Goal: Task Accomplishment & Management: Manage account settings

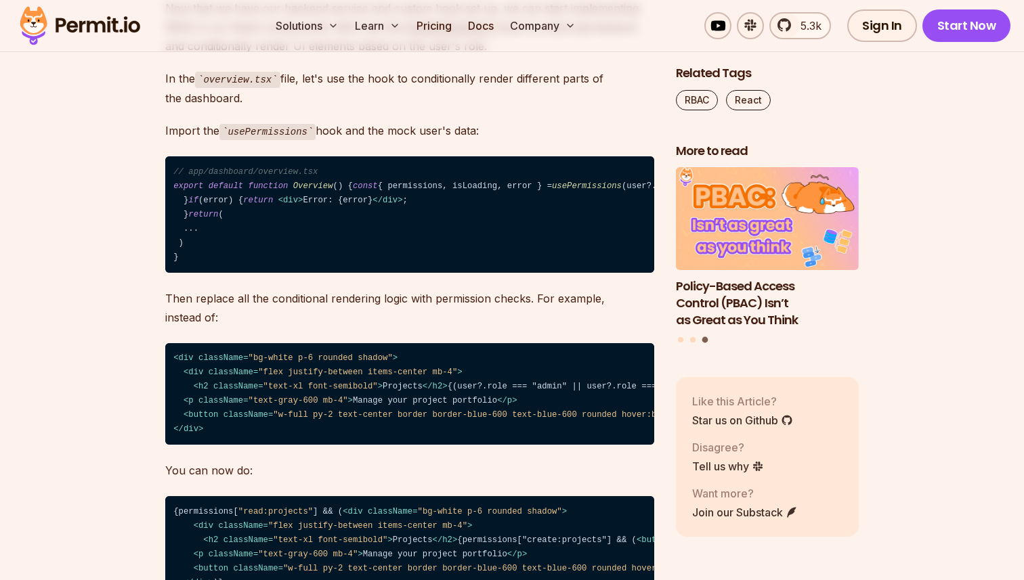
scroll to position [10918, 0]
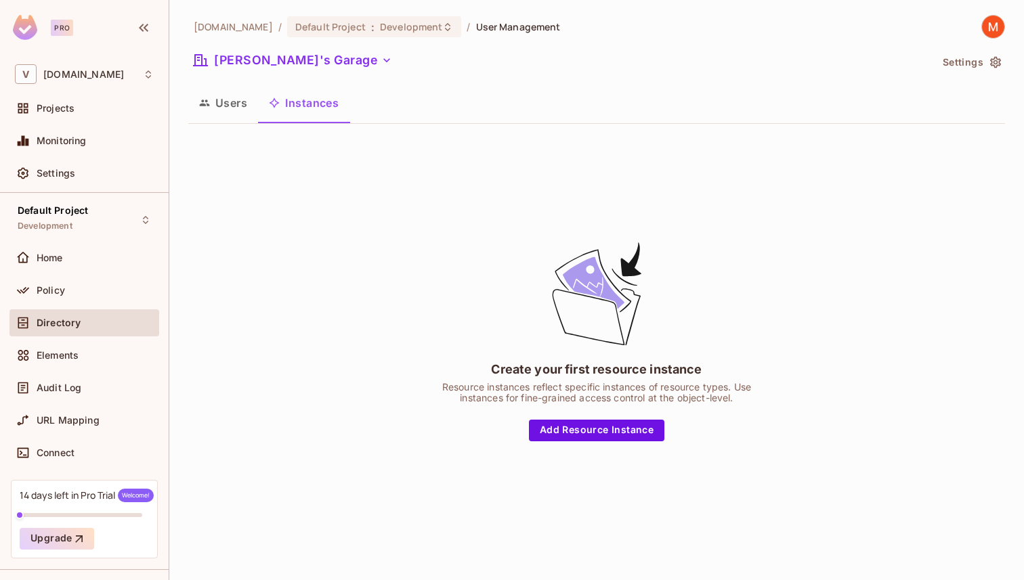
click at [995, 66] on icon "button" at bounding box center [995, 63] width 11 height 12
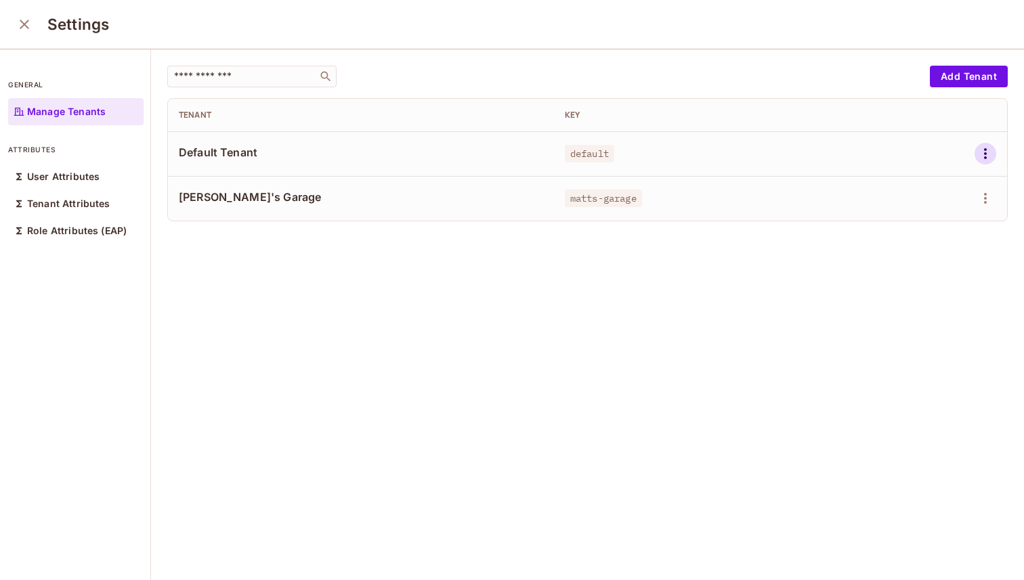
click at [990, 152] on icon "button" at bounding box center [985, 154] width 16 height 16
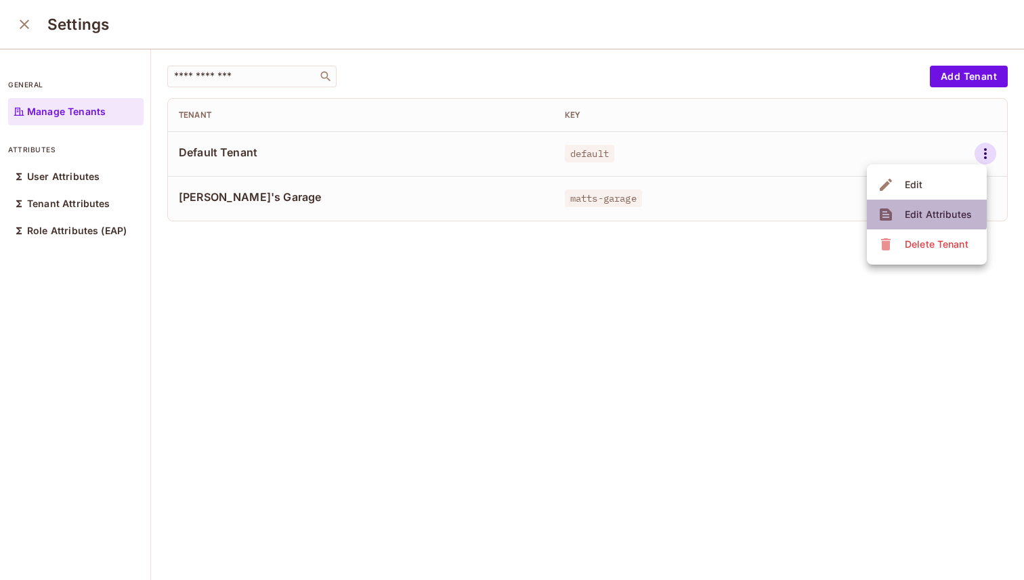
click at [918, 213] on div "Edit Attributes" at bounding box center [938, 215] width 67 height 14
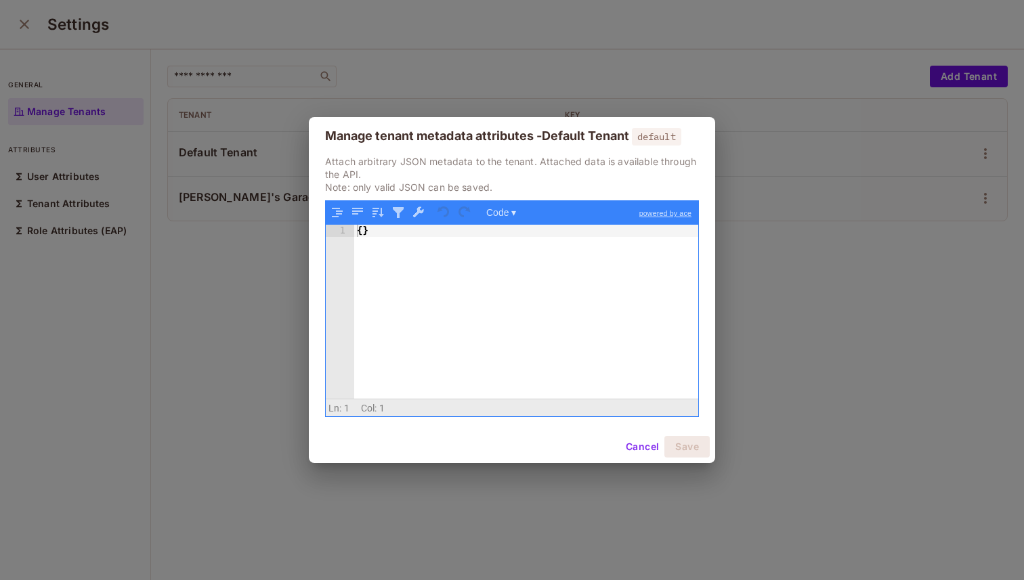
click at [655, 449] on button "Cancel" at bounding box center [642, 447] width 44 height 22
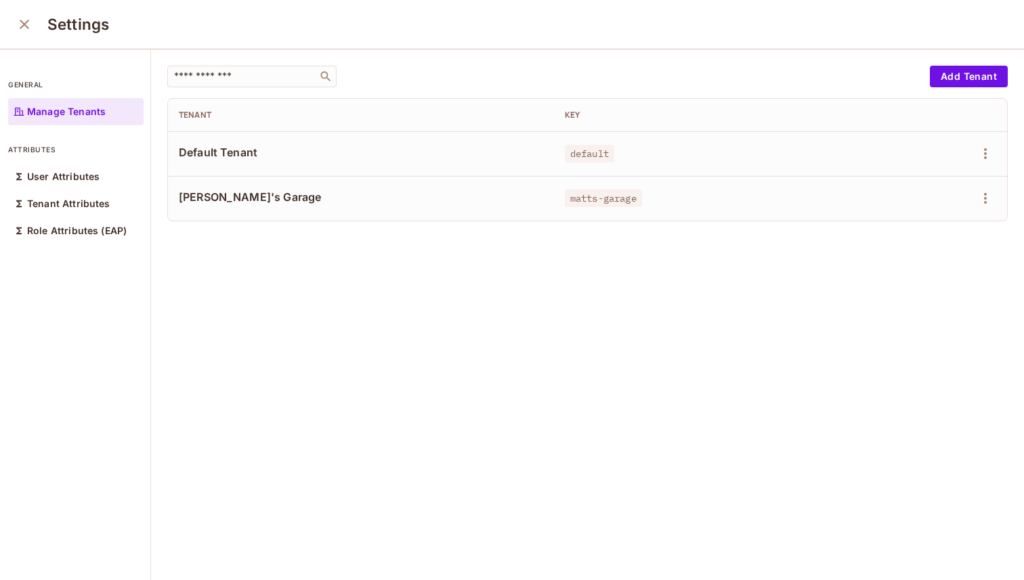
click at [228, 154] on span "Default Tenant" at bounding box center [361, 152] width 364 height 15
click at [26, 26] on icon "close" at bounding box center [24, 24] width 9 height 9
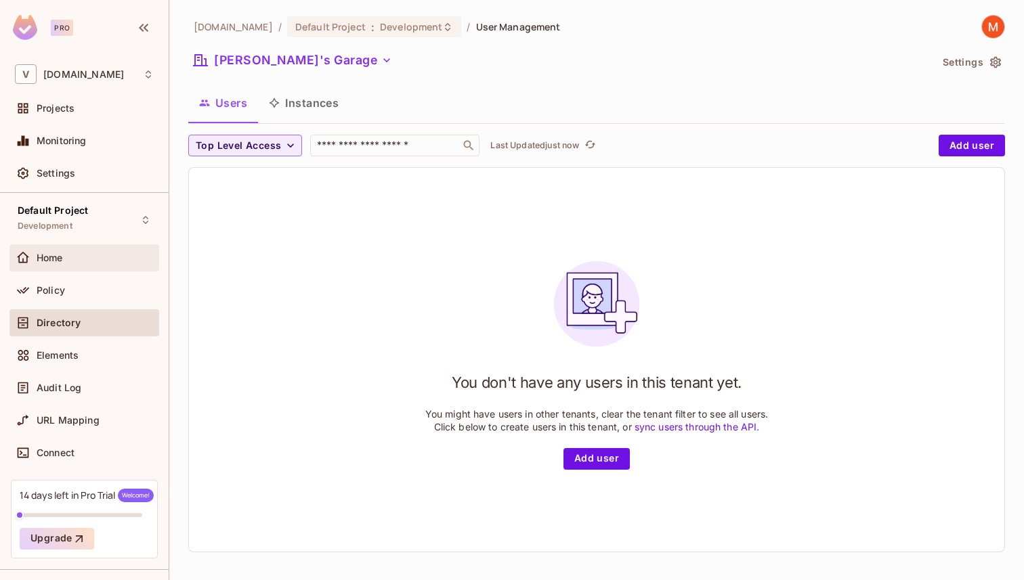
click at [97, 255] on div "Home" at bounding box center [95, 258] width 117 height 11
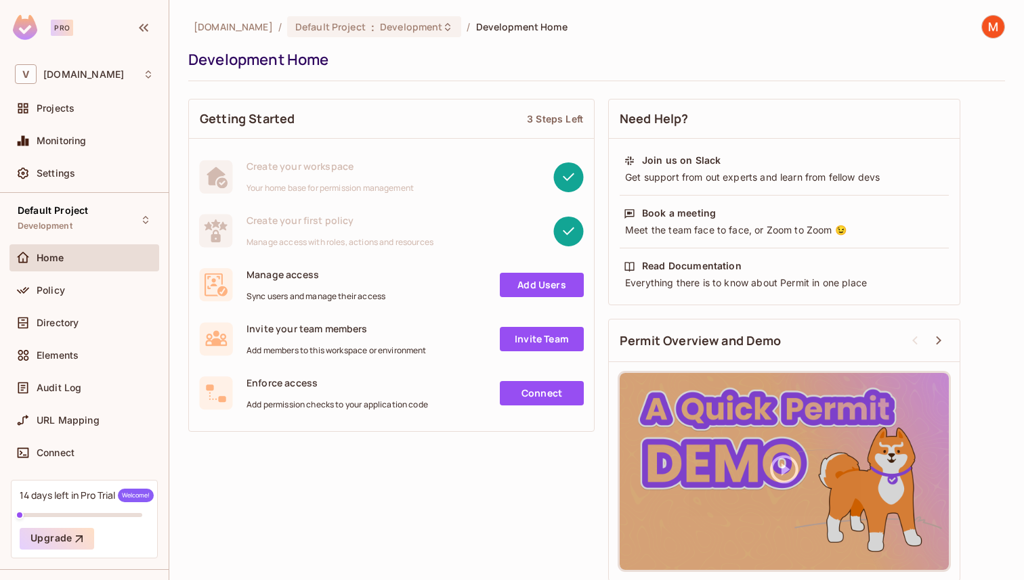
click at [527, 286] on link "Add Users" at bounding box center [542, 285] width 84 height 24
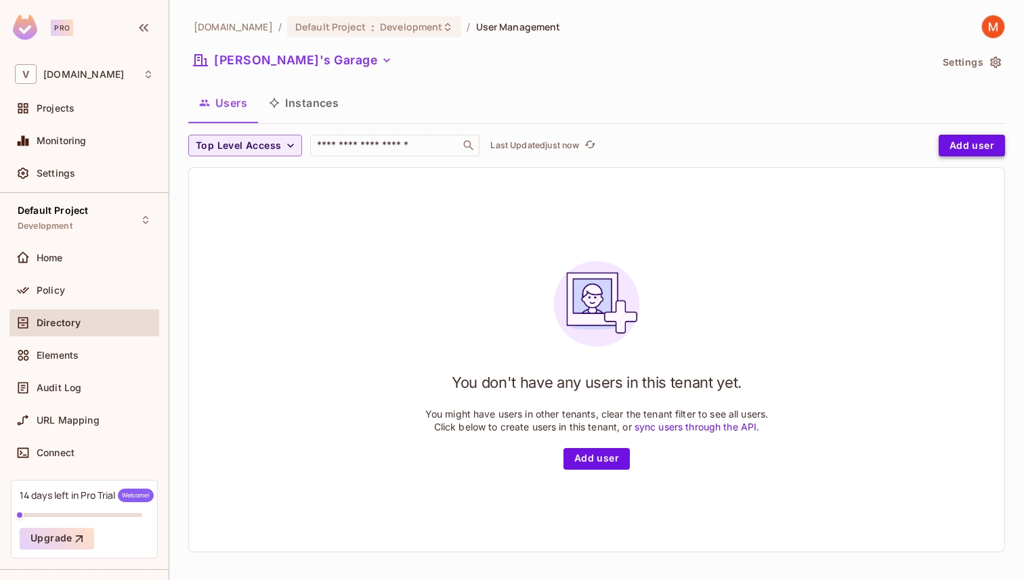
click at [981, 144] on button "Add user" at bounding box center [971, 146] width 66 height 22
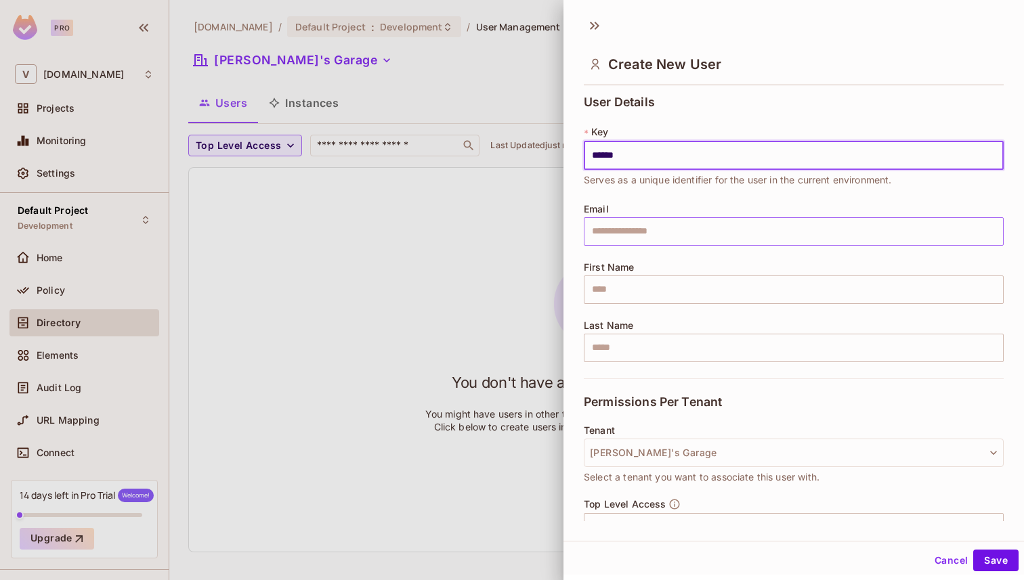
type input "******"
click at [649, 232] on input "text" at bounding box center [794, 231] width 420 height 28
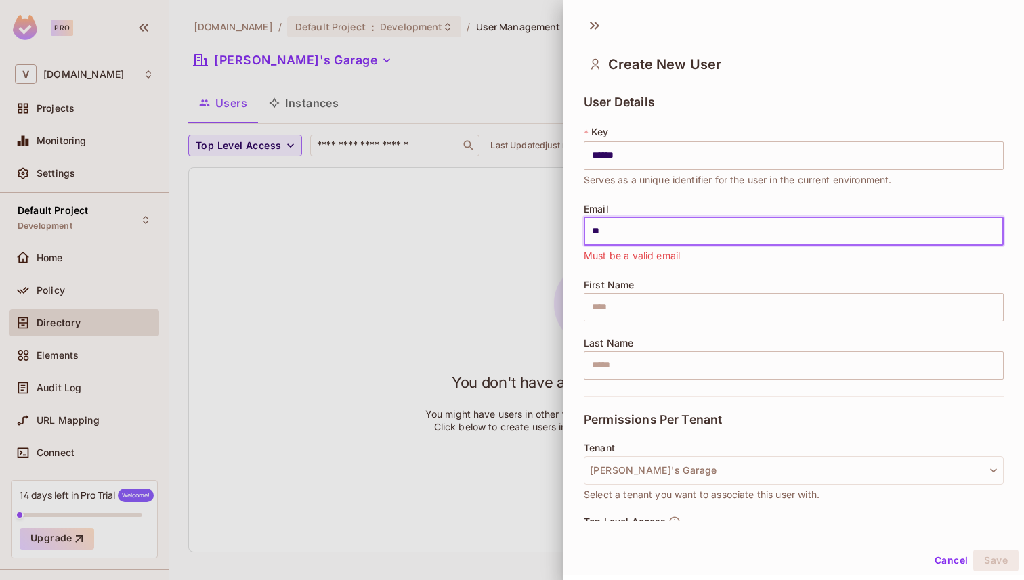
type input "*"
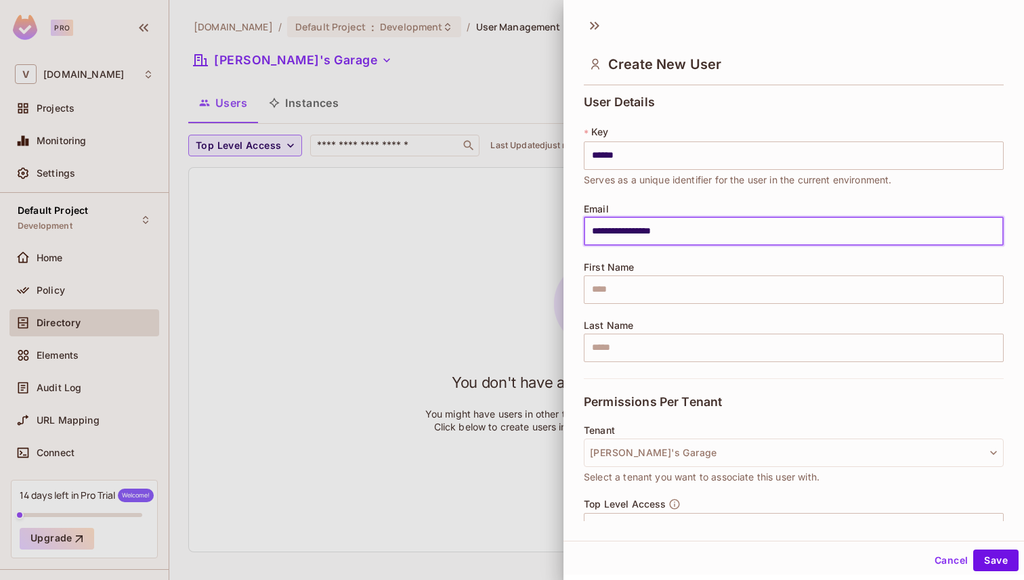
type input "**********"
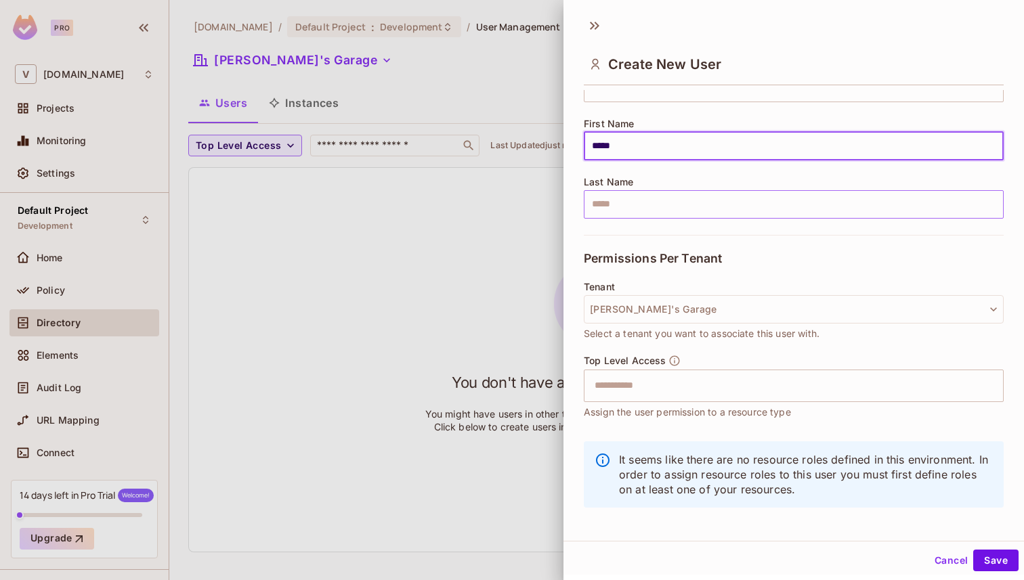
scroll to position [152, 0]
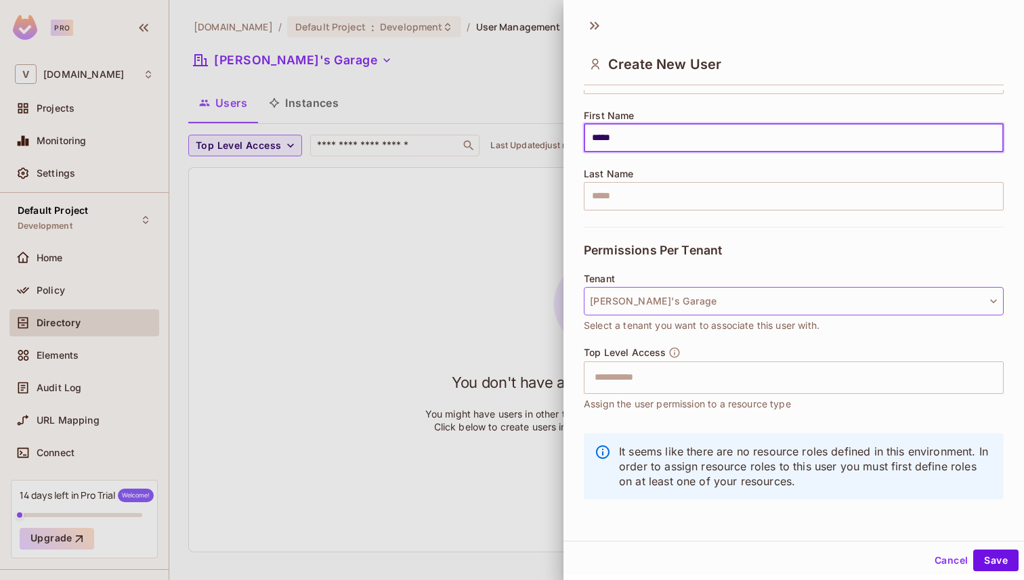
type input "*****"
click at [694, 303] on button "[PERSON_NAME]'s Garage" at bounding box center [794, 301] width 420 height 28
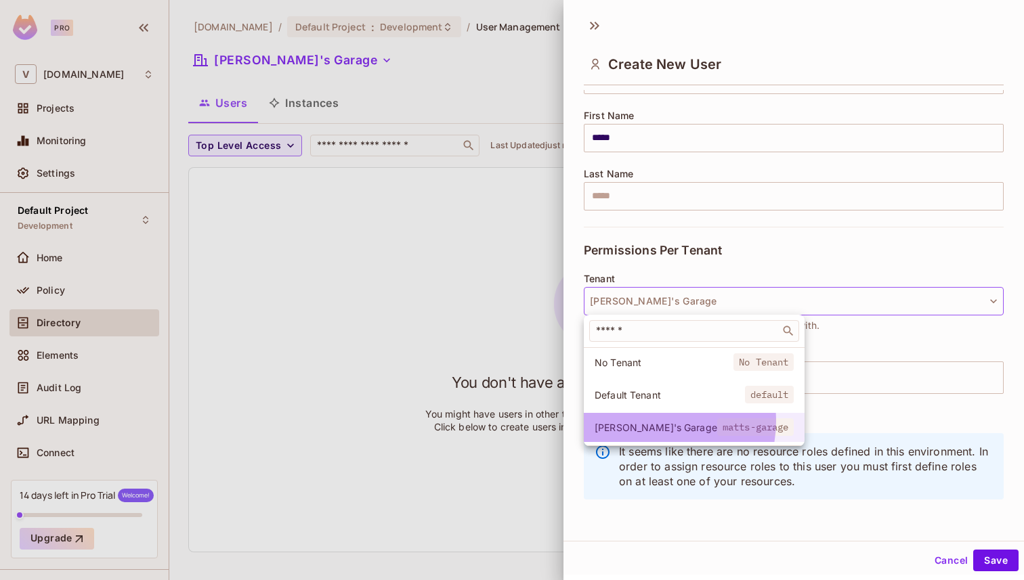
click at [653, 422] on span "[PERSON_NAME]'s Garage" at bounding box center [656, 427] width 123 height 13
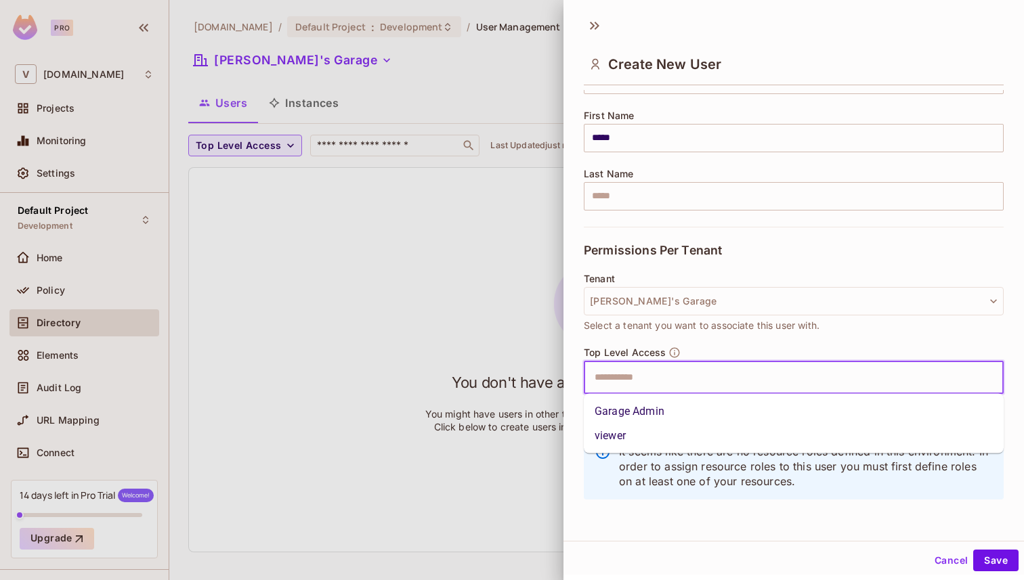
click at [671, 378] on input "text" at bounding box center [781, 377] width 391 height 27
click at [652, 417] on li "Garage Admin" at bounding box center [794, 412] width 420 height 24
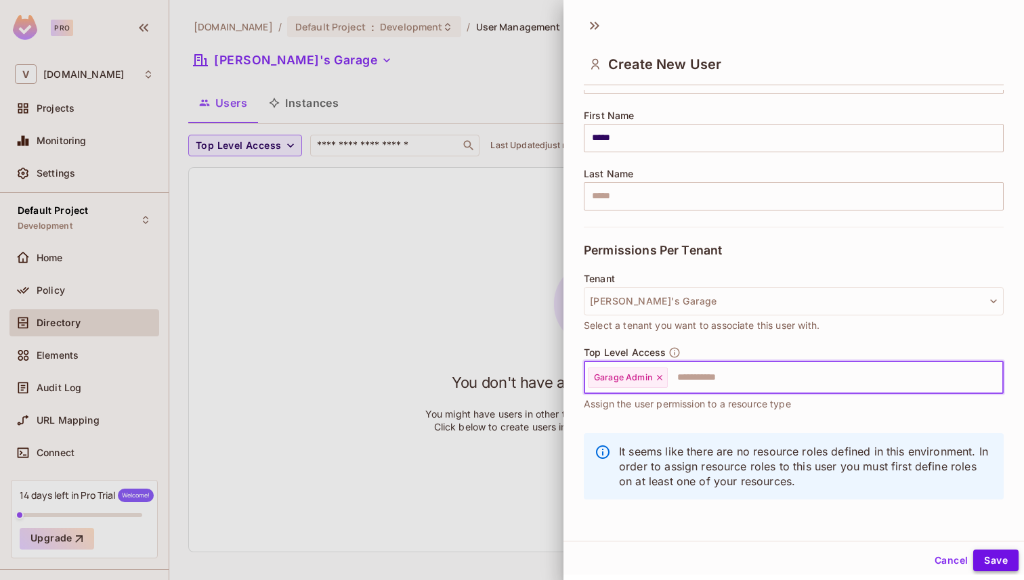
click at [997, 560] on button "Save" at bounding box center [995, 561] width 45 height 22
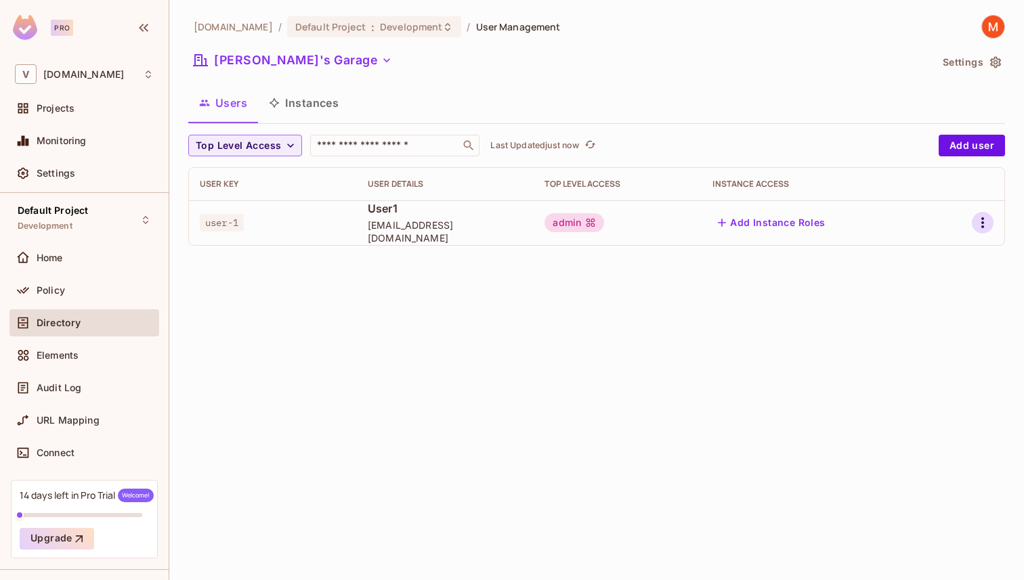
click at [980, 219] on icon "button" at bounding box center [982, 223] width 16 height 16
click at [945, 249] on li "Edit" at bounding box center [924, 254] width 120 height 30
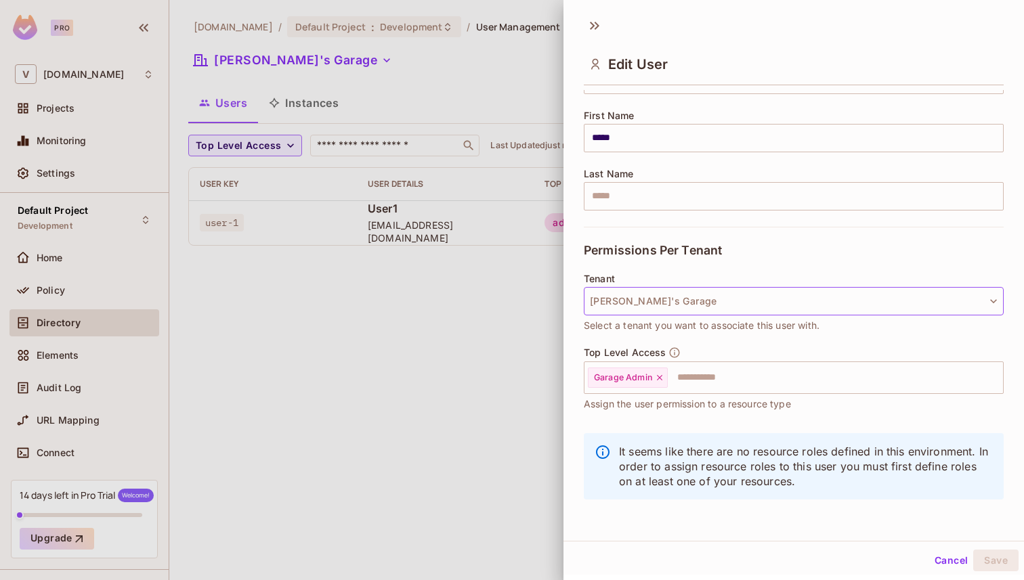
click at [699, 307] on button "[PERSON_NAME]'s Garage" at bounding box center [794, 301] width 420 height 28
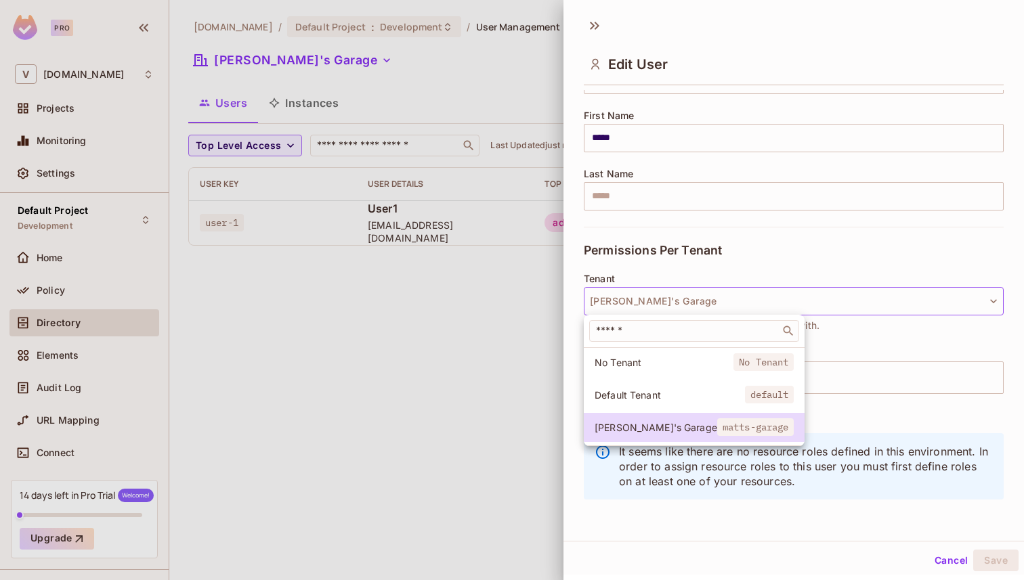
click at [699, 307] on div at bounding box center [512, 290] width 1024 height 580
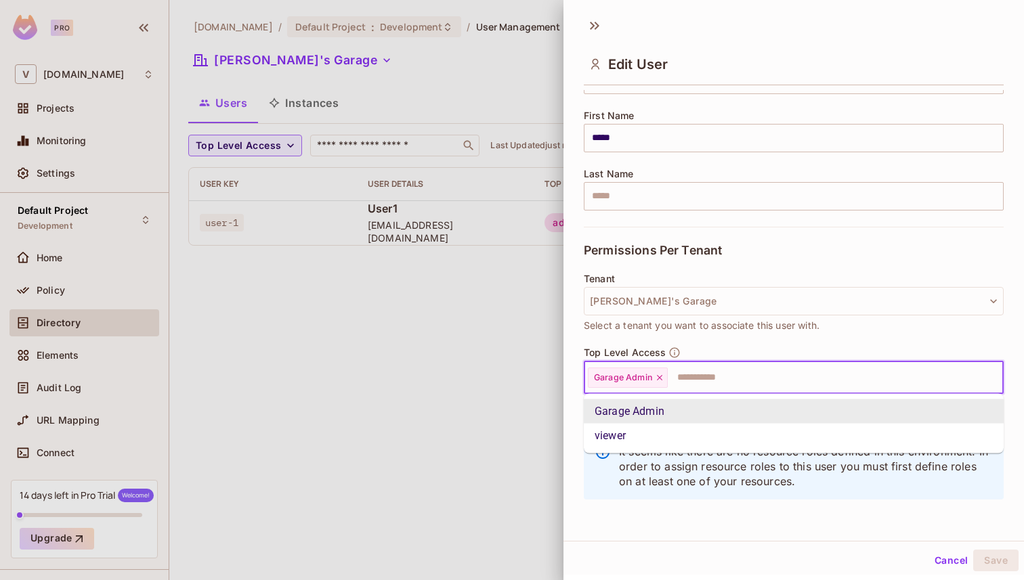
click at [722, 376] on input "text" at bounding box center [823, 377] width 308 height 27
click at [742, 337] on div "Tenant [PERSON_NAME]'s Garage Select a tenant you want to associate this user w…" at bounding box center [794, 310] width 420 height 73
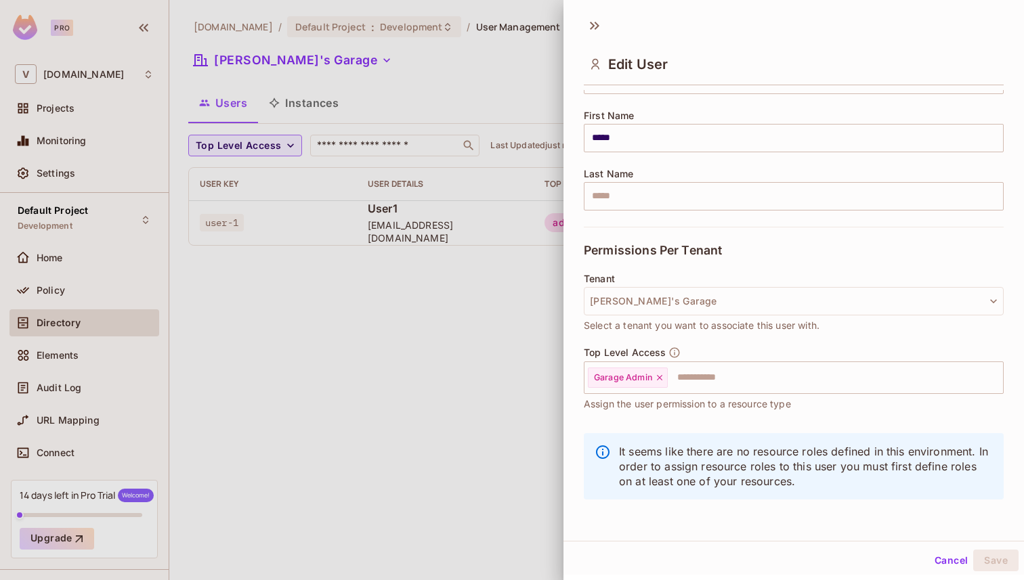
scroll to position [2, 0]
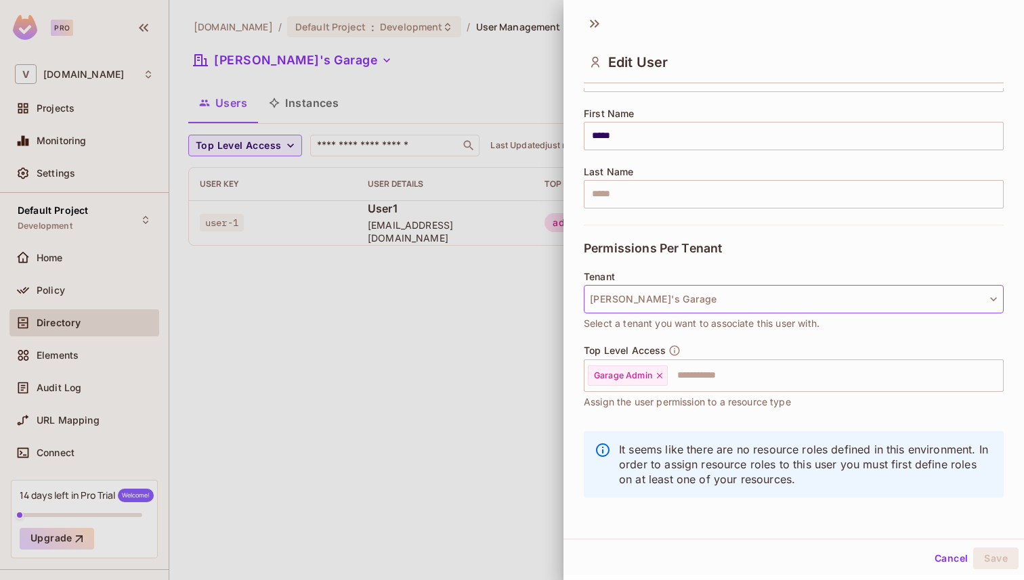
click at [685, 295] on button "[PERSON_NAME]'s Garage" at bounding box center [794, 299] width 420 height 28
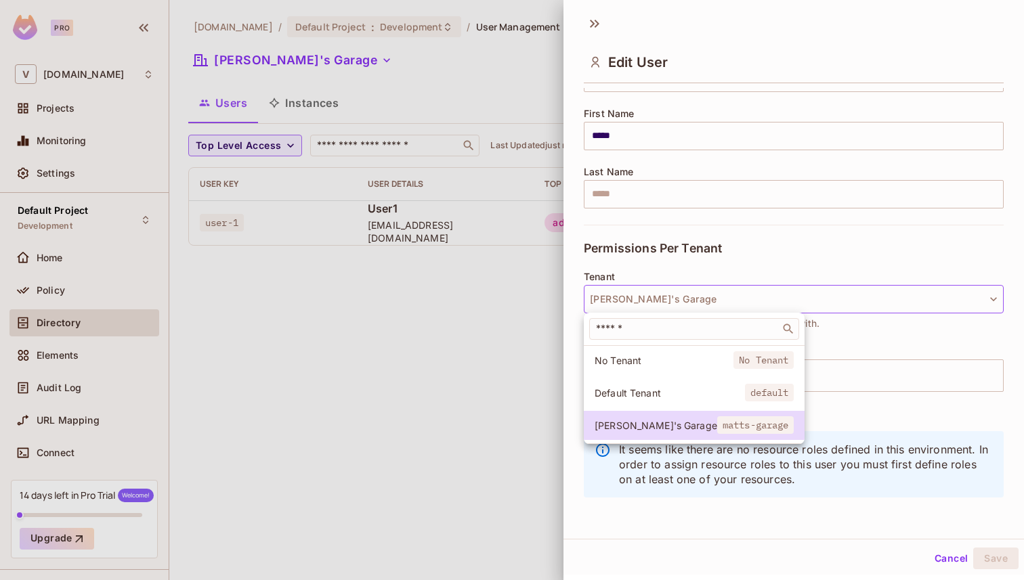
click at [750, 260] on div at bounding box center [512, 290] width 1024 height 580
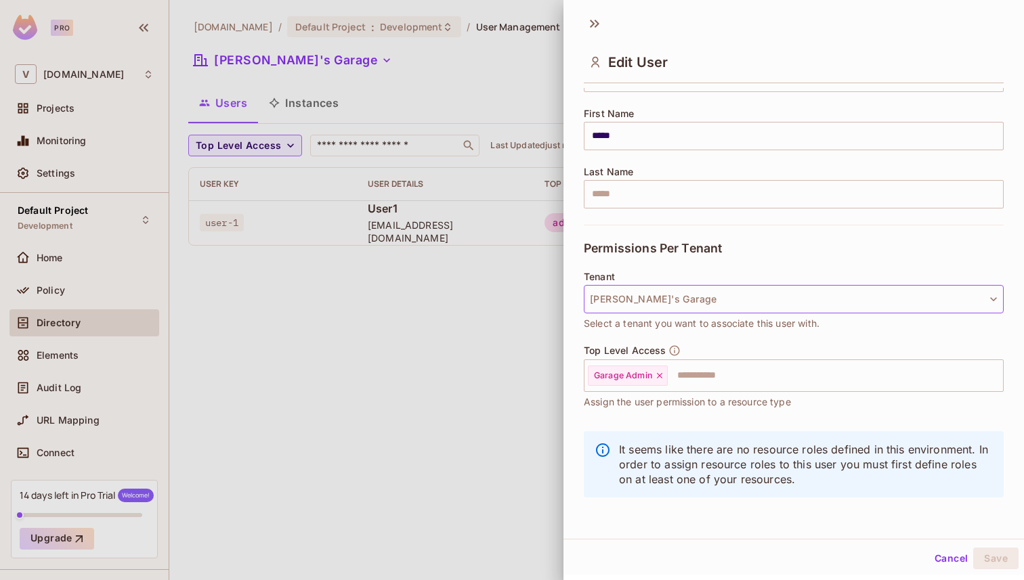
click at [681, 310] on button "[PERSON_NAME]'s Garage" at bounding box center [794, 299] width 420 height 28
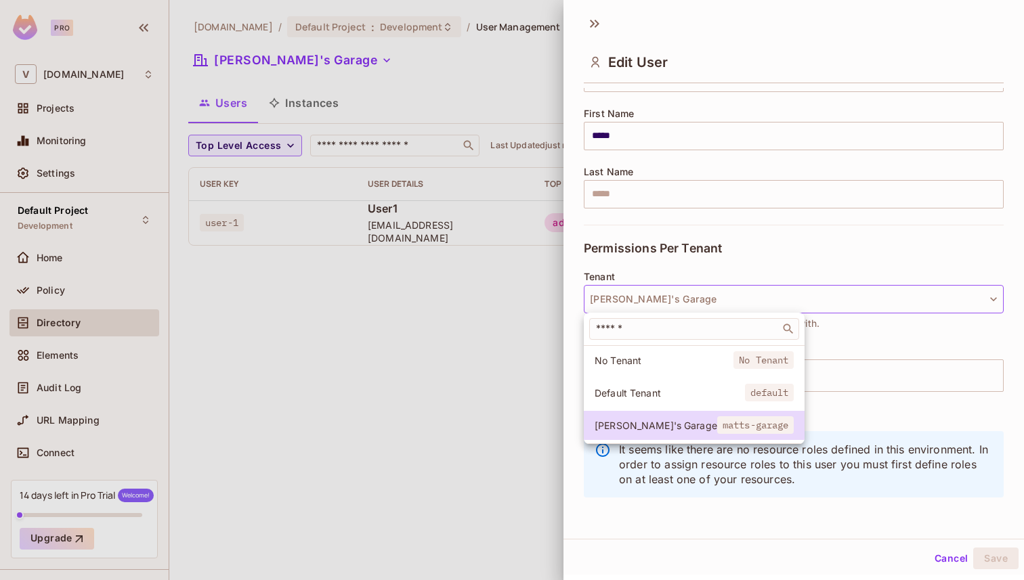
click at [681, 278] on div at bounding box center [512, 290] width 1024 height 580
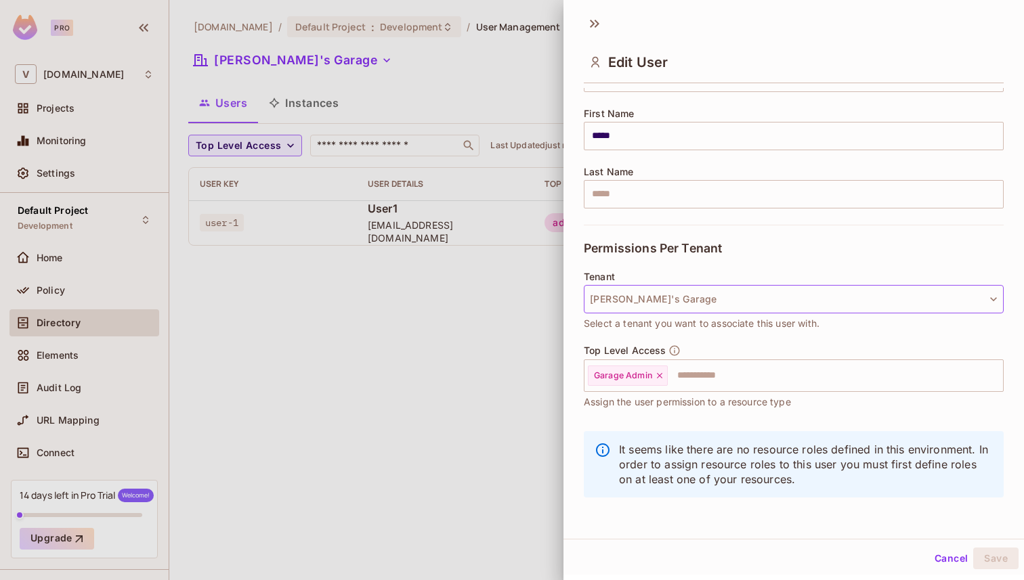
click at [711, 310] on button "[PERSON_NAME]'s Garage" at bounding box center [794, 299] width 420 height 28
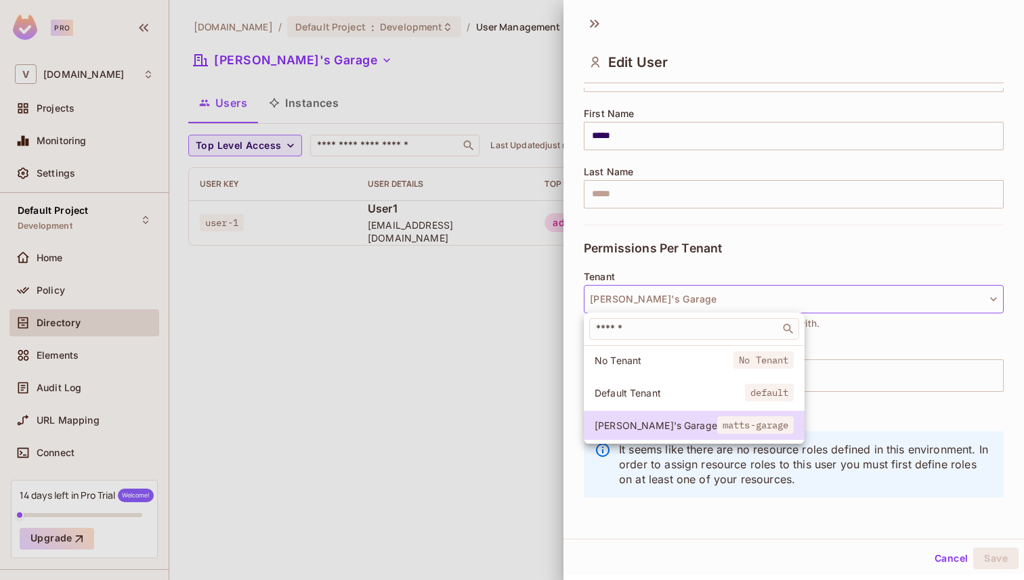
click at [736, 264] on div at bounding box center [512, 290] width 1024 height 580
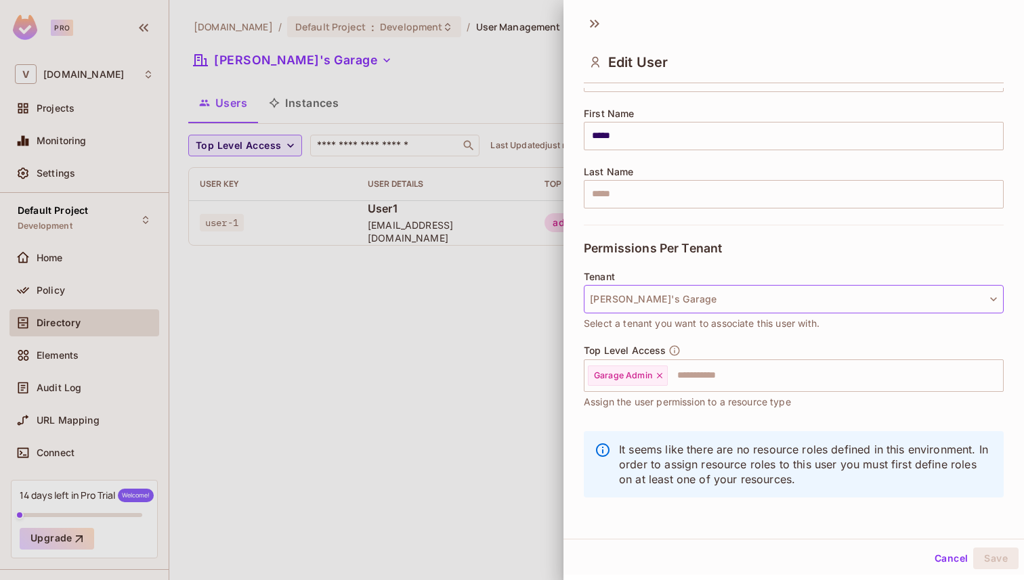
click at [682, 303] on button "[PERSON_NAME]'s Garage" at bounding box center [794, 299] width 420 height 28
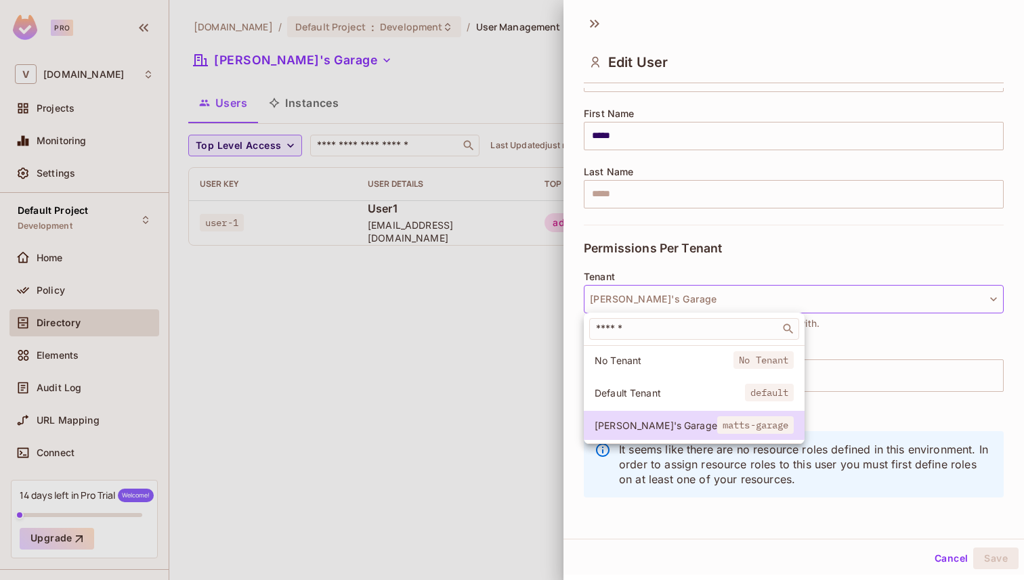
click at [647, 385] on li "Default Tenant default" at bounding box center [694, 393] width 221 height 29
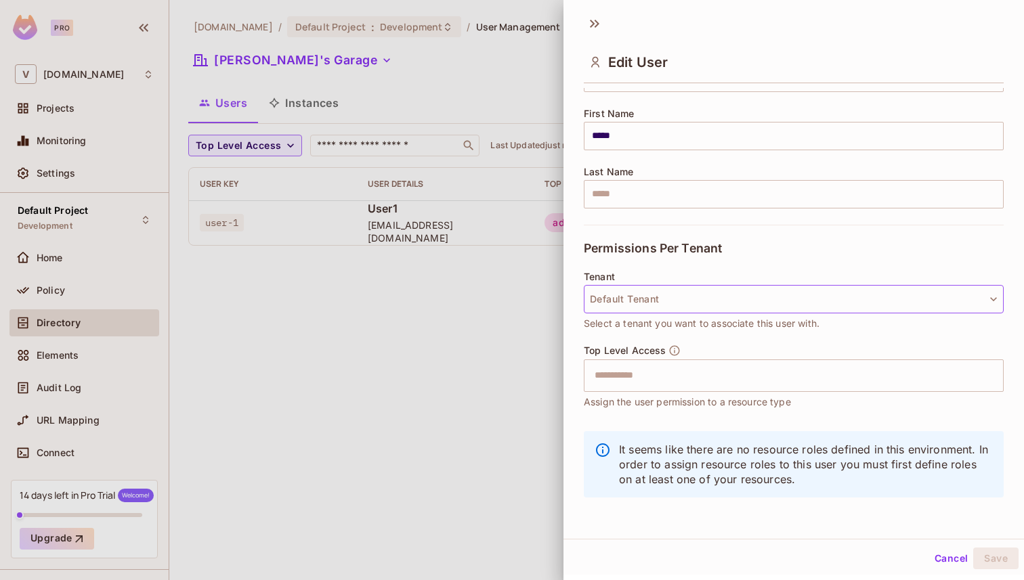
click at [672, 300] on button "Default Tenant" at bounding box center [794, 299] width 420 height 28
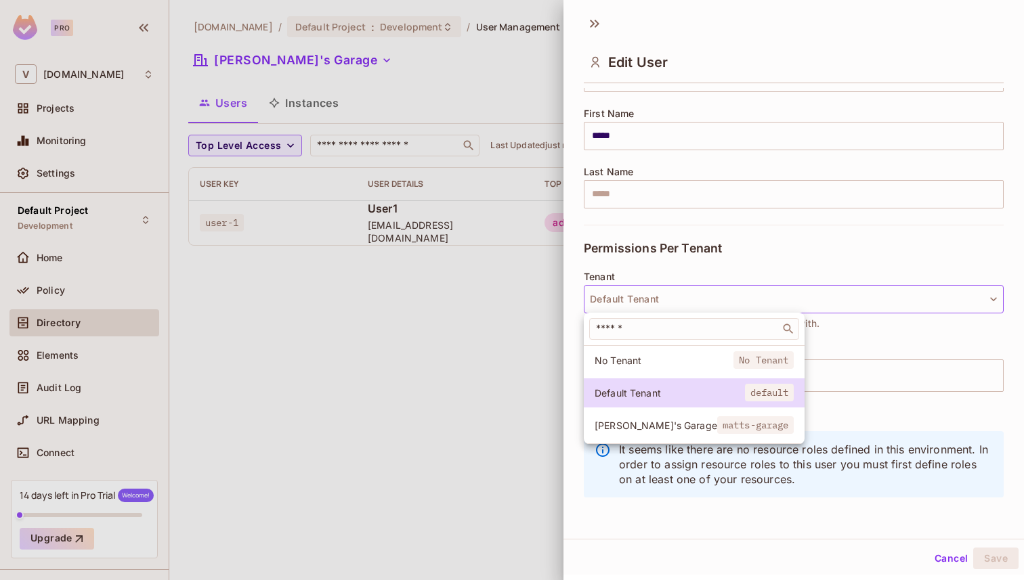
click at [657, 421] on span "[PERSON_NAME]'s Garage" at bounding box center [656, 425] width 123 height 13
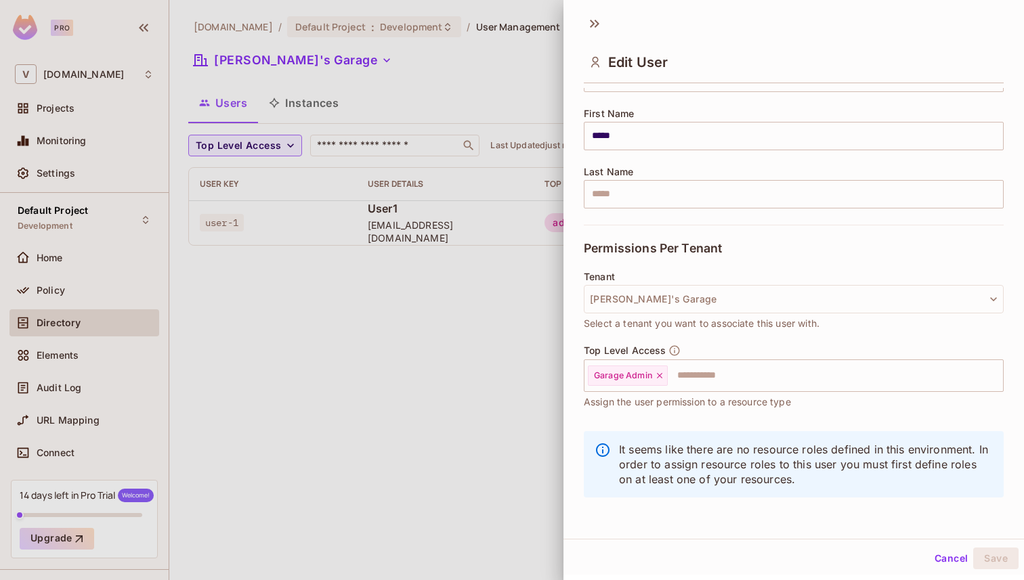
click at [739, 270] on div "Permissions Per Tenant" at bounding box center [794, 248] width 420 height 47
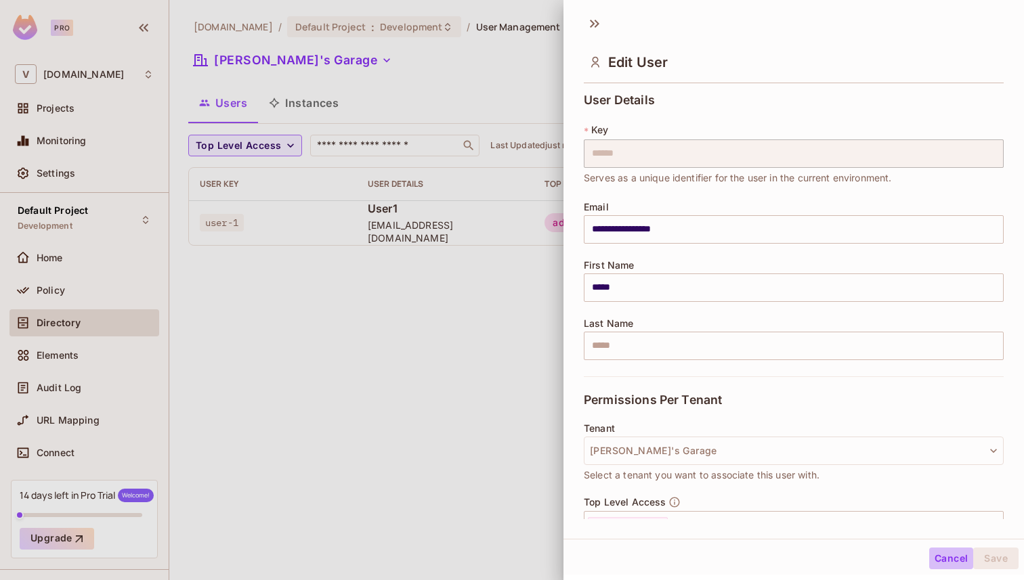
click at [945, 557] on button "Cancel" at bounding box center [951, 559] width 44 height 22
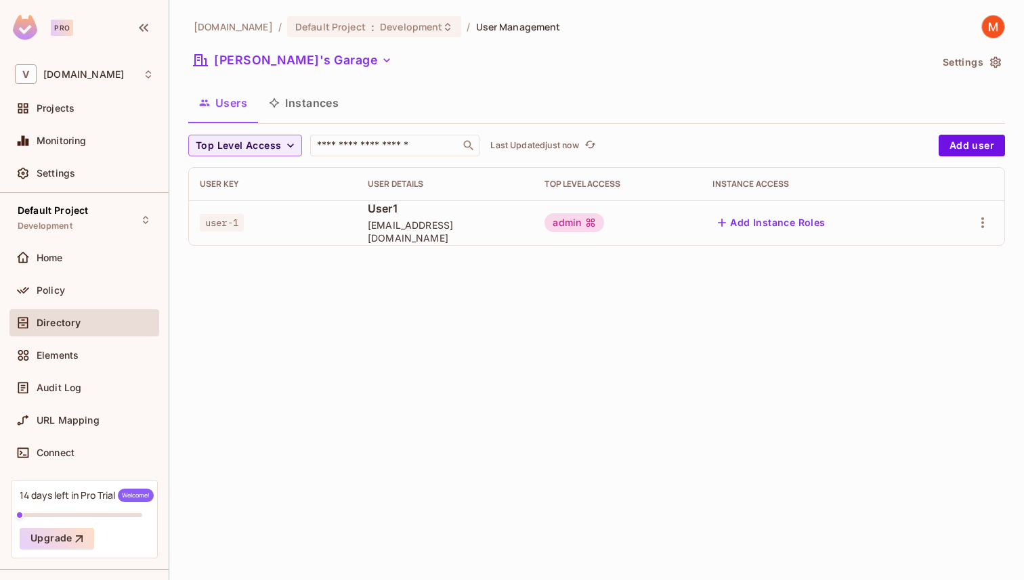
click at [559, 407] on div "[DOMAIN_NAME] / Default Project : Development / User Management [PERSON_NAME]'s…" at bounding box center [596, 290] width 855 height 580
click at [774, 227] on button "Add Instance Roles" at bounding box center [771, 223] width 118 height 22
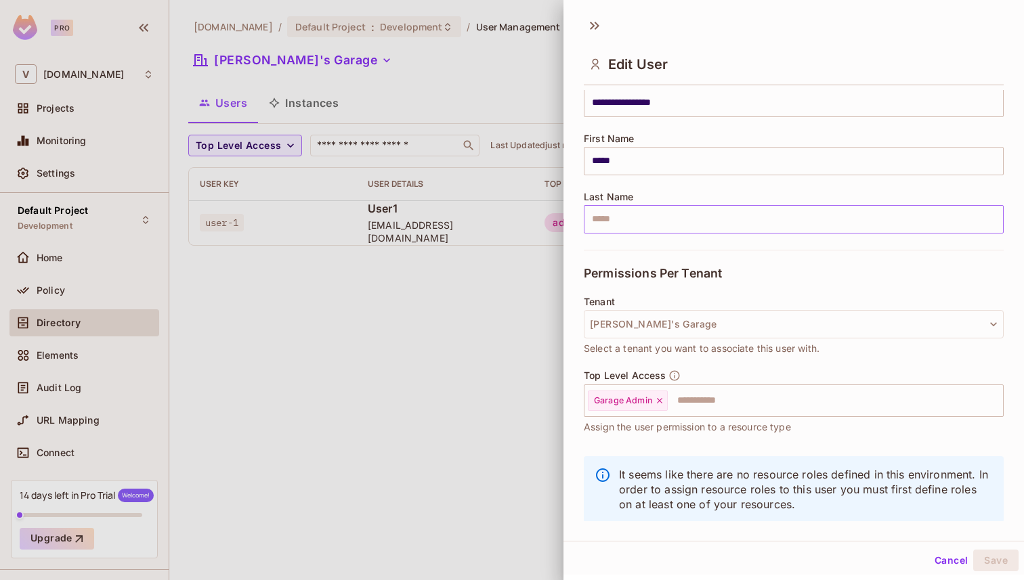
scroll to position [131, 0]
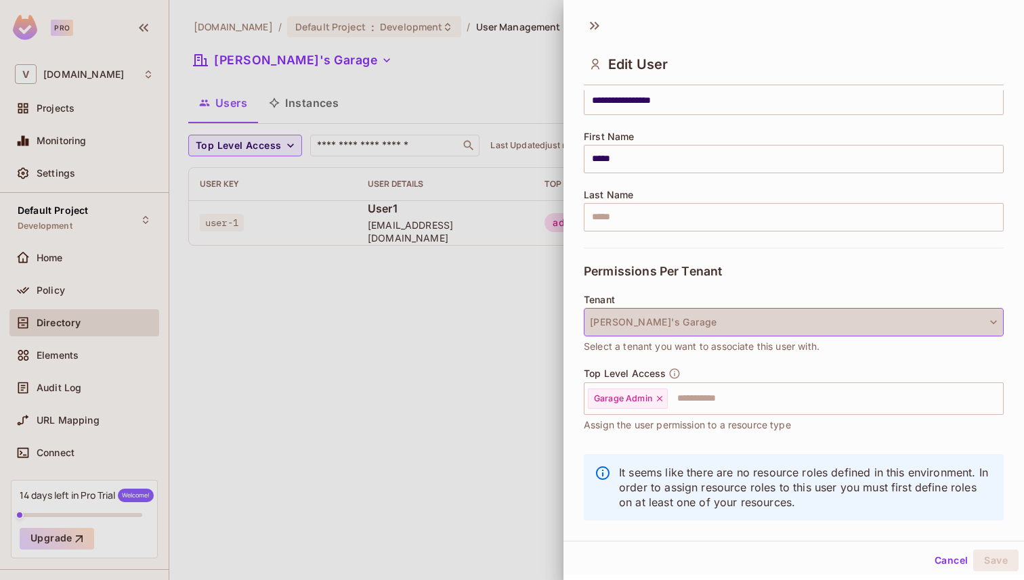
click at [657, 323] on button "[PERSON_NAME]'s Garage" at bounding box center [794, 322] width 420 height 28
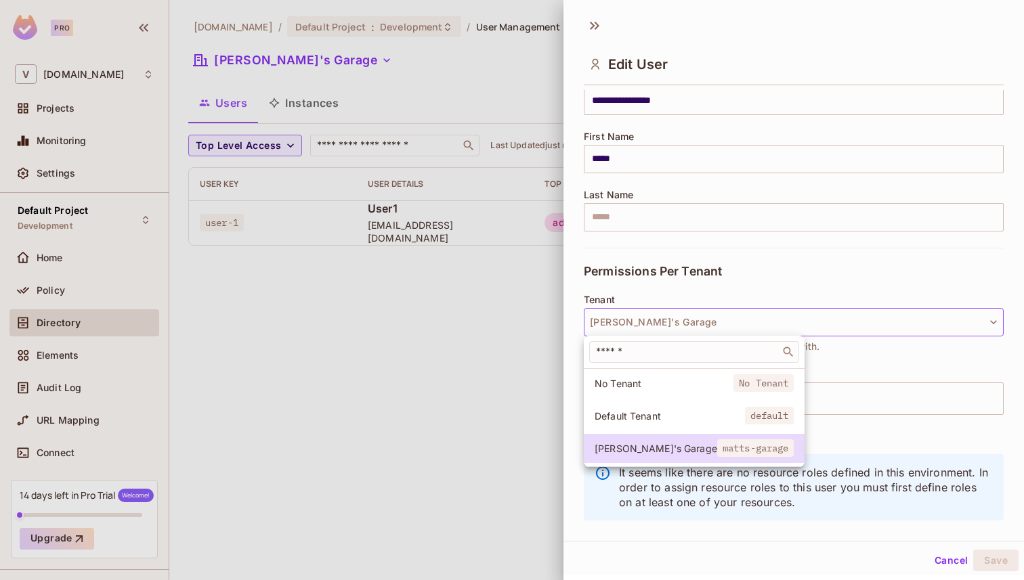
click at [513, 416] on div at bounding box center [512, 290] width 1024 height 580
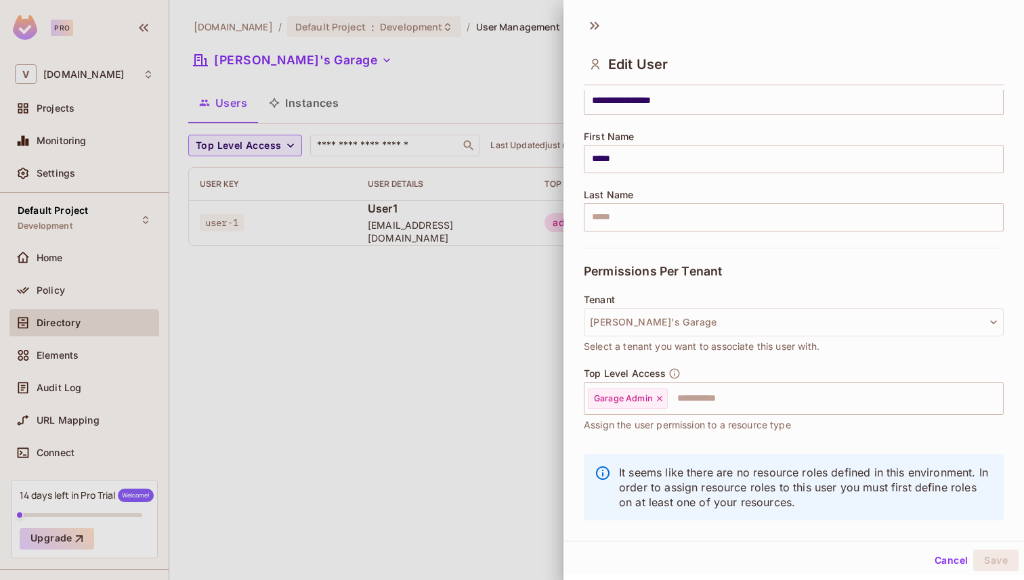
click at [348, 284] on div at bounding box center [512, 290] width 1024 height 580
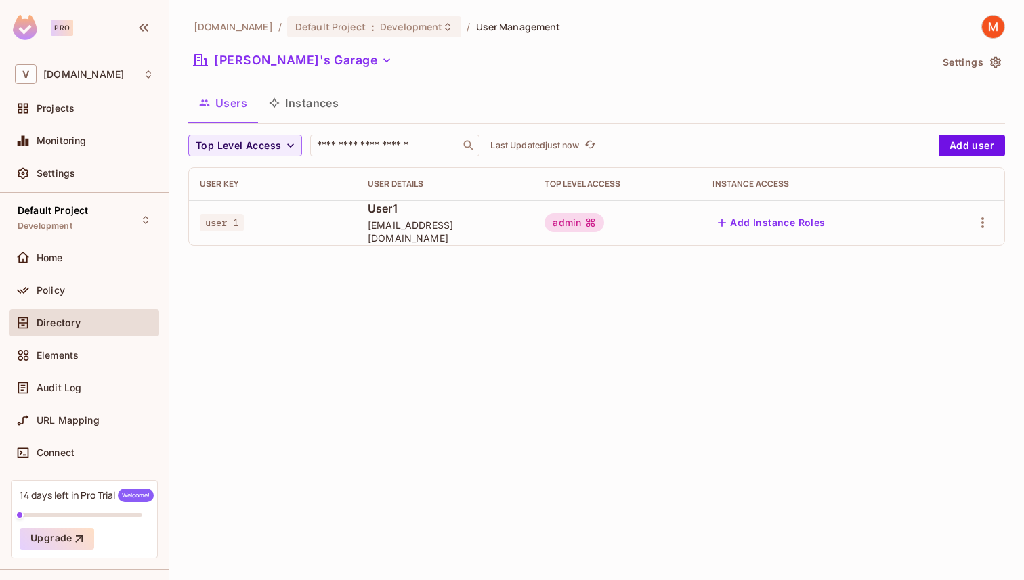
click at [100, 330] on div "Directory" at bounding box center [84, 323] width 139 height 16
click at [267, 66] on button "[PERSON_NAME]'s Garage" at bounding box center [292, 60] width 209 height 22
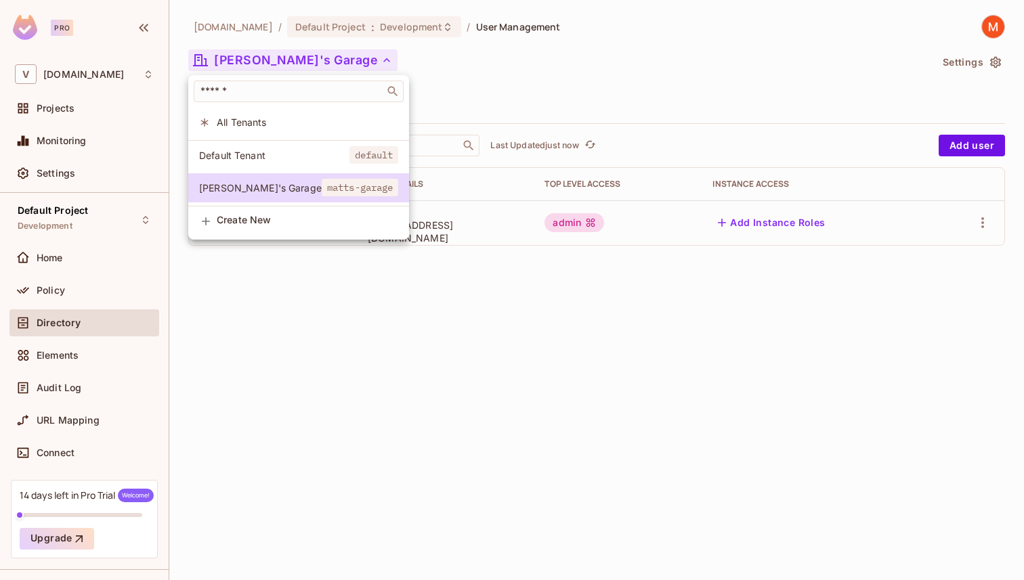
click at [265, 217] on span "Create New" at bounding box center [307, 220] width 181 height 11
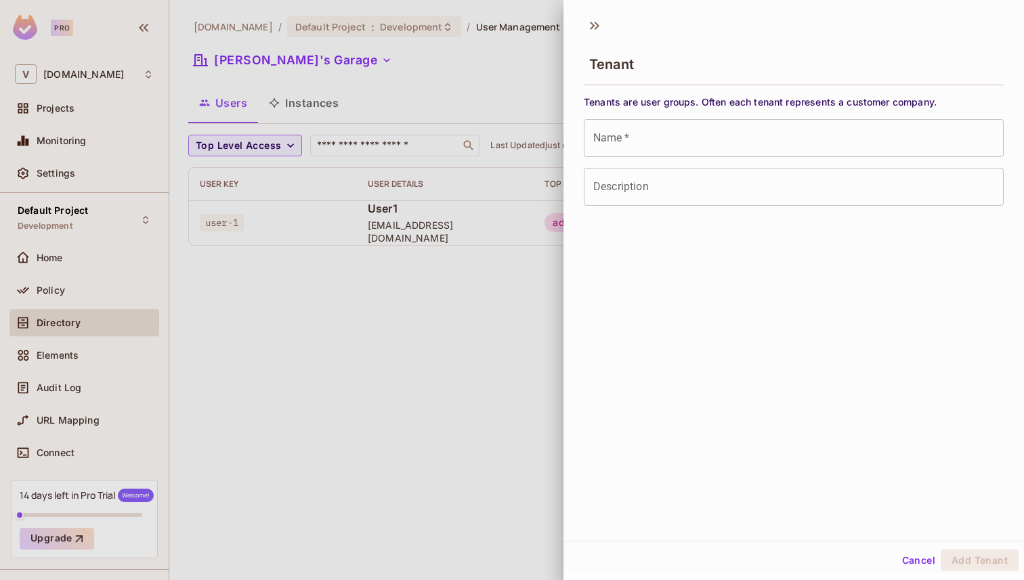
click at [628, 134] on input "Name   *" at bounding box center [794, 138] width 420 height 38
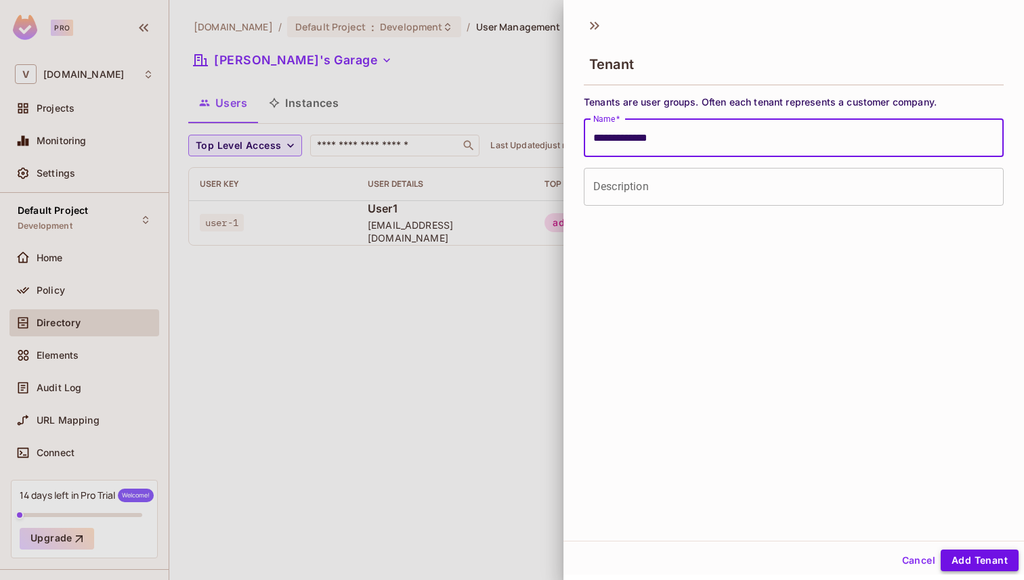
type input "**********"
click at [968, 561] on button "Add Tenant" at bounding box center [980, 561] width 78 height 22
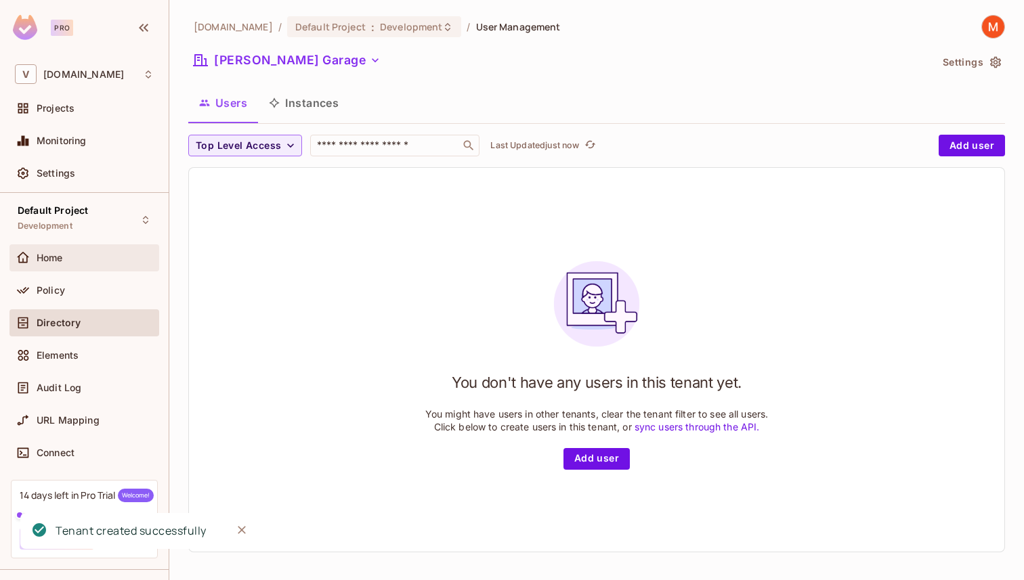
click at [85, 267] on div "Home" at bounding box center [84, 257] width 150 height 27
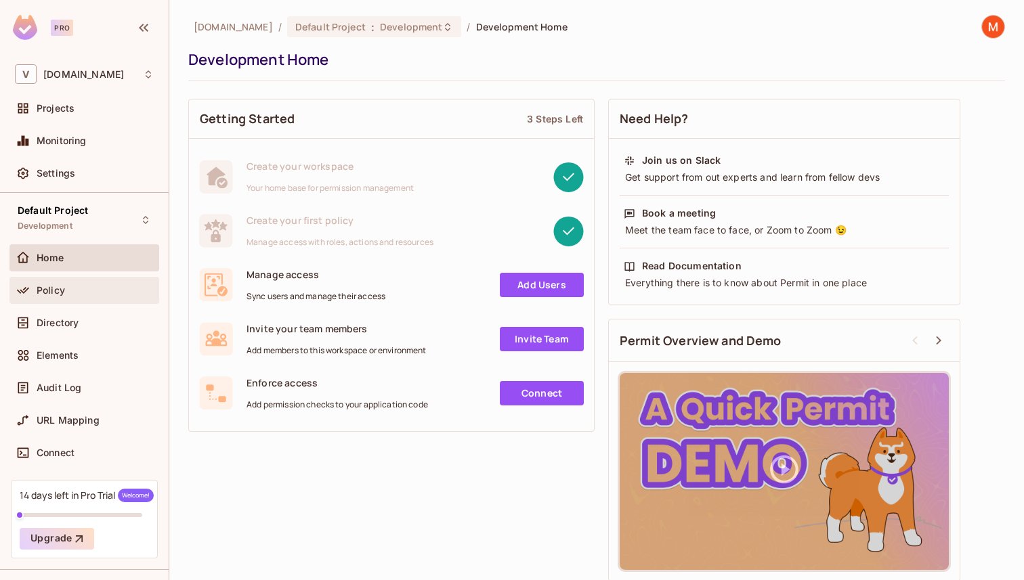
click at [81, 293] on div "Policy" at bounding box center [95, 290] width 117 height 11
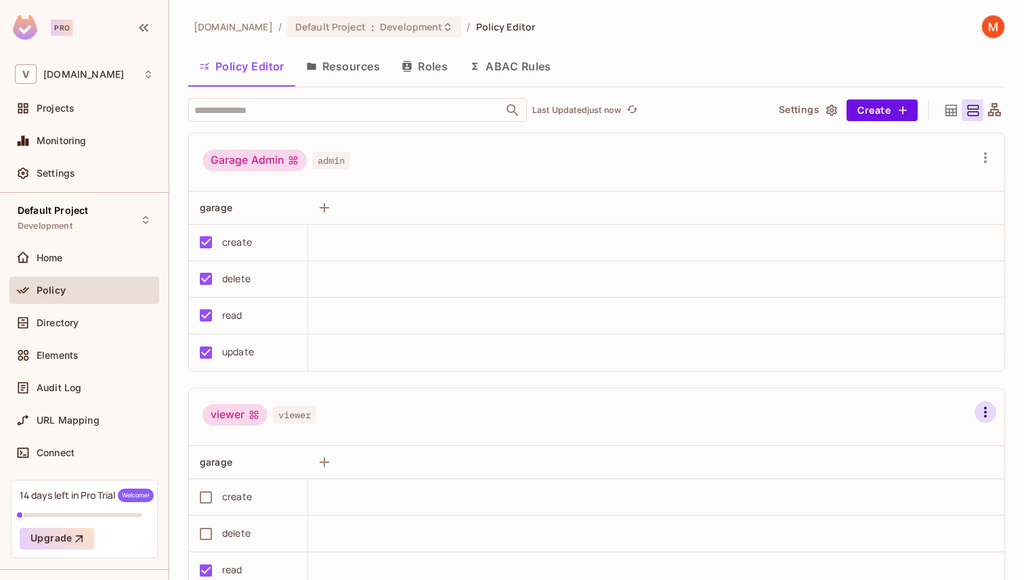
click at [976, 413] on button "button" at bounding box center [985, 413] width 22 height 22
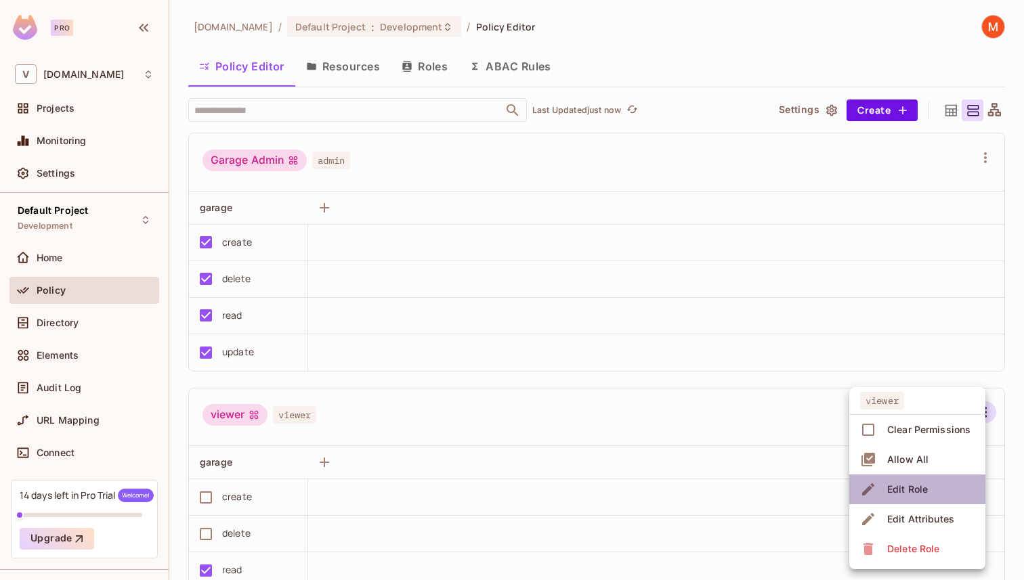
click at [907, 490] on div "Edit Role" at bounding box center [907, 490] width 41 height 14
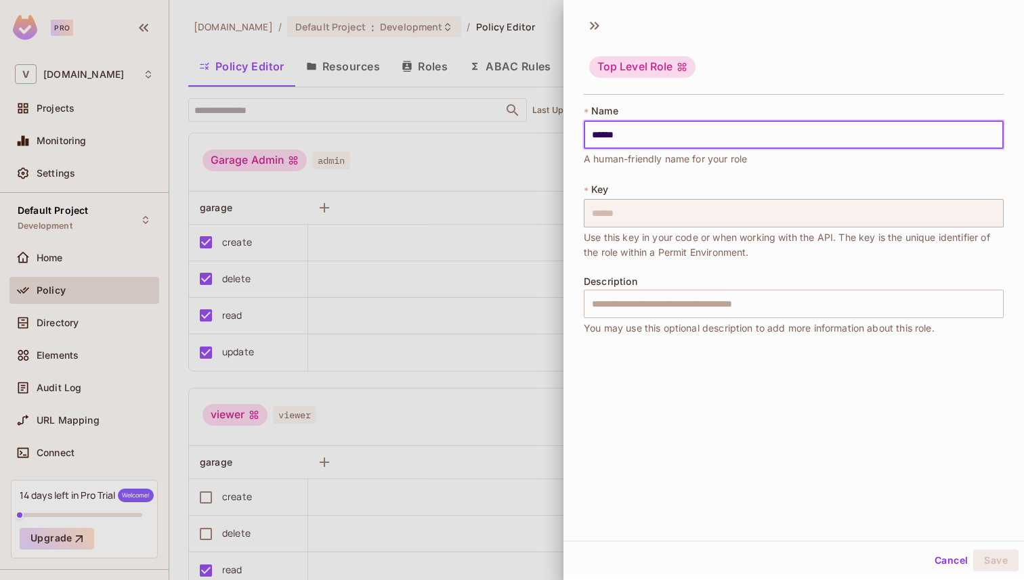
drag, startPoint x: 648, startPoint y: 136, endPoint x: 527, endPoint y: 129, distance: 120.8
click at [527, 129] on div "Top Level Role * Name ****** ​ A human-friendly name for your role * Key ******…" at bounding box center [512, 290] width 1024 height 580
type input "**********"
click at [1003, 561] on button "Save" at bounding box center [995, 561] width 45 height 22
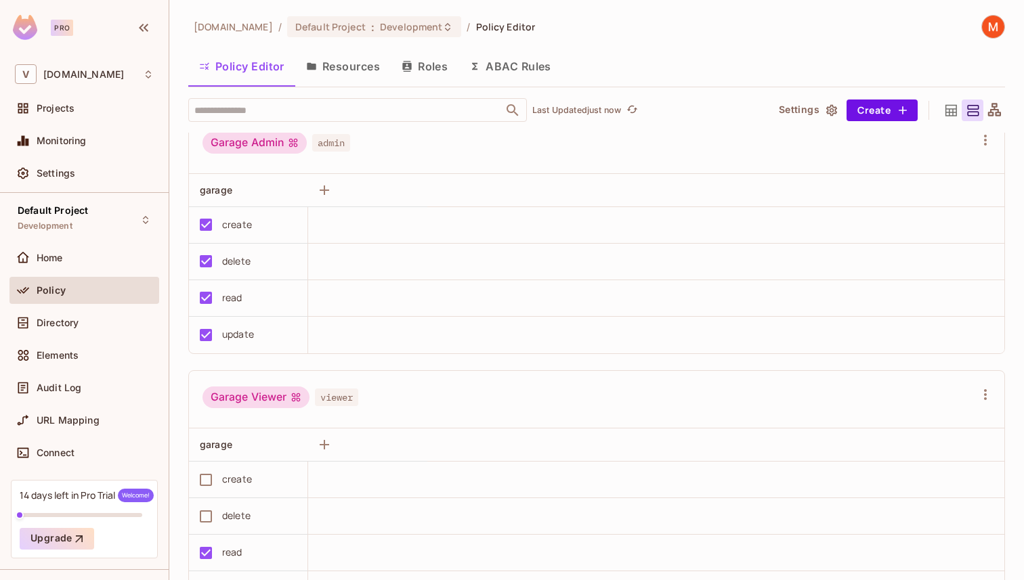
scroll to position [7, 0]
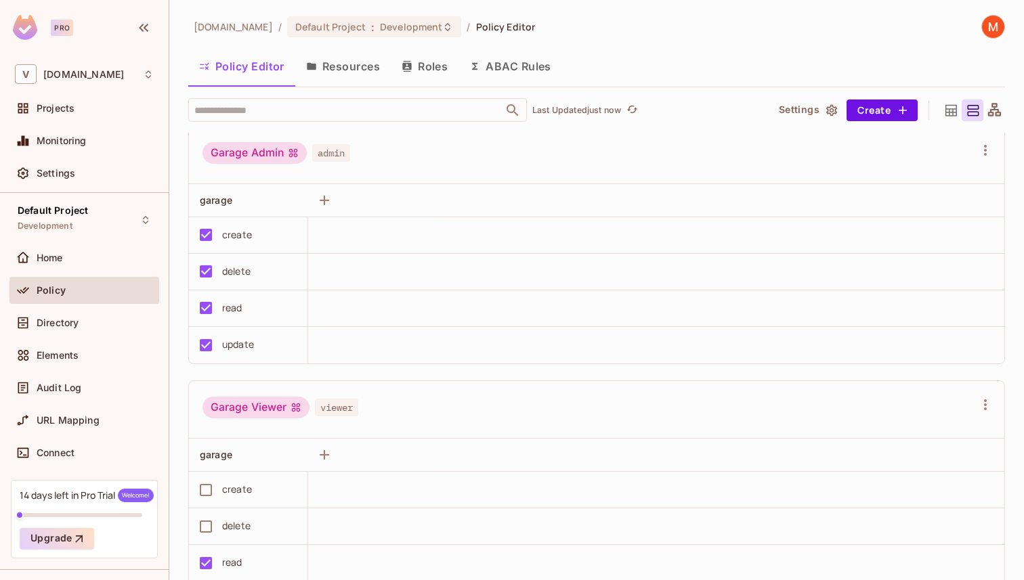
click at [355, 61] on button "Resources" at bounding box center [342, 66] width 95 height 34
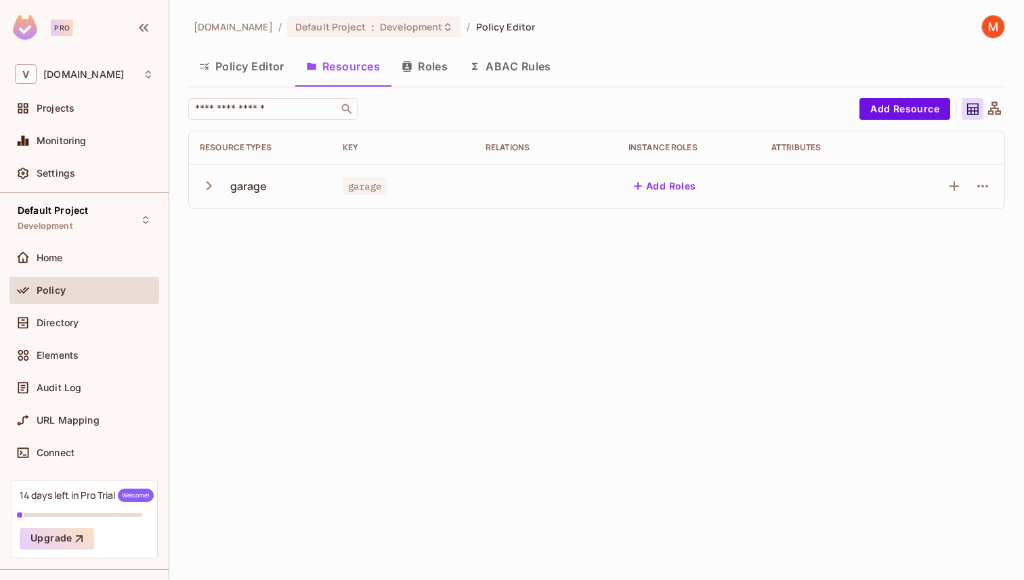
click at [205, 179] on icon "button" at bounding box center [209, 186] width 18 height 18
click at [895, 110] on button "Add Resource" at bounding box center [904, 109] width 91 height 22
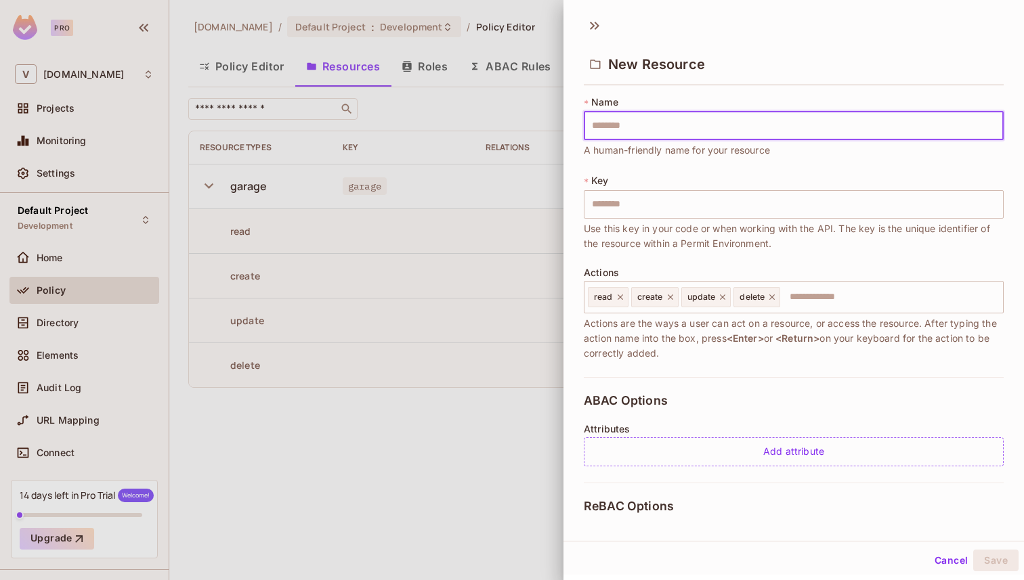
type input "*"
type input "**"
type input "***"
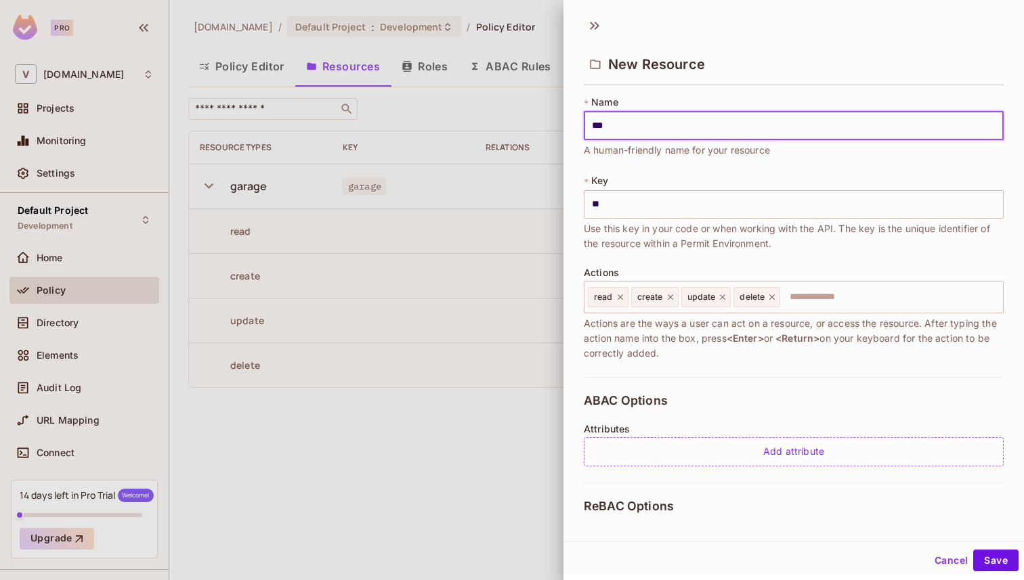
type input "***"
type input "****"
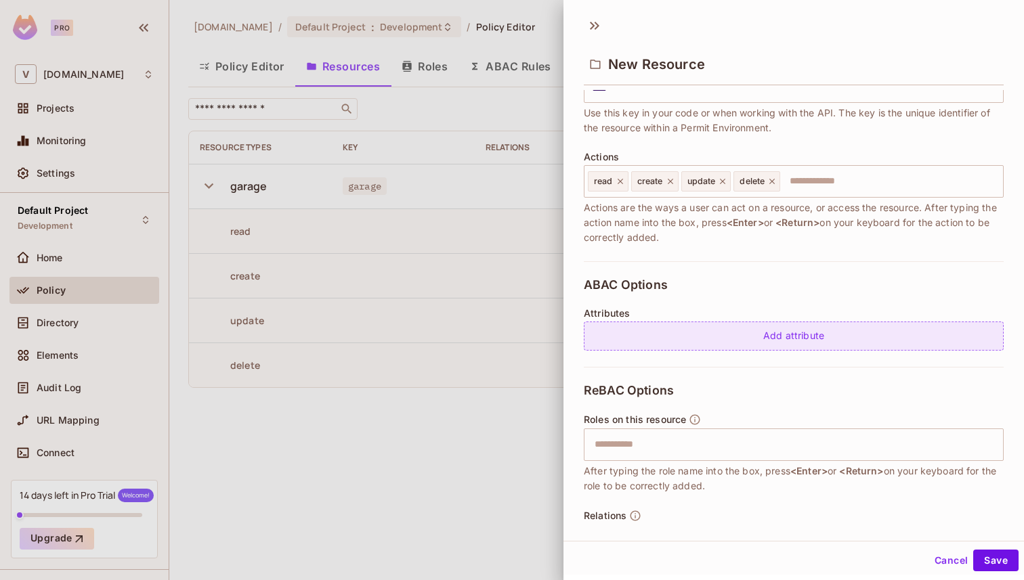
scroll to position [165, 0]
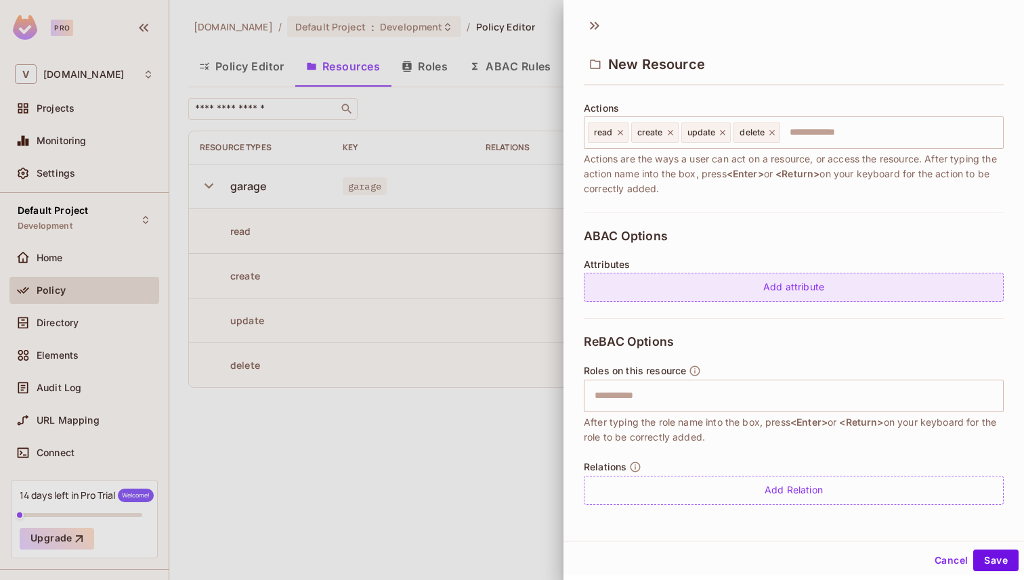
type input "****"
click at [758, 297] on div "Add attribute" at bounding box center [794, 287] width 420 height 29
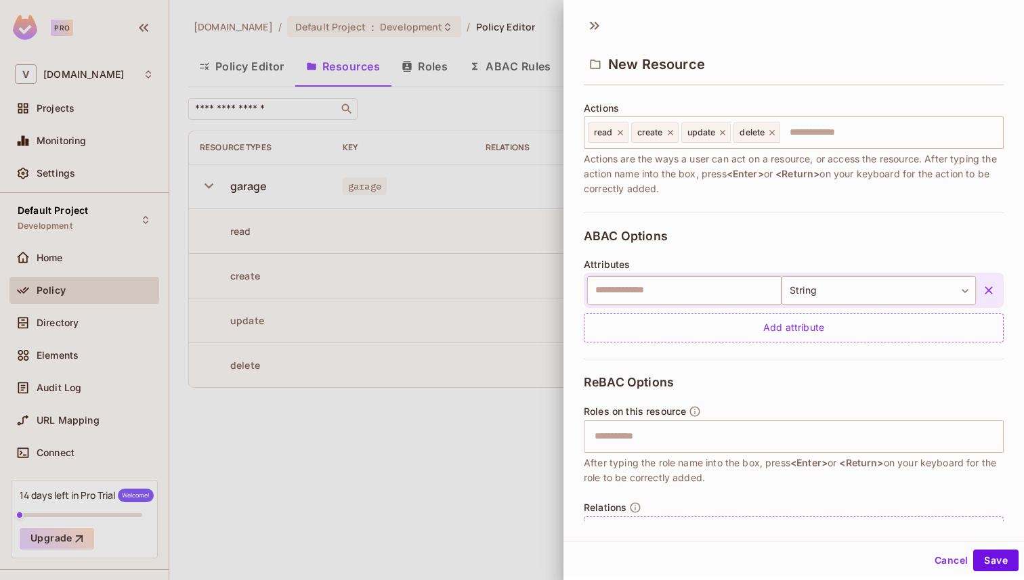
click at [990, 282] on button "button" at bounding box center [988, 290] width 24 height 24
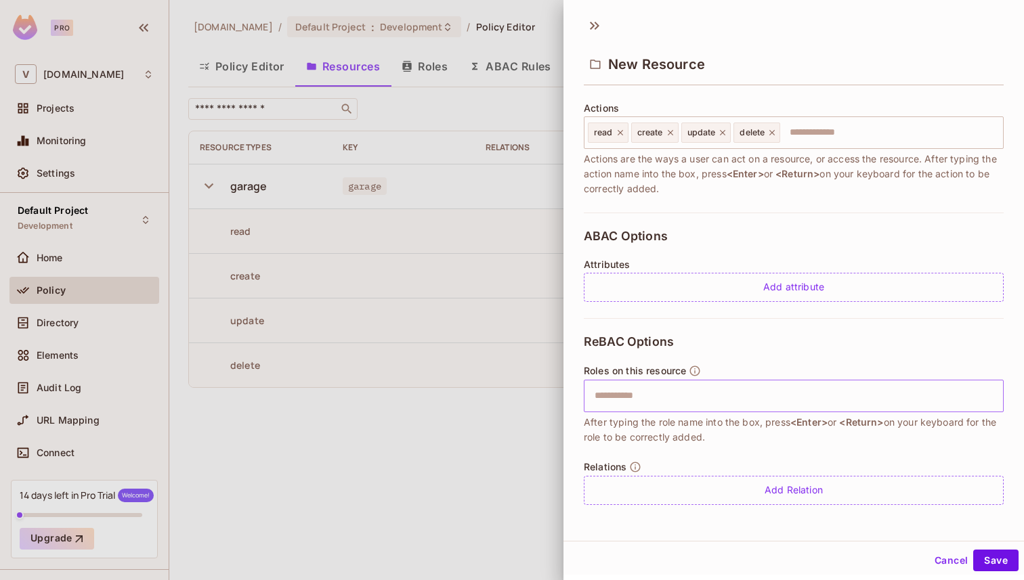
scroll to position [2, 0]
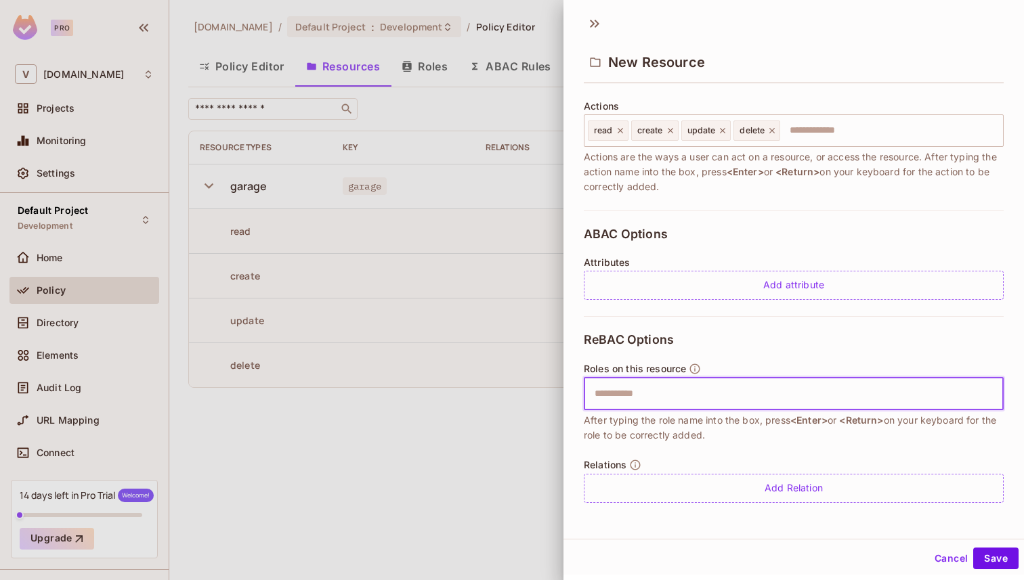
click at [679, 391] on input "text" at bounding box center [791, 394] width 411 height 27
type input "*"
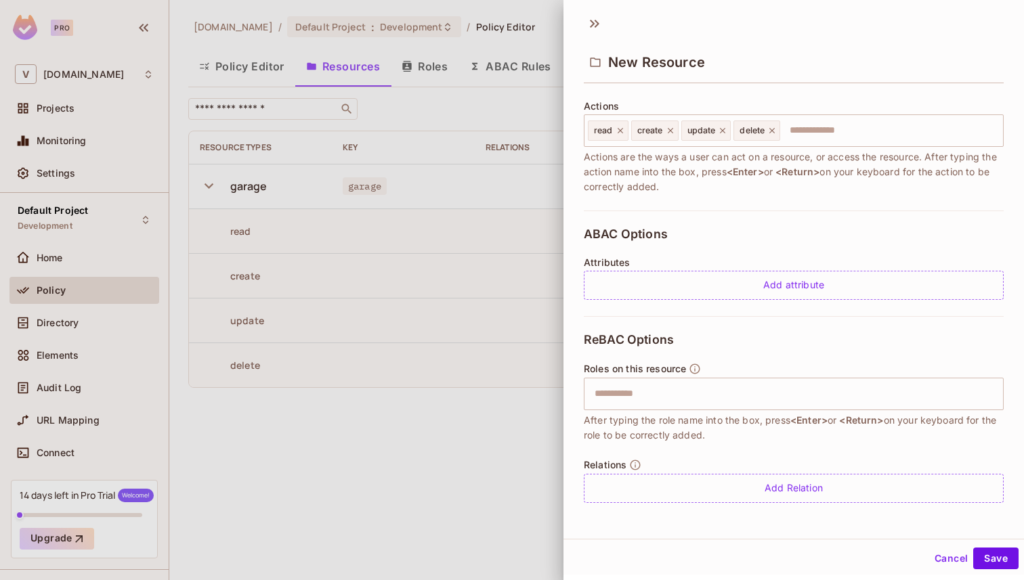
click at [890, 504] on div "ReBAC Options Roles on this resource ​ After typing the role name into the box,…" at bounding box center [794, 417] width 420 height 203
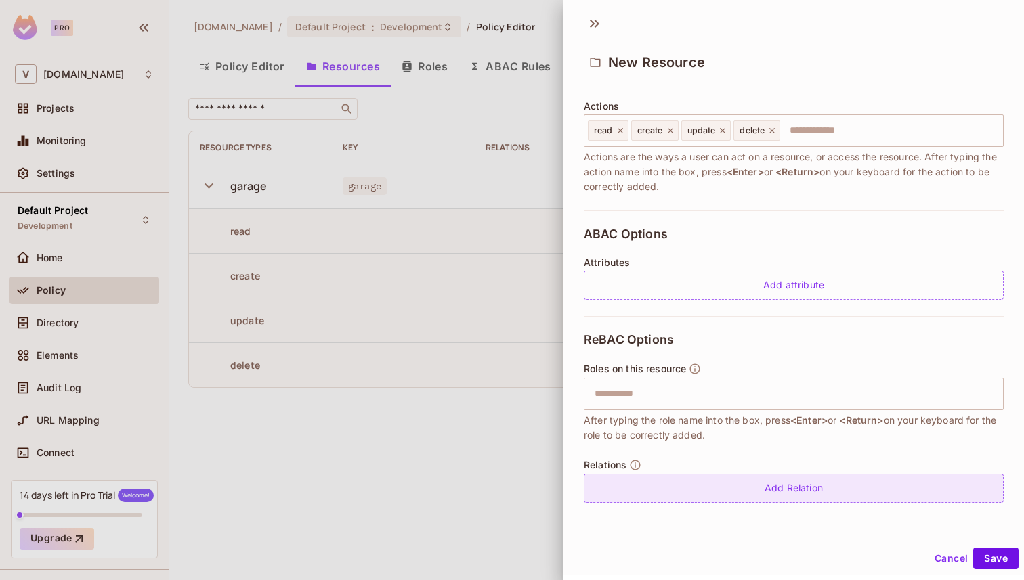
click at [864, 492] on div "Add Relation" at bounding box center [794, 488] width 420 height 29
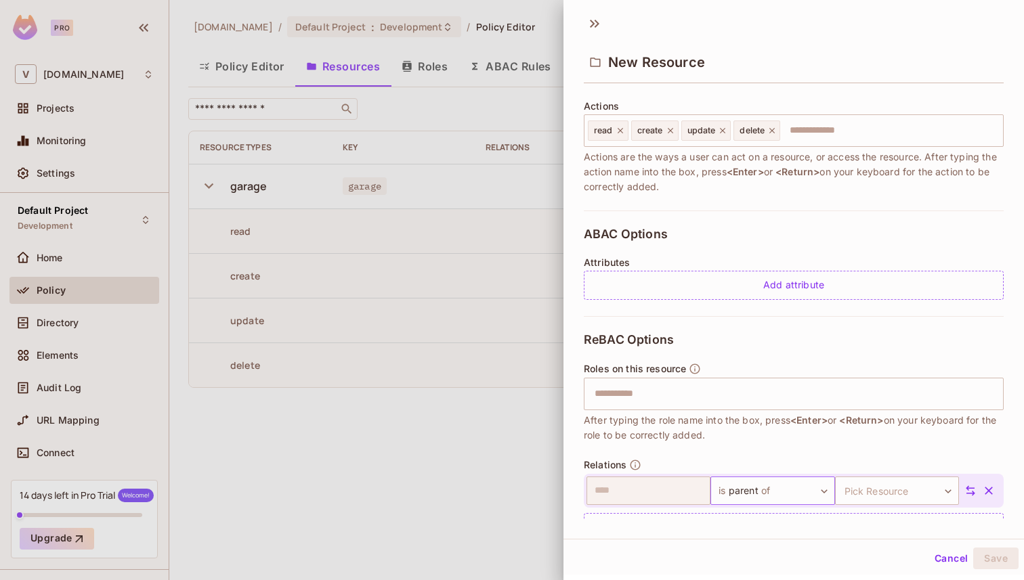
scroll to position [204, 0]
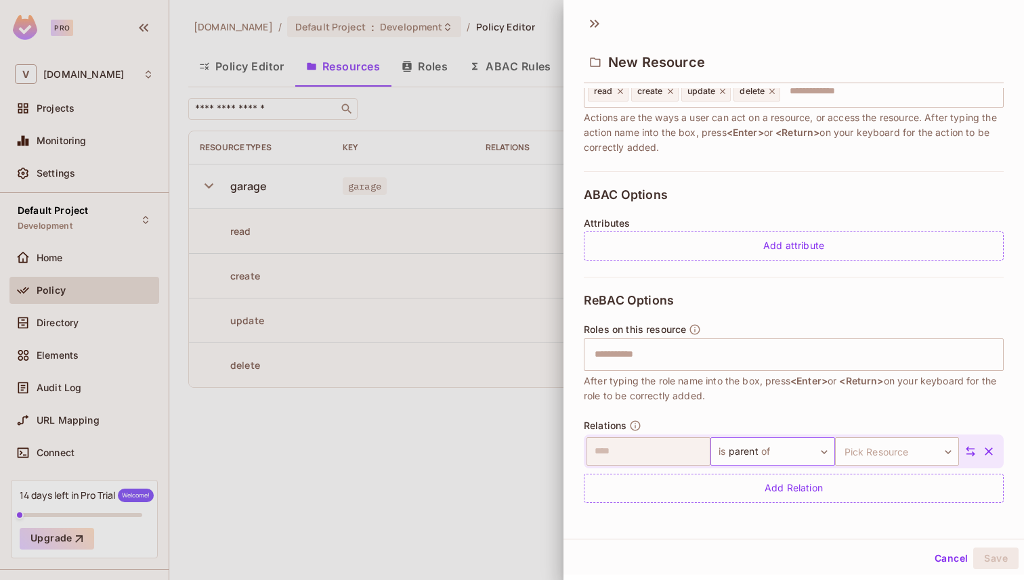
click at [769, 454] on body "**********" at bounding box center [512, 290] width 1024 height 580
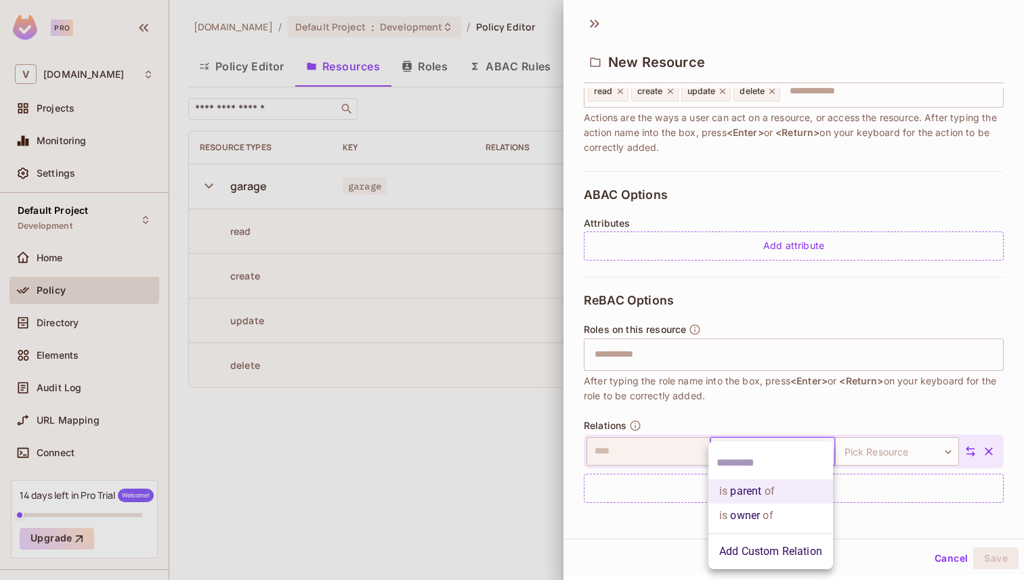
click at [947, 561] on div at bounding box center [512, 290] width 1024 height 580
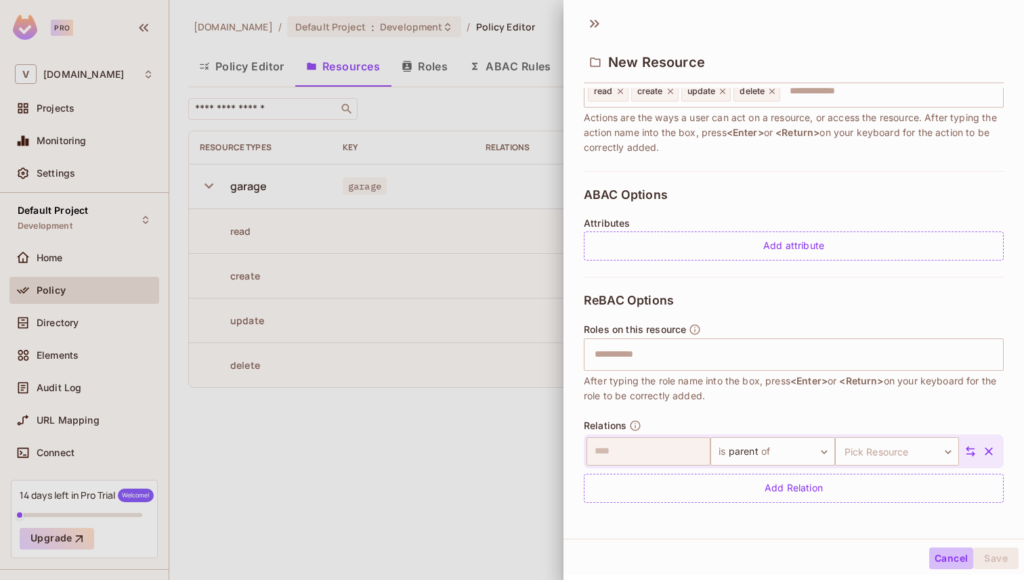
click at [956, 555] on button "Cancel" at bounding box center [951, 559] width 44 height 22
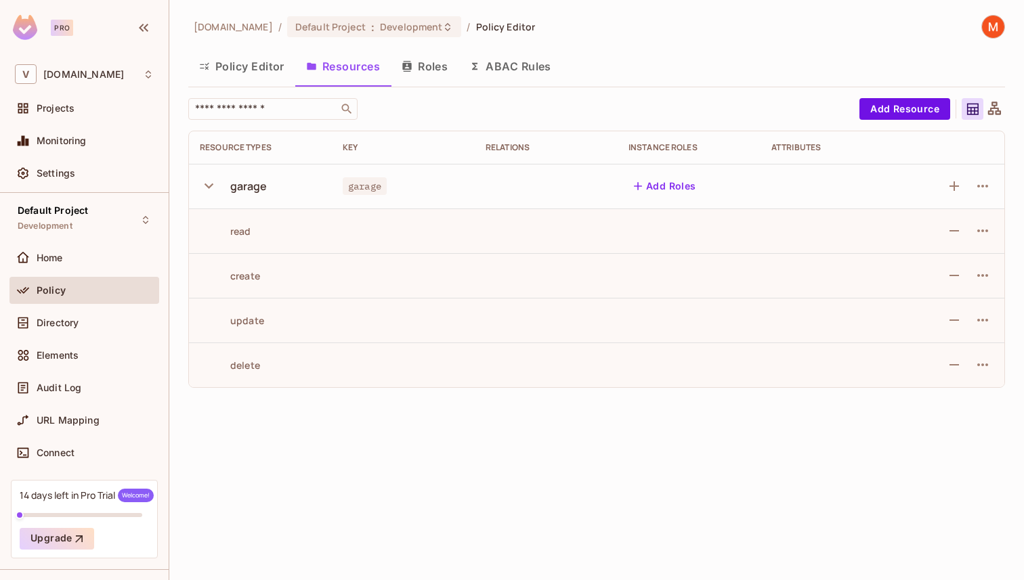
click at [499, 441] on div "[DOMAIN_NAME] / Default Project : Development / Policy Editor Policy Editor Res…" at bounding box center [596, 290] width 855 height 580
click at [911, 110] on button "Add Resource" at bounding box center [904, 109] width 91 height 22
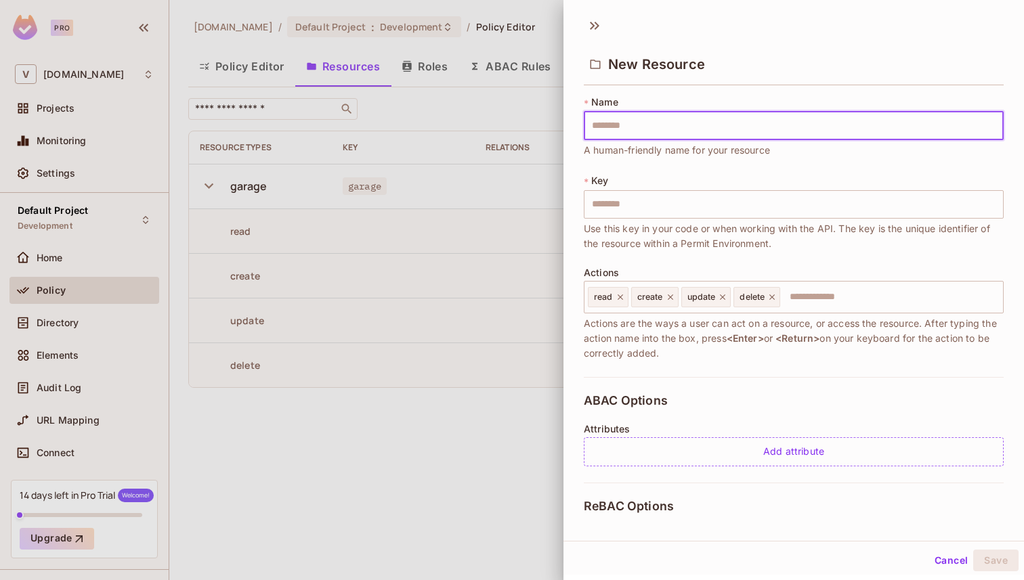
type input "*"
type input "**"
type input "***"
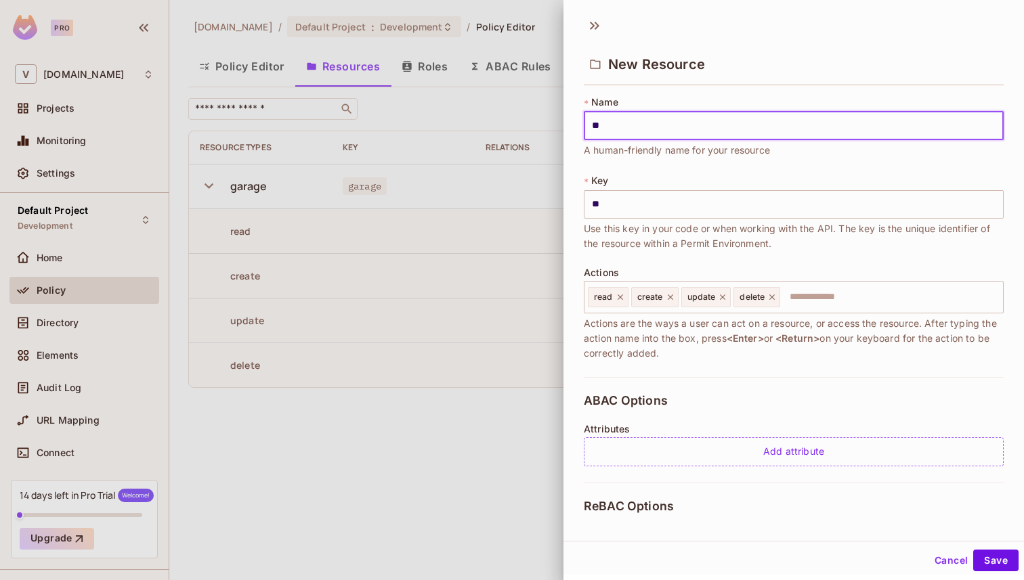
type input "***"
type input "****"
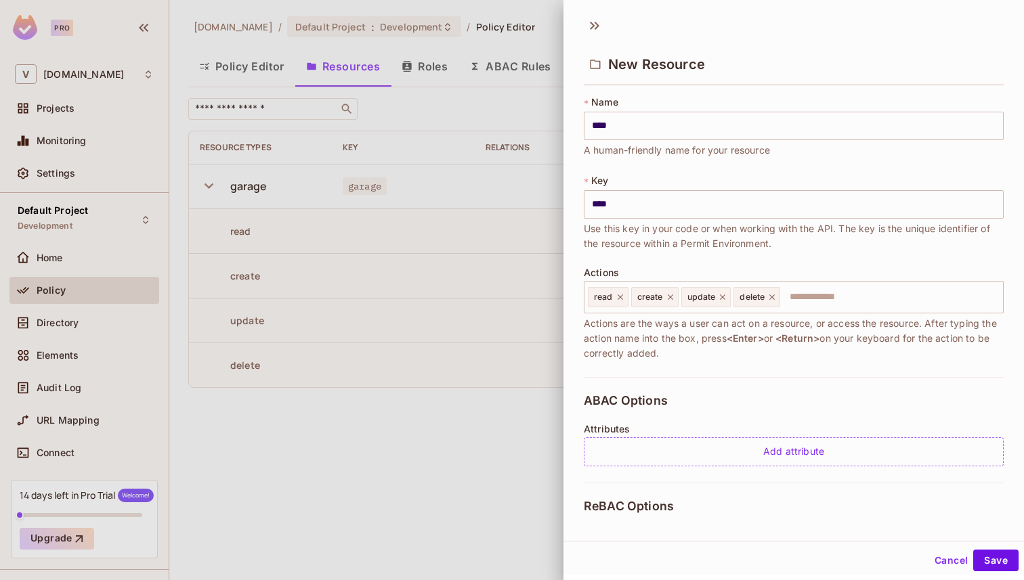
click at [691, 251] on div "* Name **** ​ A human-friendly name for your resource * Key **** ​ Use this key…" at bounding box center [794, 236] width 420 height 282
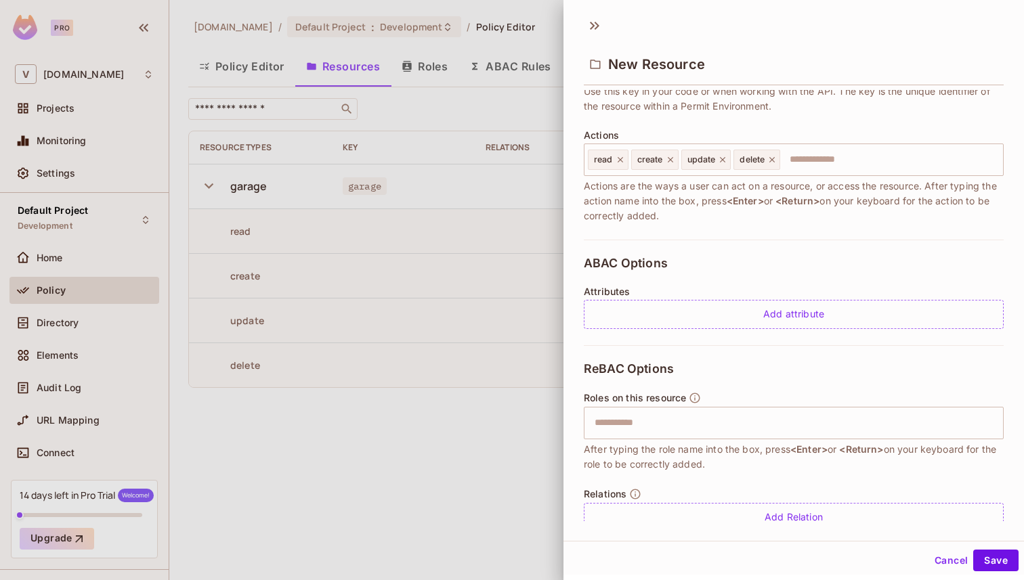
scroll to position [165, 0]
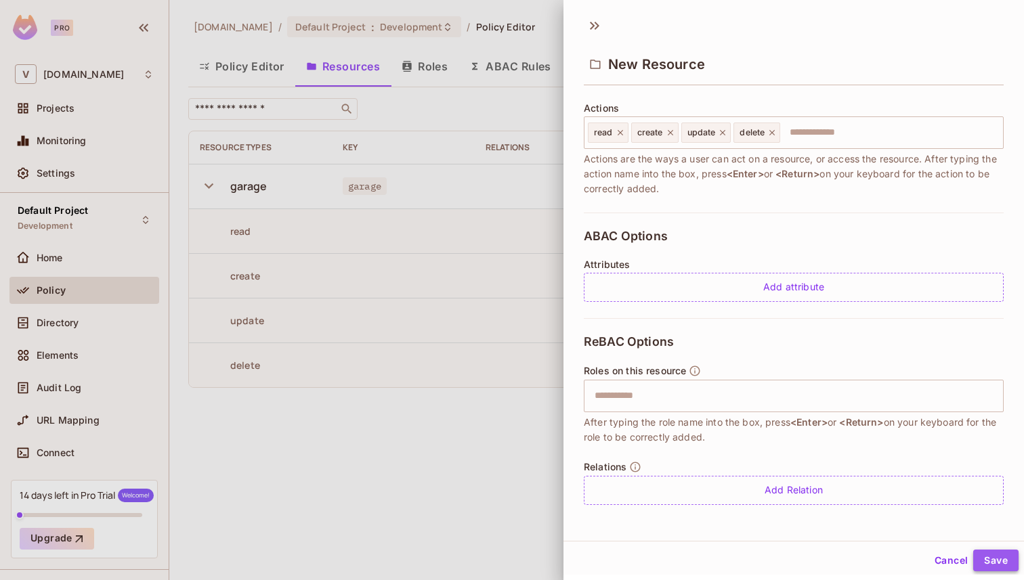
click at [995, 561] on button "Save" at bounding box center [995, 561] width 45 height 22
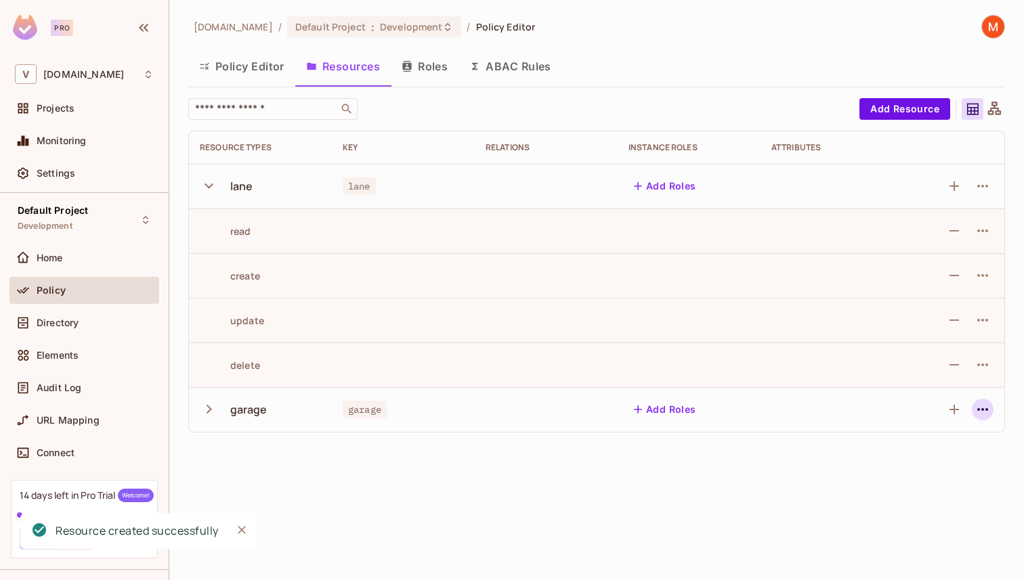
click at [984, 418] on button "button" at bounding box center [983, 410] width 22 height 22
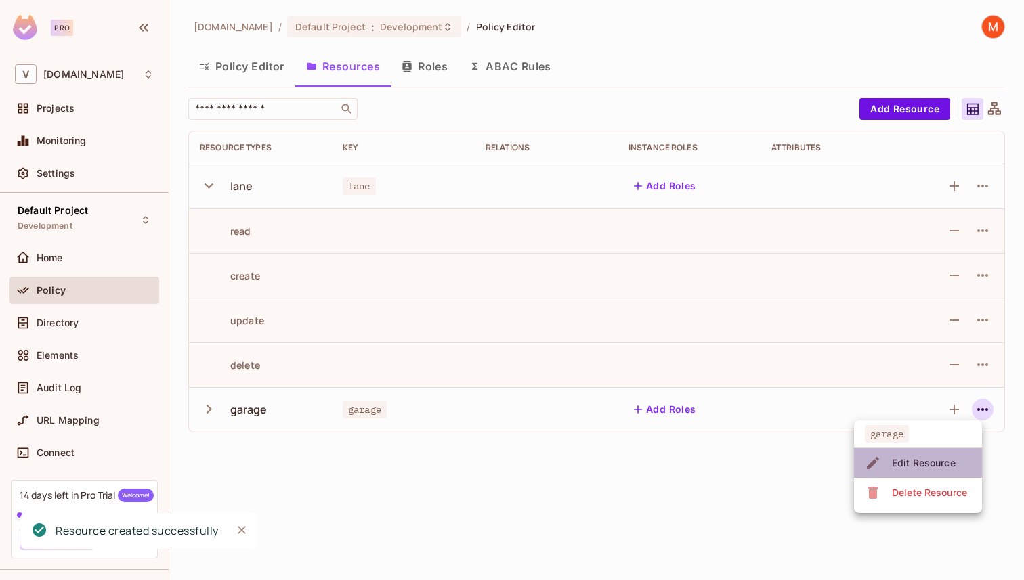
click at [937, 451] on li "Edit Resource" at bounding box center [918, 463] width 128 height 30
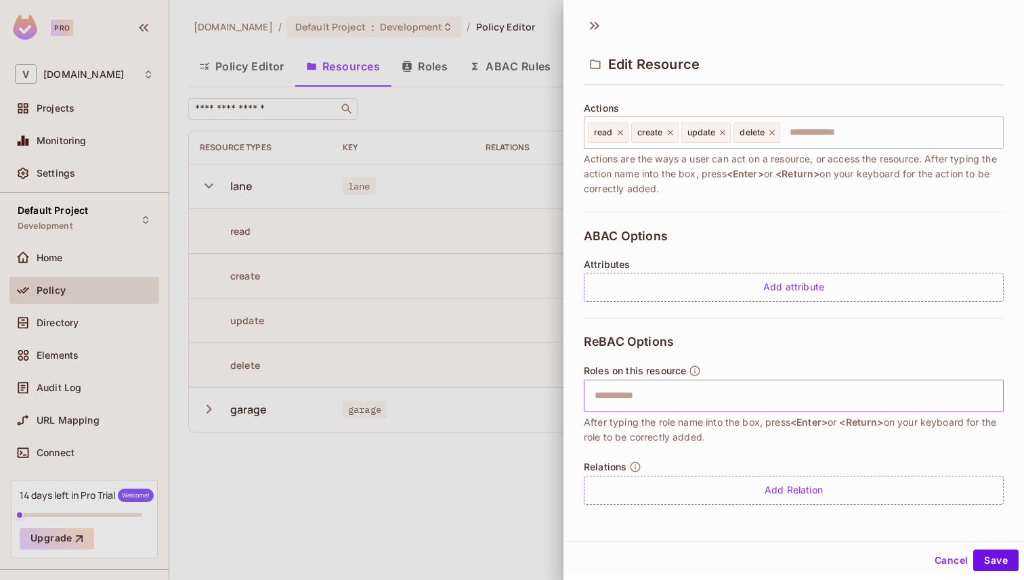
click at [705, 400] on input "text" at bounding box center [791, 396] width 411 height 27
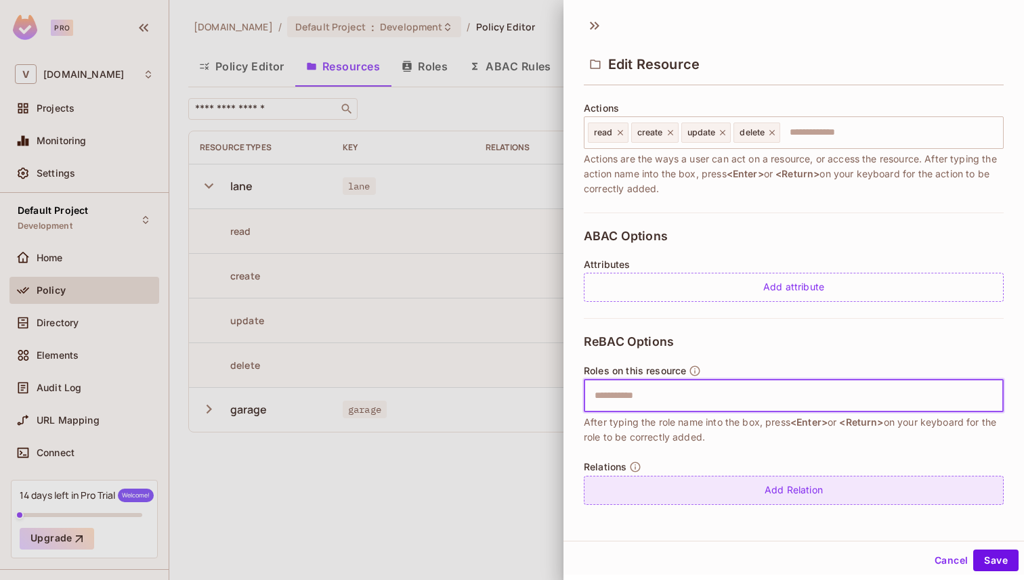
click at [660, 490] on div "Add Relation" at bounding box center [794, 490] width 420 height 29
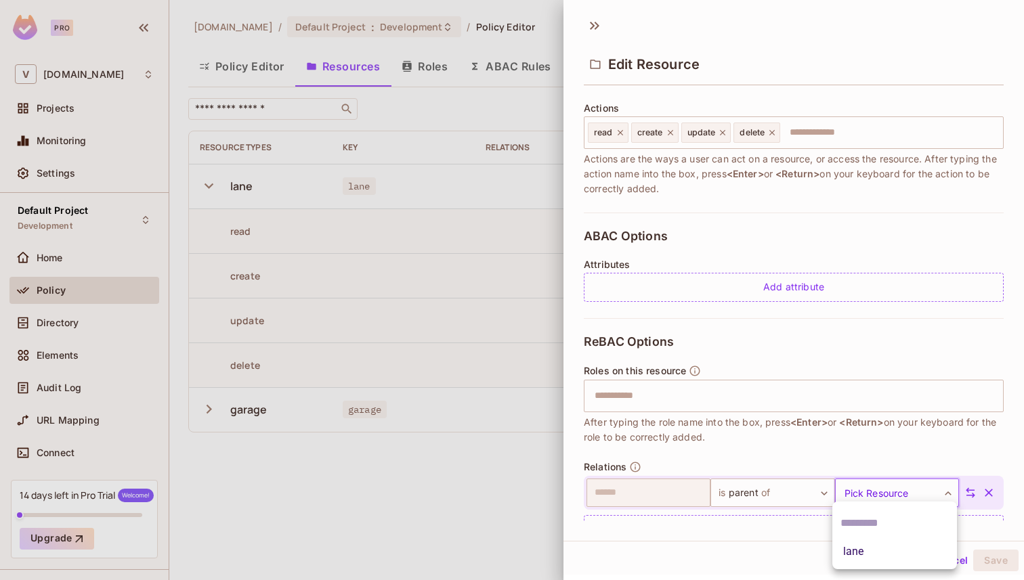
click at [875, 496] on body "**********" at bounding box center [512, 290] width 1024 height 580
click at [863, 550] on li "lane" at bounding box center [894, 552] width 125 height 24
click at [987, 555] on button "Save" at bounding box center [995, 561] width 45 height 22
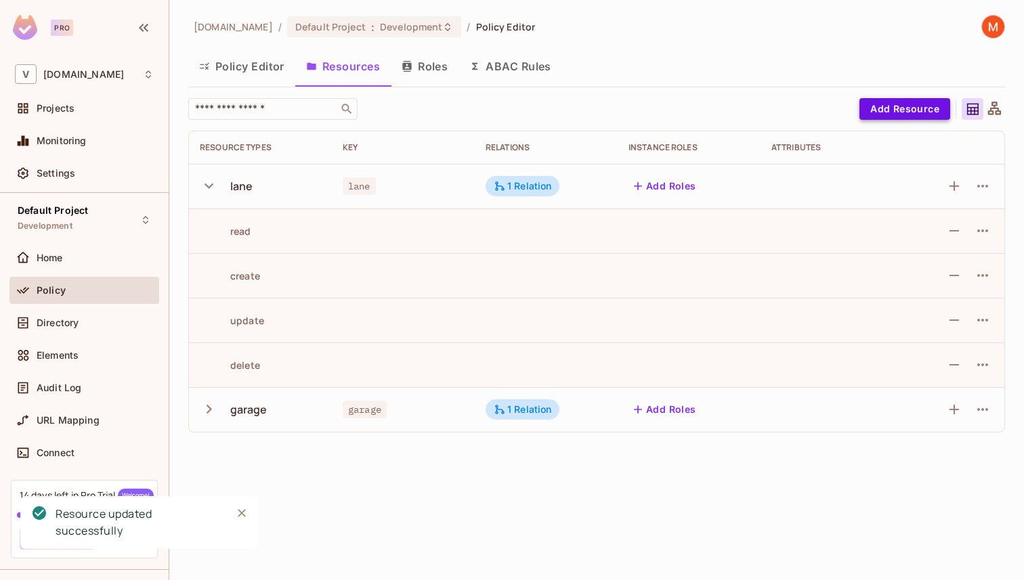
click at [884, 106] on button "Add Resource" at bounding box center [904, 109] width 91 height 22
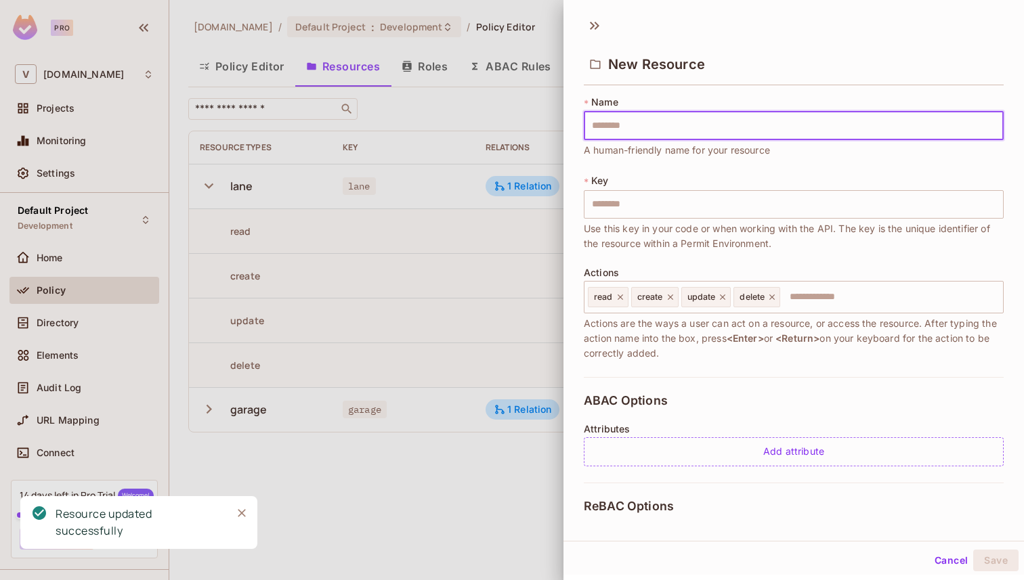
type input "*"
type input "**"
type input "***"
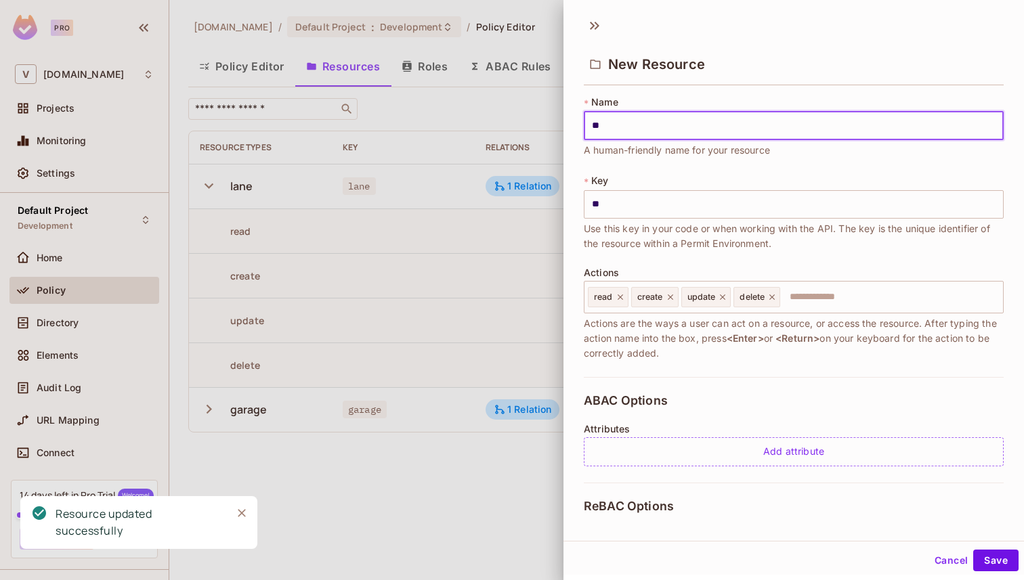
type input "***"
type input "****"
type input "***"
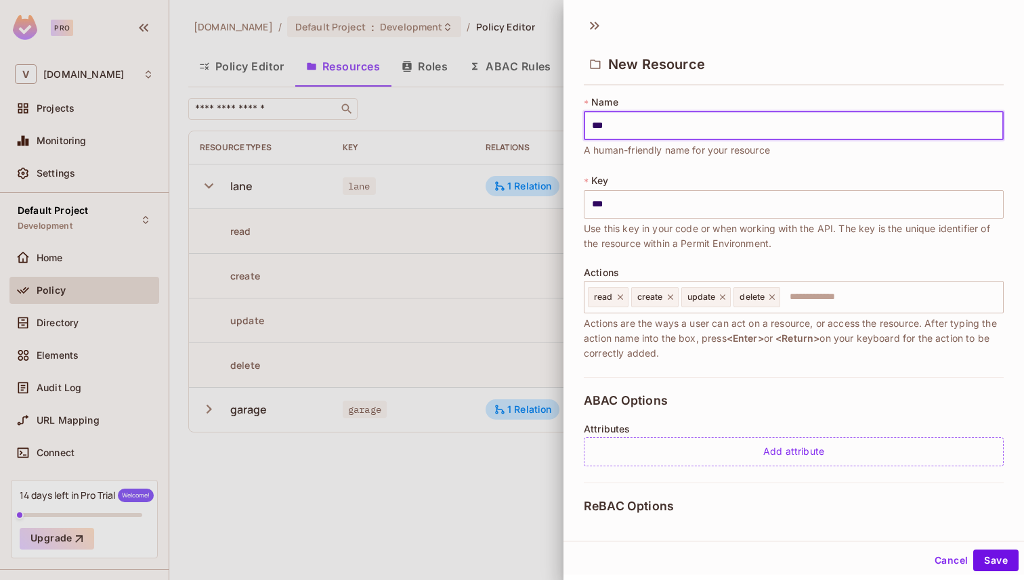
type input "**"
type input "*"
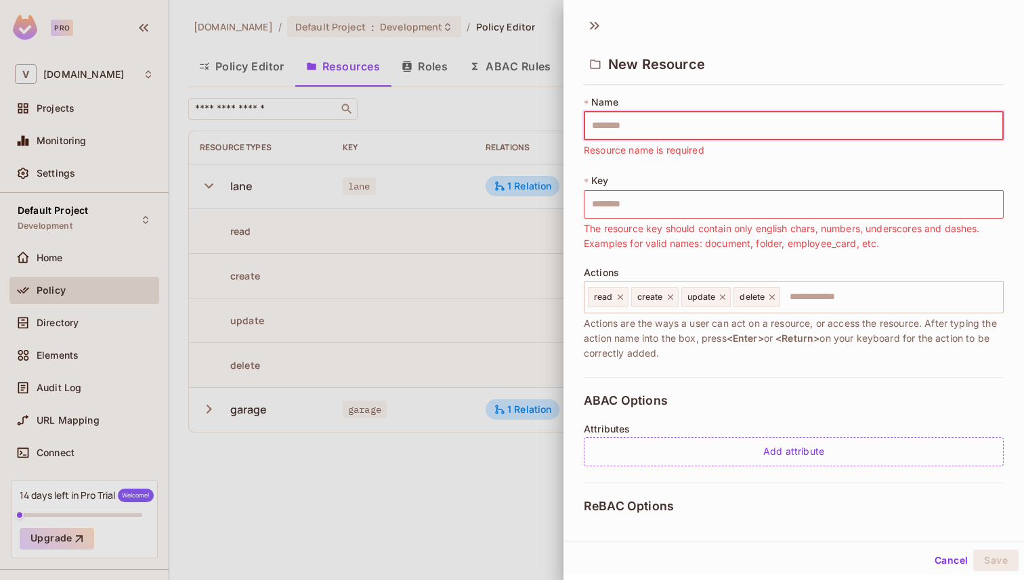
type input "*"
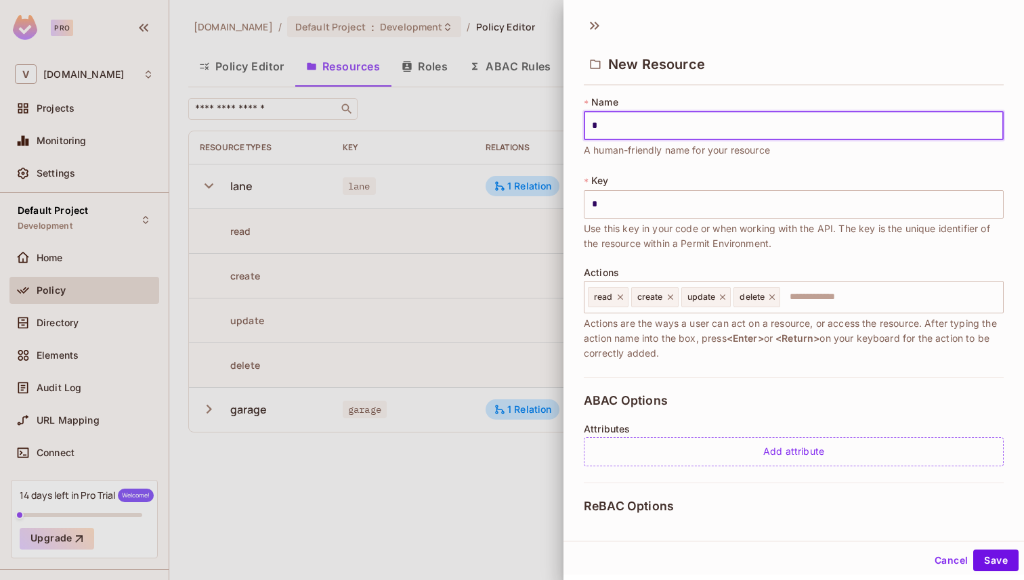
type input "**"
type input "***"
type input "****"
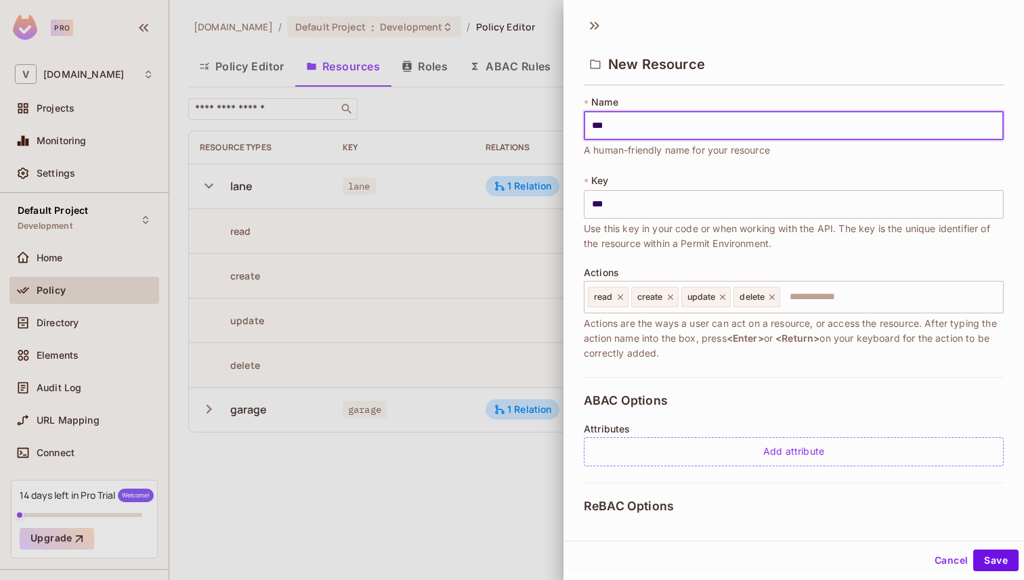
type input "****"
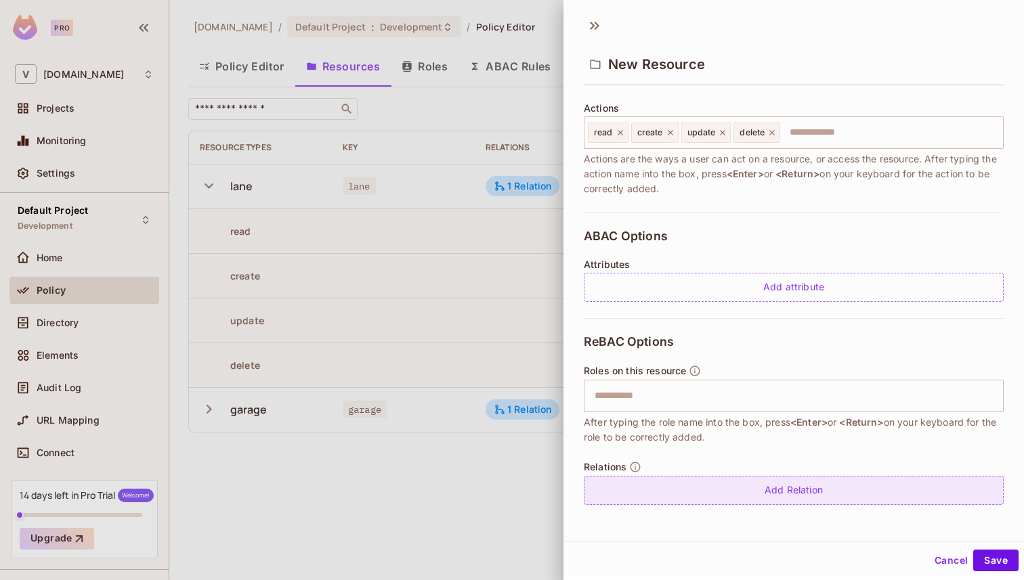
type input "****"
click at [809, 490] on div "Add Relation" at bounding box center [794, 490] width 420 height 29
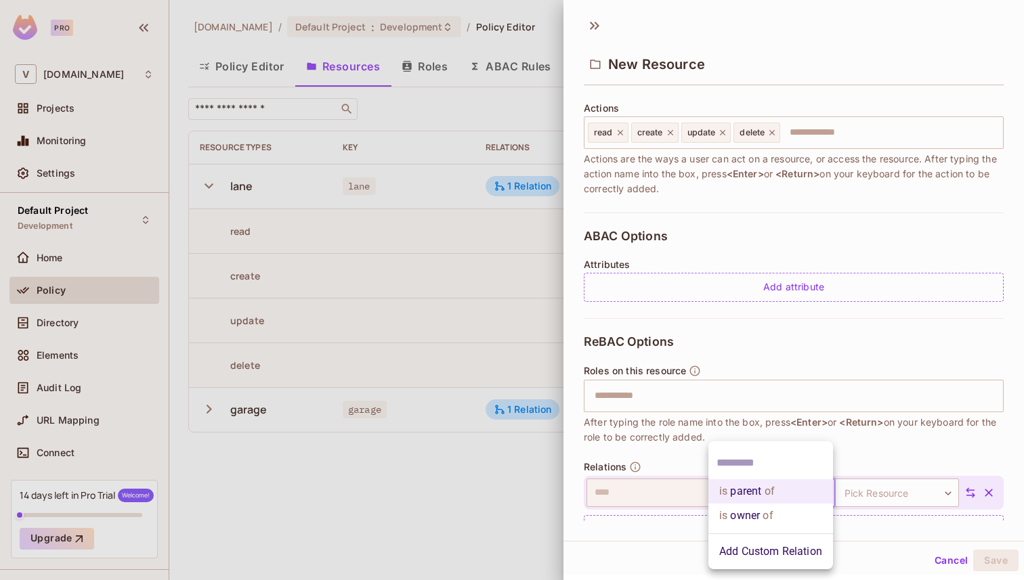
click at [750, 496] on body "**********" at bounding box center [512, 290] width 1024 height 580
click at [687, 541] on div at bounding box center [512, 290] width 1024 height 580
click at [908, 495] on body "**********" at bounding box center [512, 290] width 1024 height 580
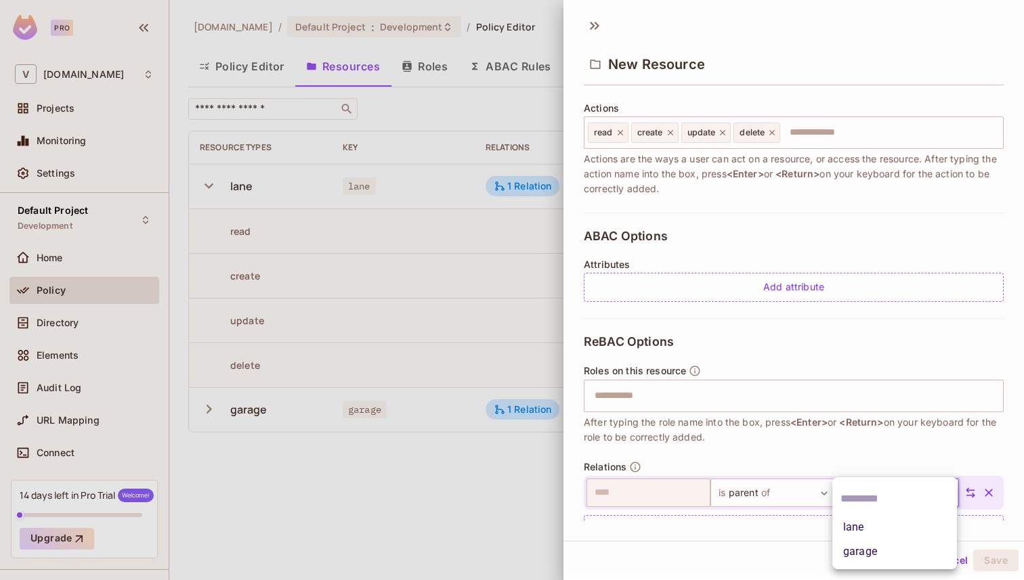
click at [769, 567] on div at bounding box center [512, 290] width 1024 height 580
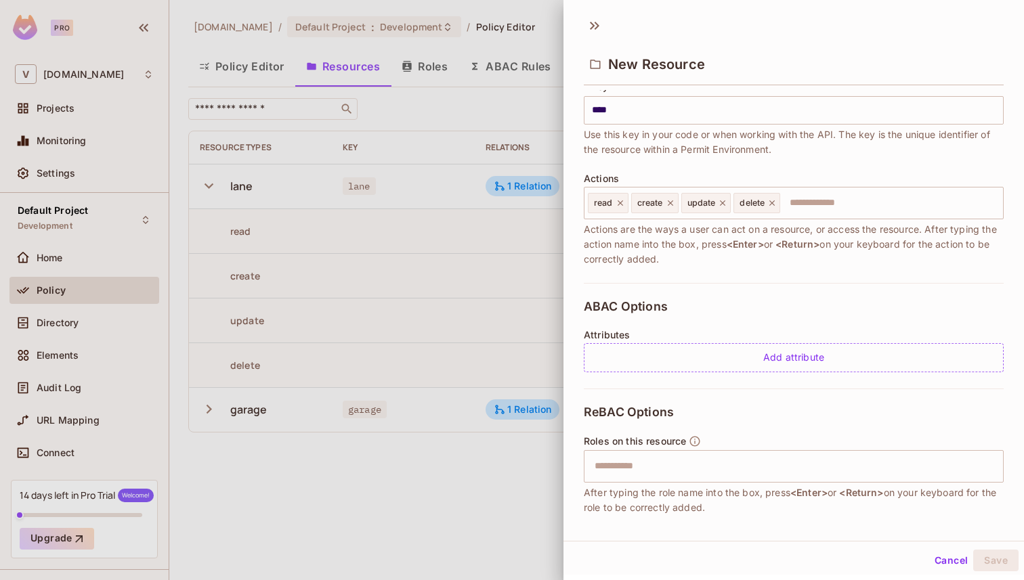
scroll to position [204, 0]
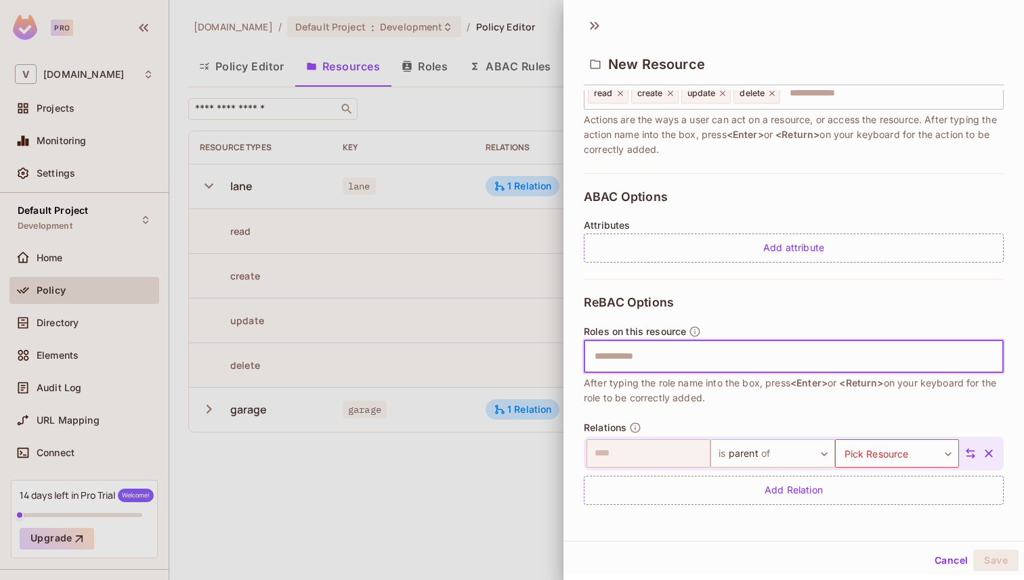
click at [686, 358] on input "text" at bounding box center [791, 356] width 411 height 27
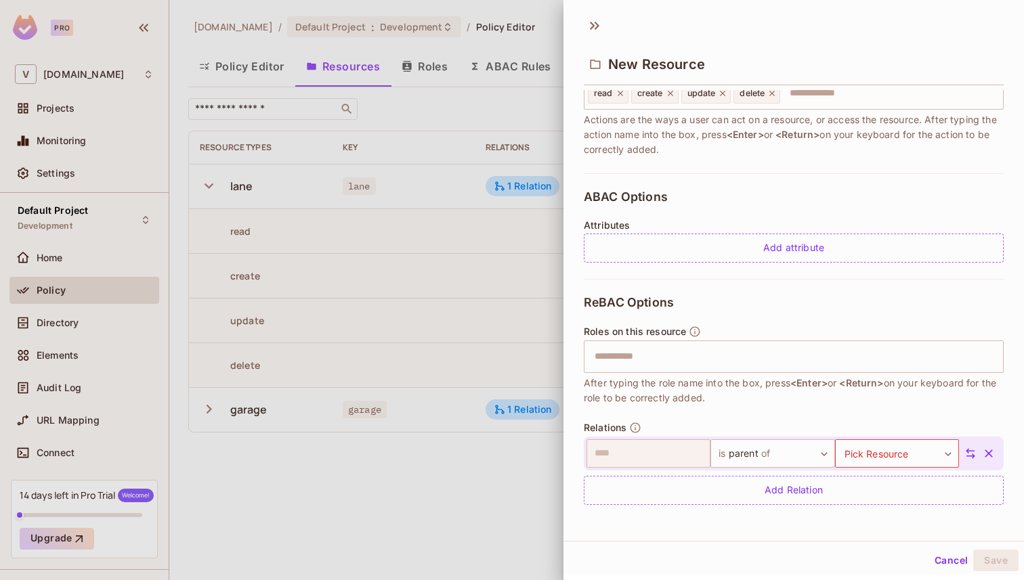
click at [762, 309] on div "ReBAC Options Roles on this resource ​ After typing the role name into the box,…" at bounding box center [794, 400] width 420 height 242
click at [993, 454] on icon "button" at bounding box center [989, 454] width 14 height 14
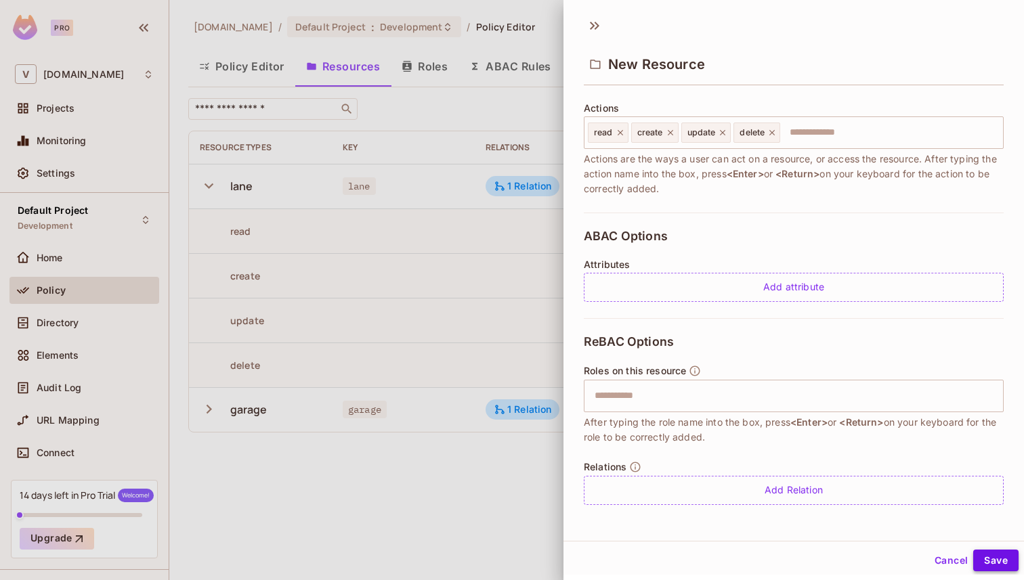
click at [997, 569] on button "Save" at bounding box center [995, 561] width 45 height 22
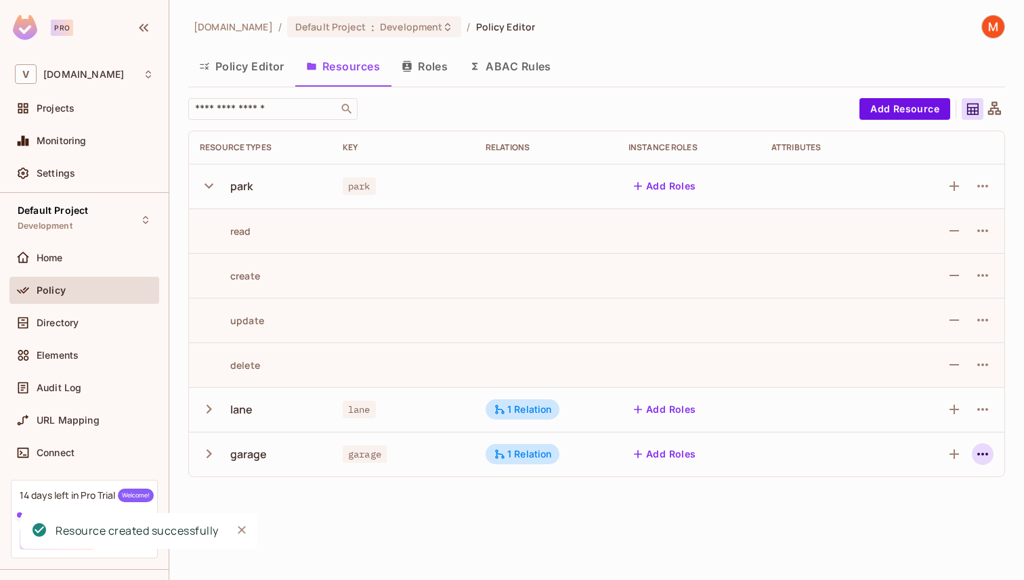
click at [987, 450] on icon "button" at bounding box center [982, 454] width 16 height 16
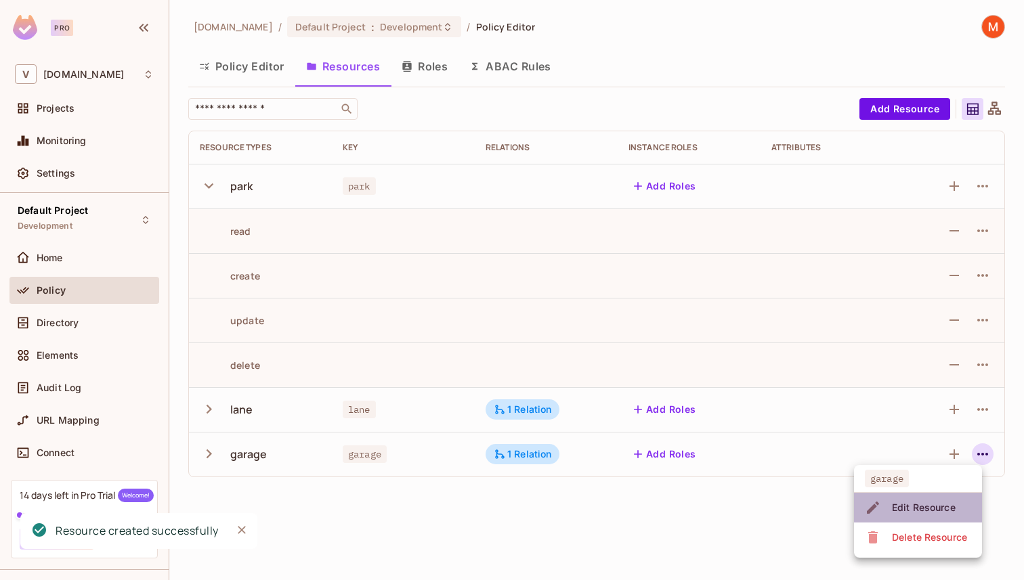
click at [924, 504] on div "Edit Resource" at bounding box center [924, 508] width 64 height 14
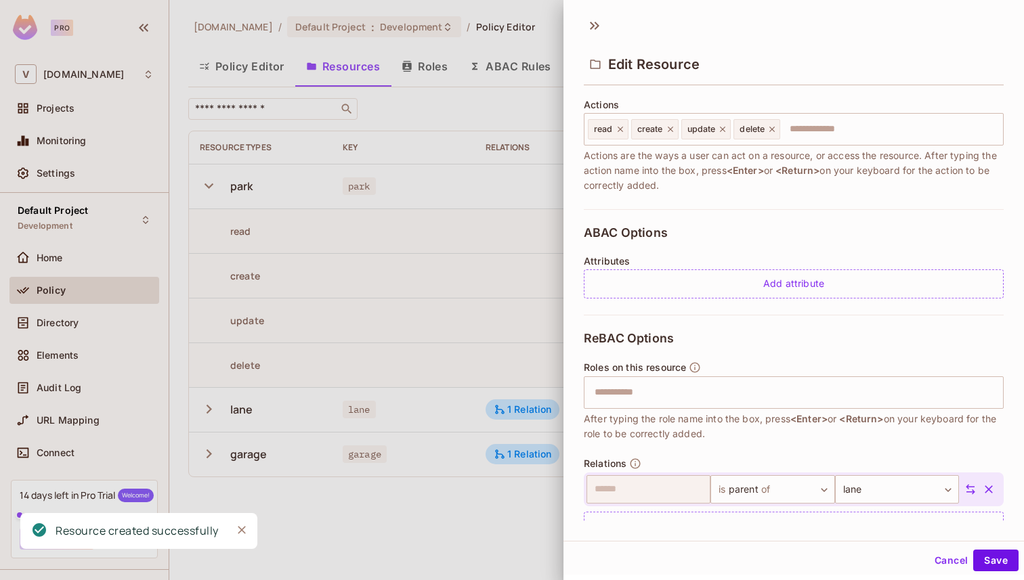
scroll to position [204, 0]
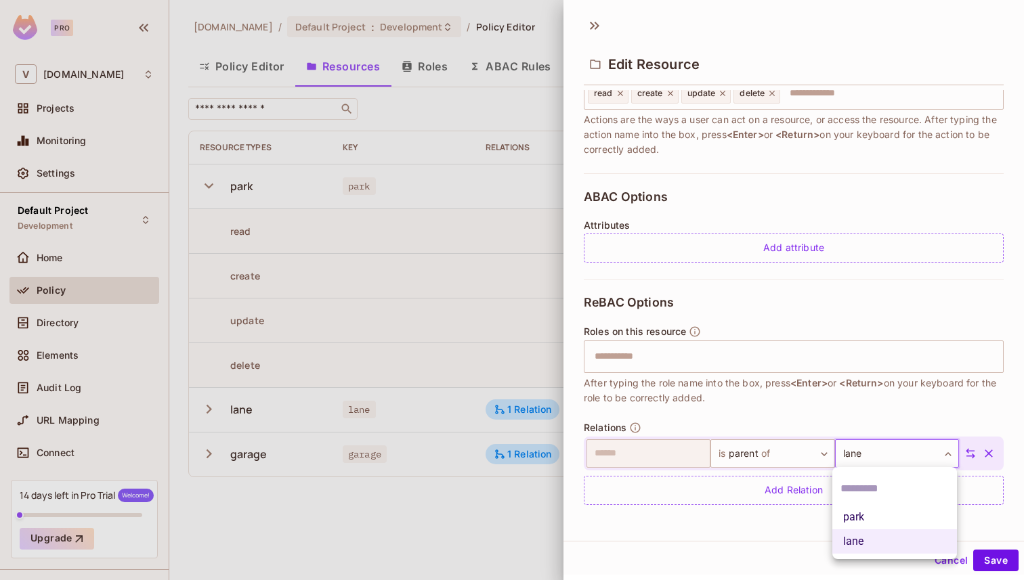
click at [854, 462] on body "**********" at bounding box center [512, 290] width 1024 height 580
click at [861, 509] on li "park" at bounding box center [894, 517] width 125 height 24
click at [989, 555] on button "Save" at bounding box center [995, 561] width 45 height 22
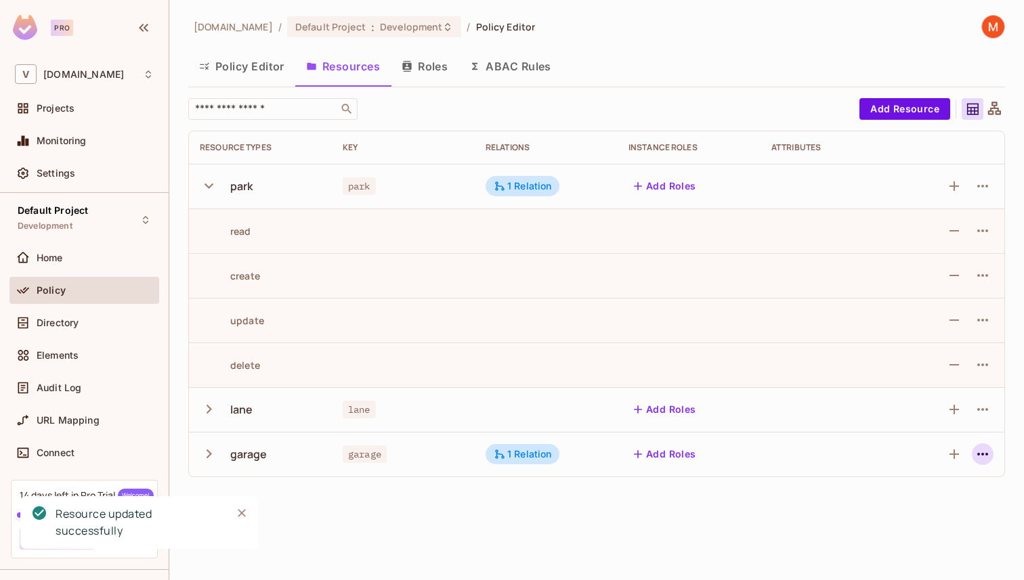
click at [980, 460] on icon "button" at bounding box center [982, 454] width 16 height 16
click at [921, 508] on div "Edit Resource" at bounding box center [924, 508] width 64 height 14
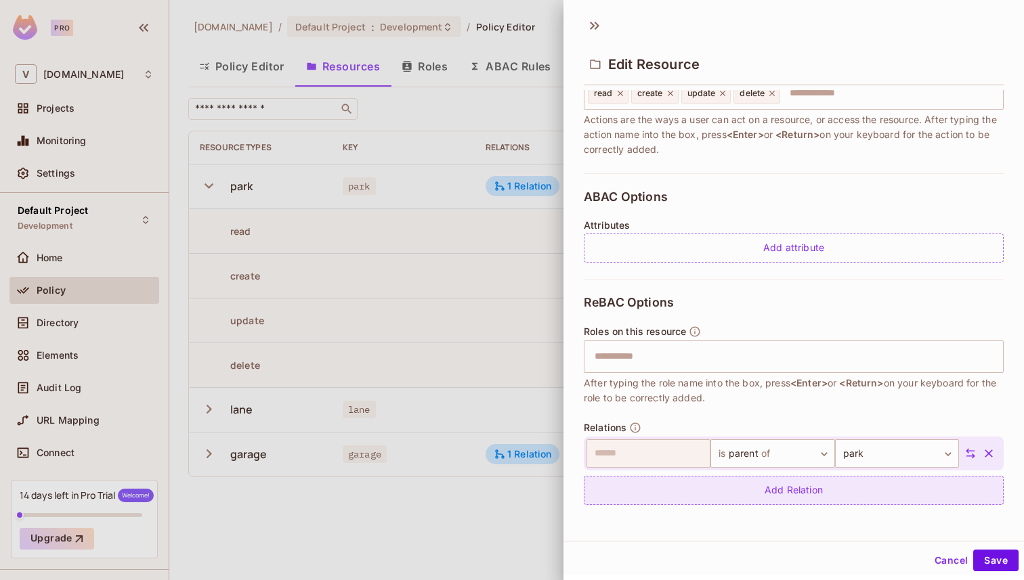
click at [769, 487] on div "Add Relation" at bounding box center [794, 490] width 420 height 29
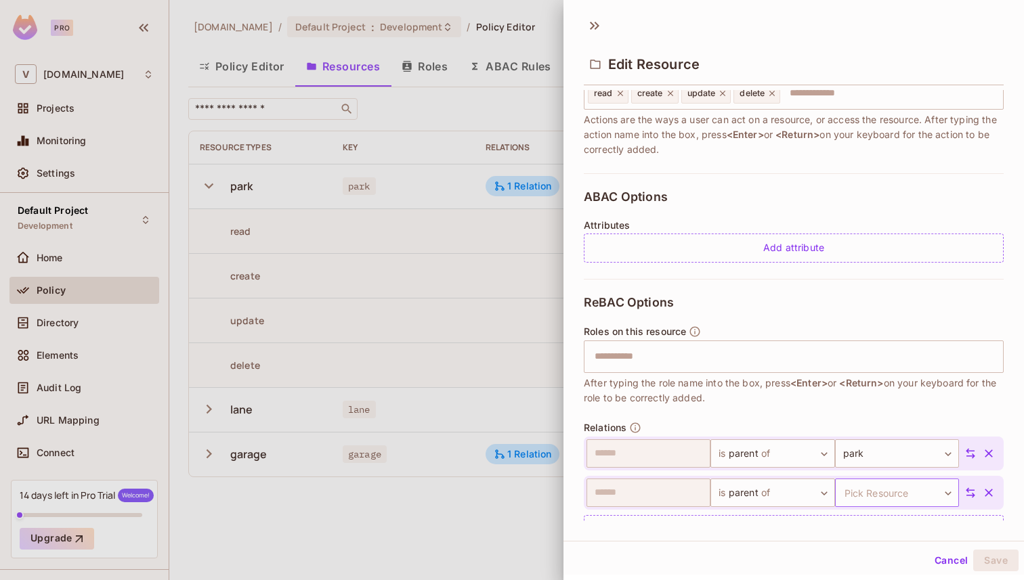
click at [892, 495] on body "**********" at bounding box center [512, 290] width 1024 height 580
click at [865, 544] on li "lane" at bounding box center [894, 552] width 125 height 24
click at [985, 559] on button "Save" at bounding box center [995, 561] width 45 height 22
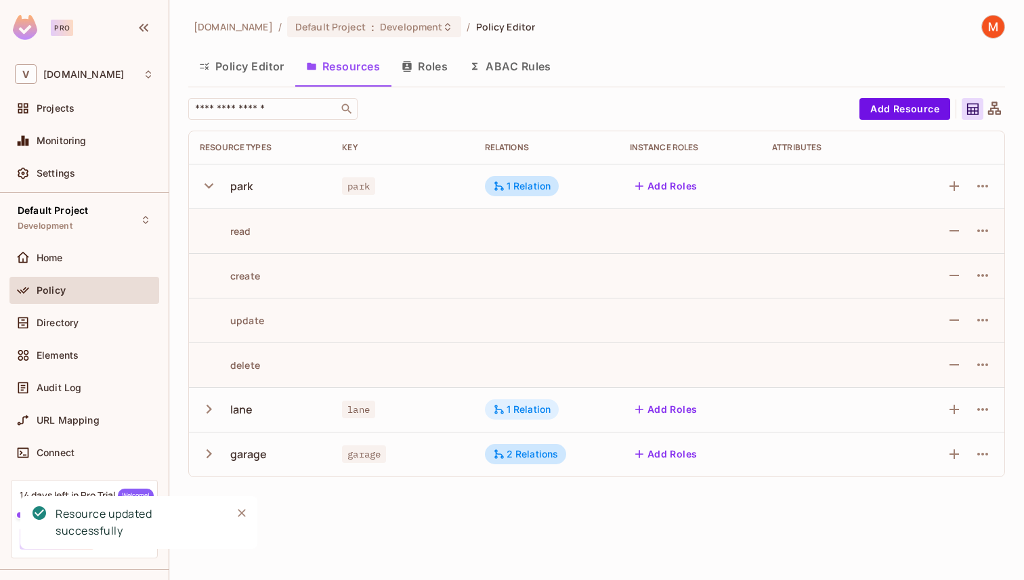
click at [532, 414] on div "1 Relation" at bounding box center [522, 410] width 58 height 12
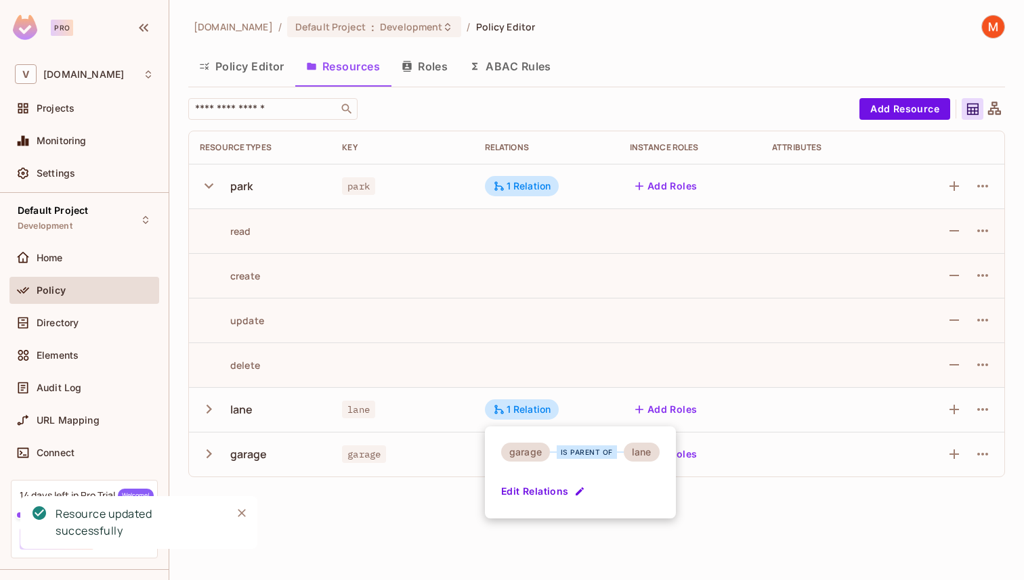
click at [532, 412] on div at bounding box center [512, 290] width 1024 height 580
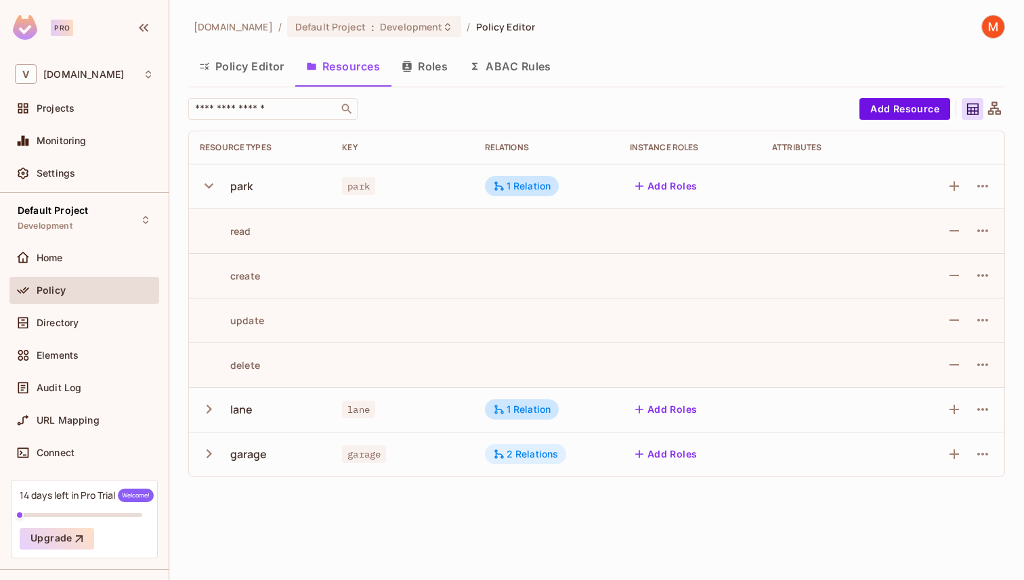
click at [515, 453] on div "2 Relations" at bounding box center [526, 454] width 66 height 12
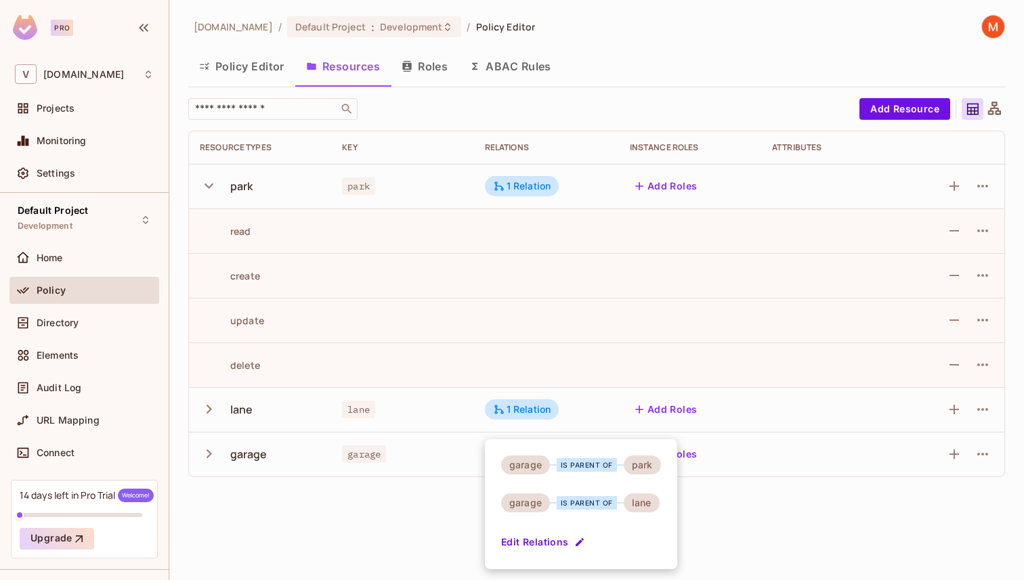
click at [542, 364] on div at bounding box center [512, 290] width 1024 height 580
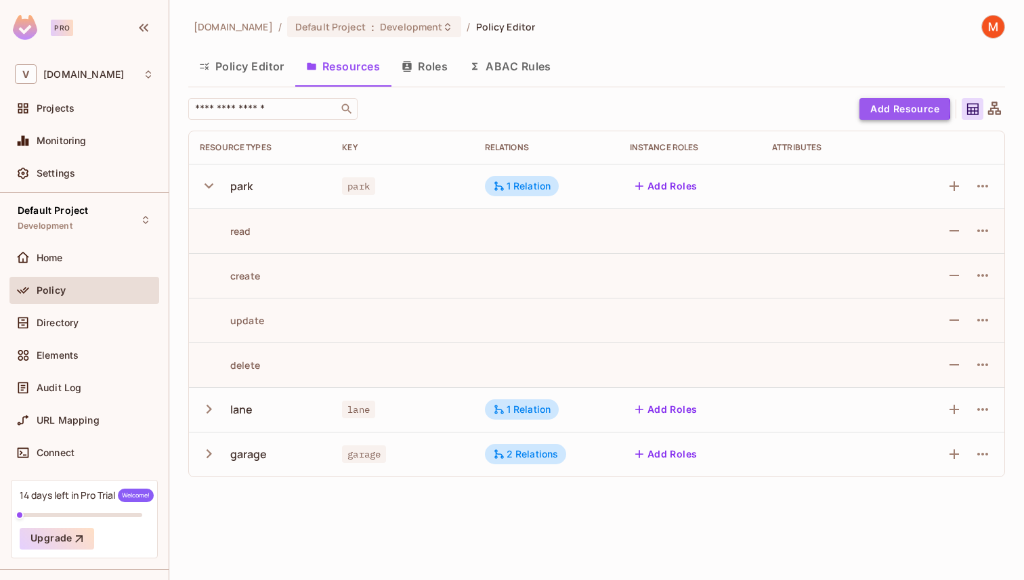
click at [884, 109] on button "Add Resource" at bounding box center [904, 109] width 91 height 22
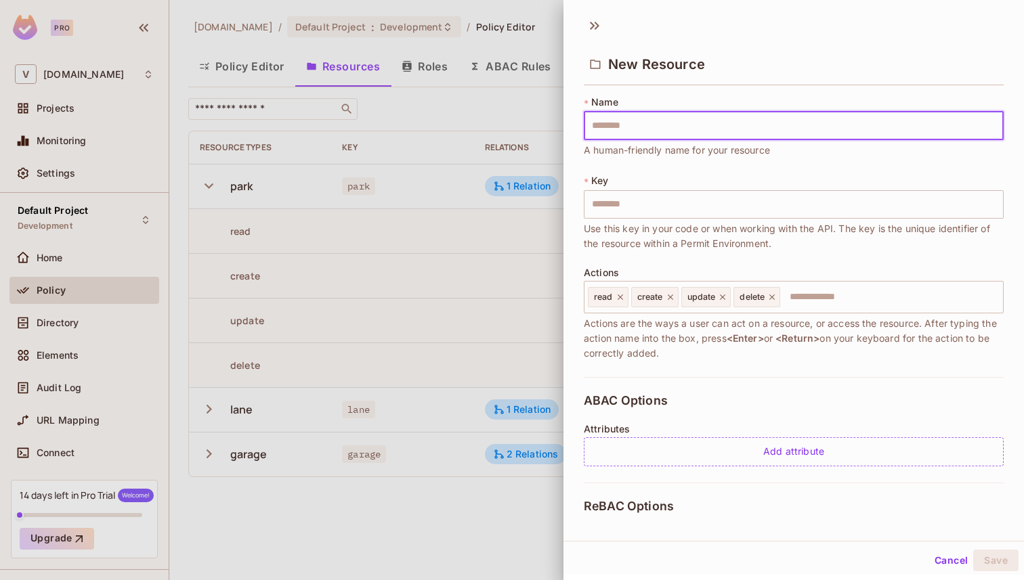
type input "*"
type input "**"
type input "***"
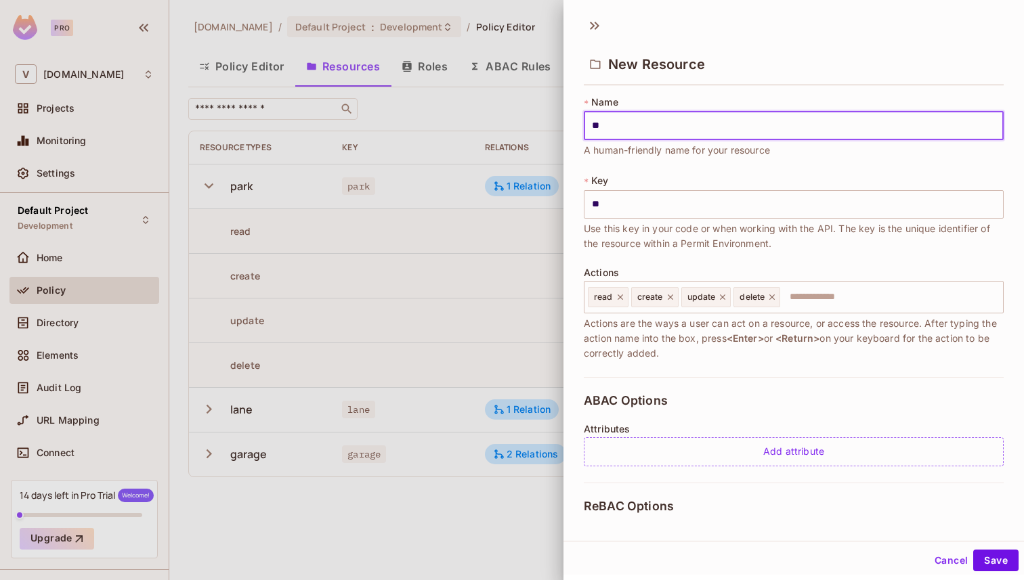
type input "***"
type input "****"
type input "*****"
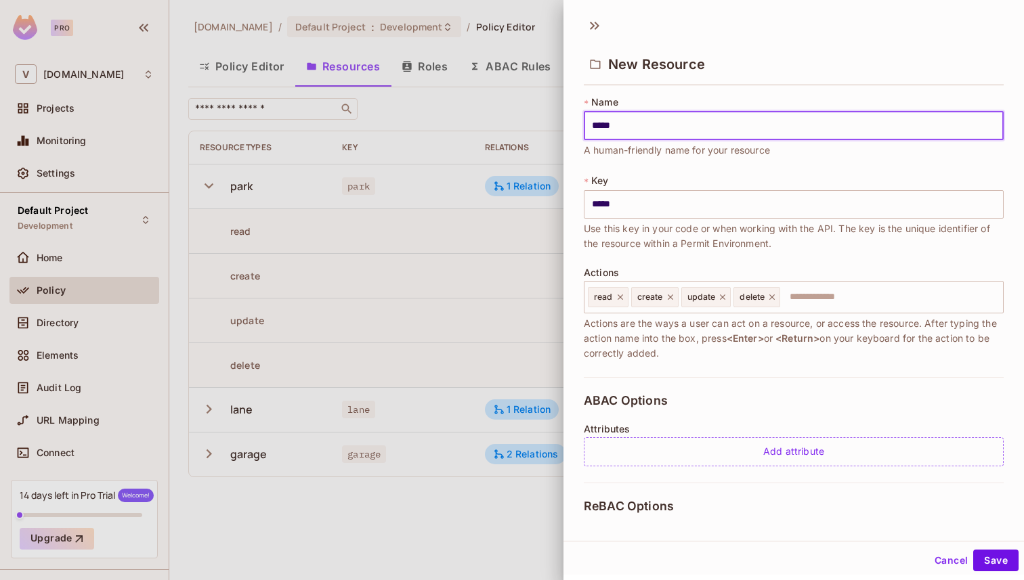
type input "******"
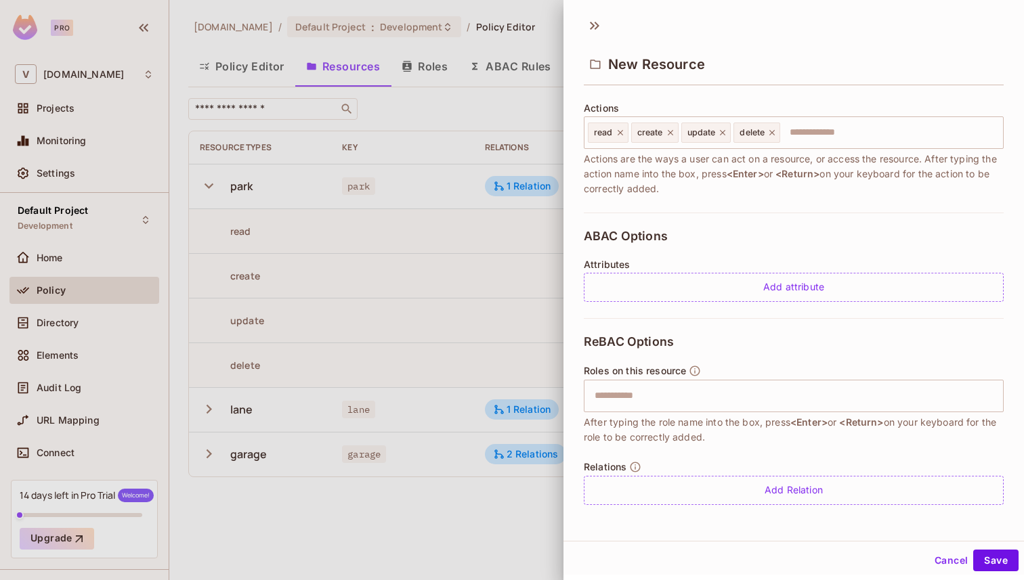
scroll to position [2, 0]
type input "******"
click at [982, 554] on button "Save" at bounding box center [995, 559] width 45 height 22
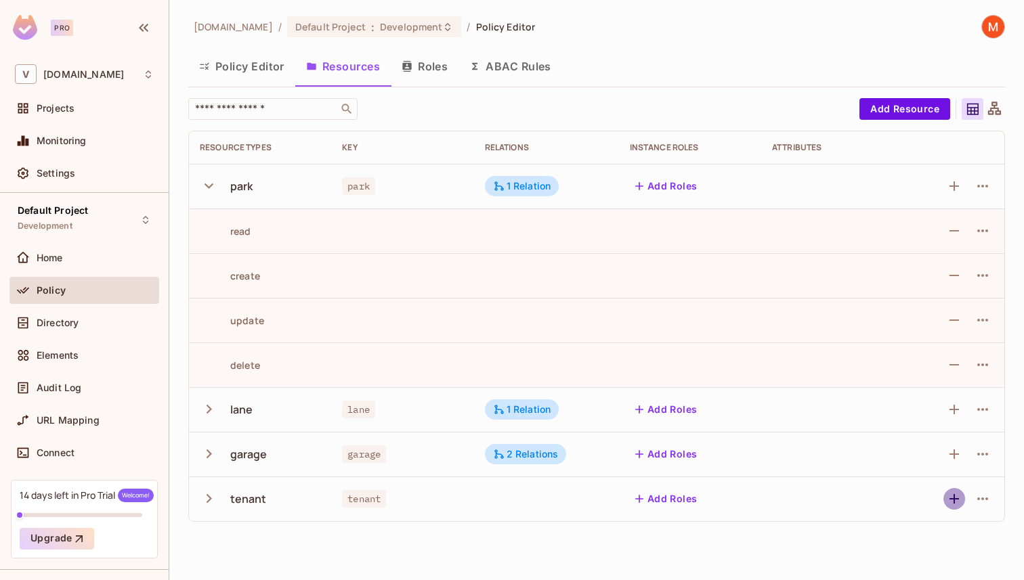
click at [957, 505] on icon "button" at bounding box center [954, 499] width 16 height 16
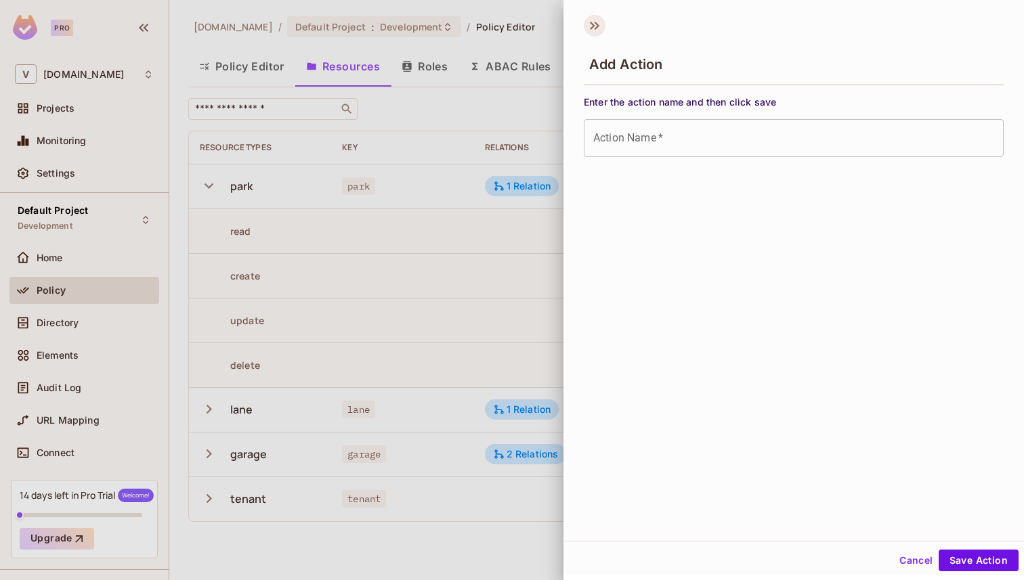
click at [589, 26] on icon at bounding box center [595, 26] width 22 height 22
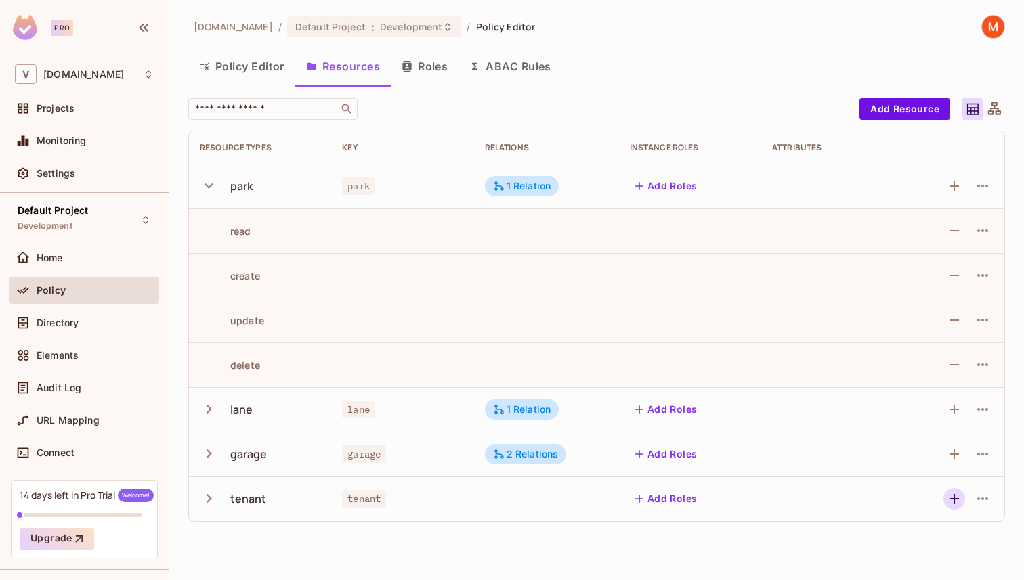
click at [960, 501] on icon "button" at bounding box center [954, 499] width 16 height 16
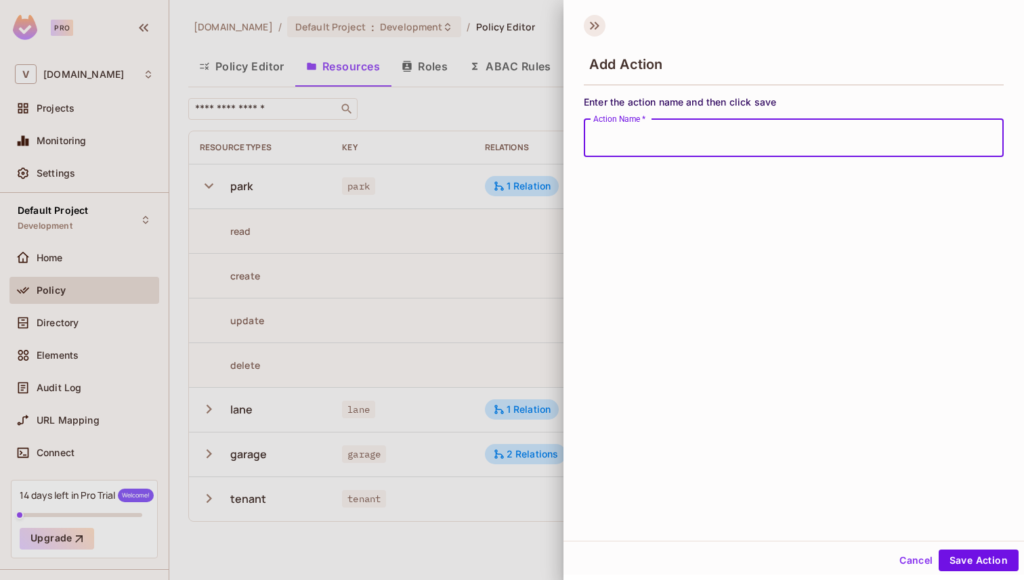
click at [586, 26] on icon at bounding box center [595, 26] width 22 height 22
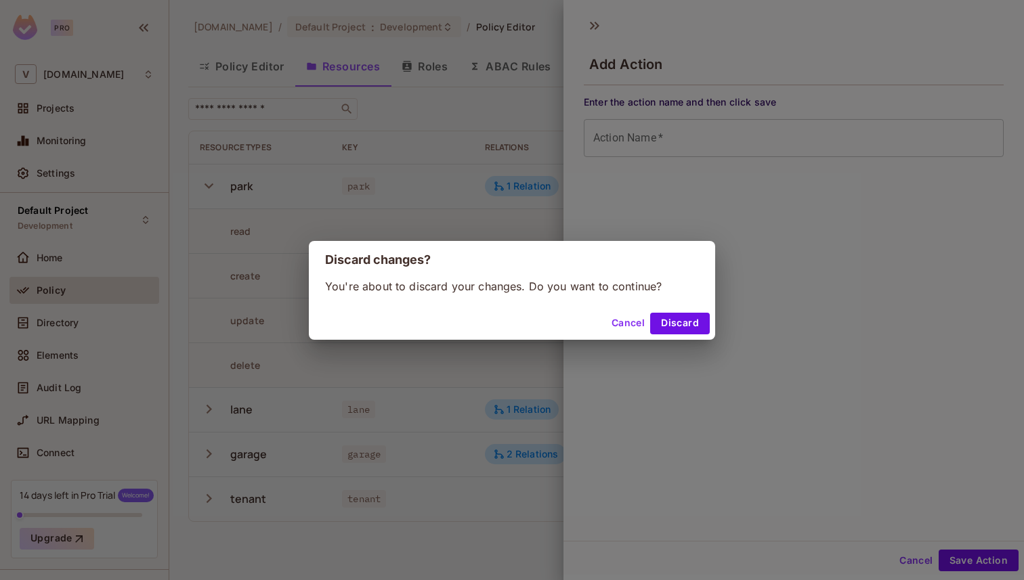
click at [638, 315] on button "Cancel" at bounding box center [628, 324] width 44 height 22
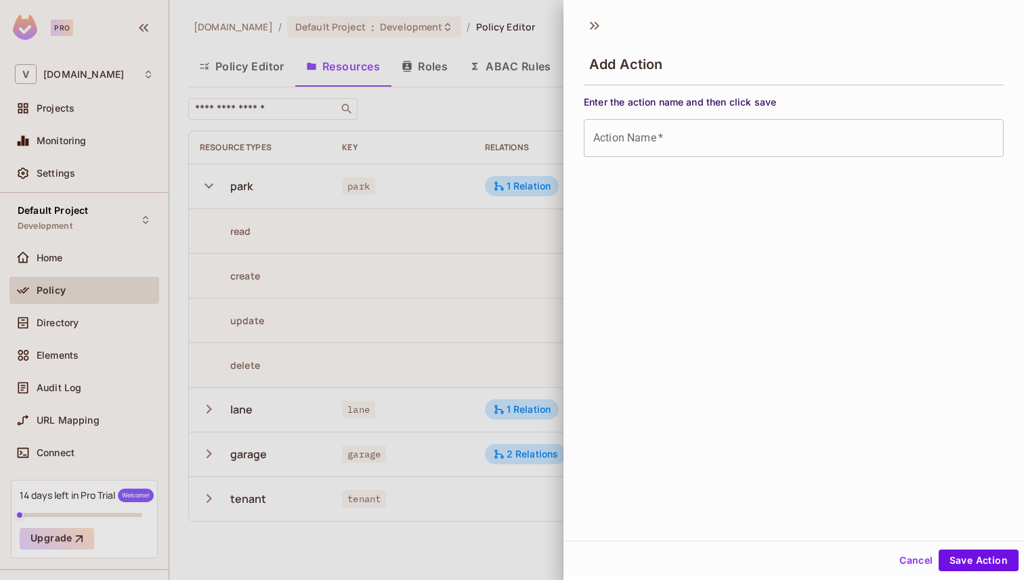
click at [912, 564] on button "Cancel" at bounding box center [916, 561] width 44 height 22
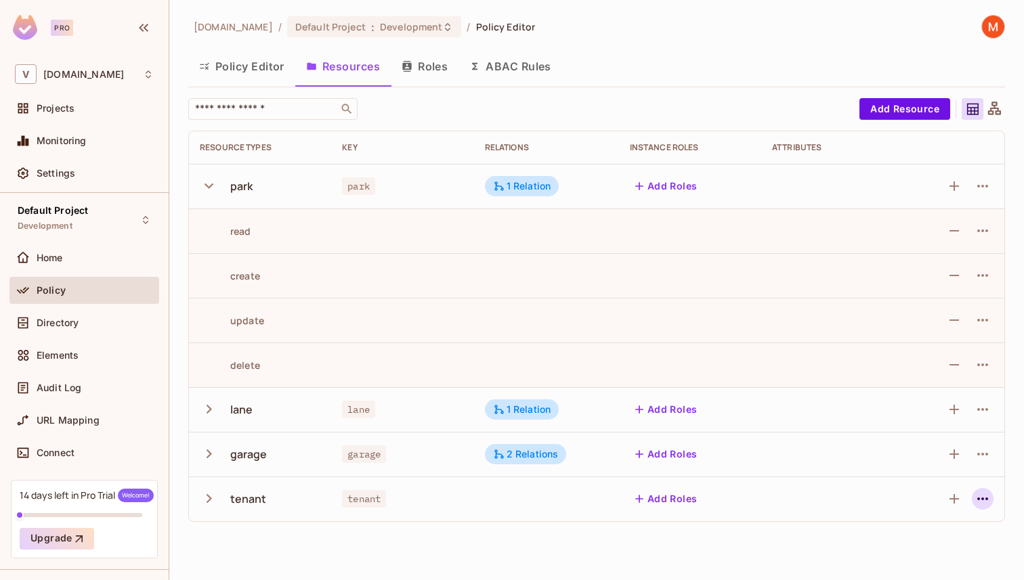
click at [983, 504] on icon "button" at bounding box center [982, 499] width 16 height 16
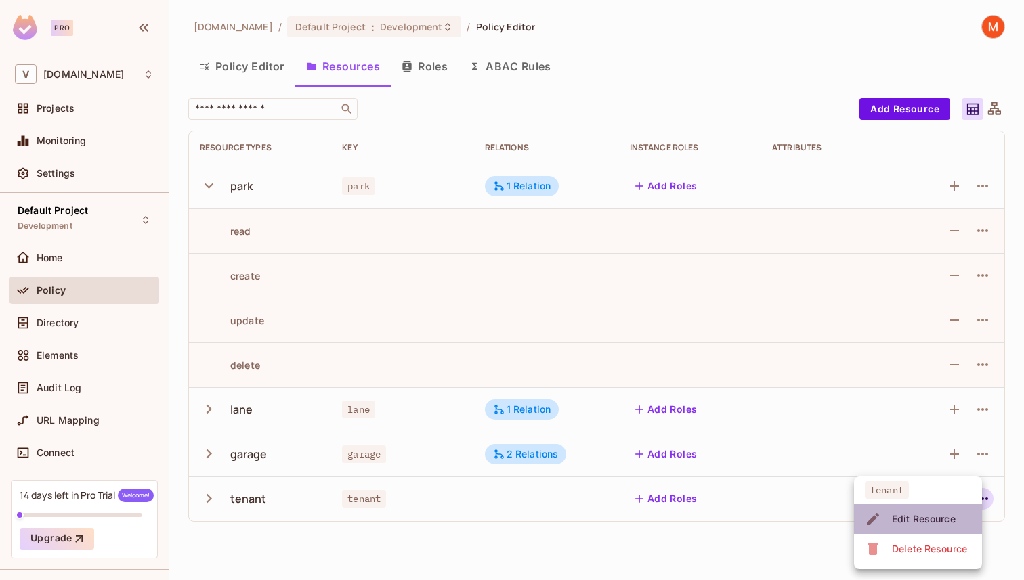
click at [952, 526] on span "Edit Resource" at bounding box center [924, 520] width 72 height 22
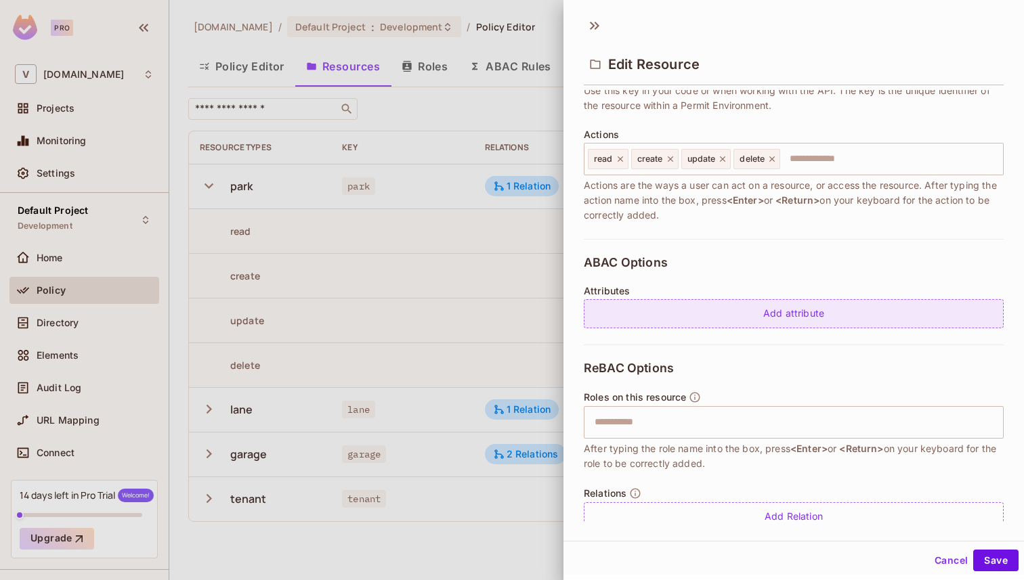
scroll to position [165, 0]
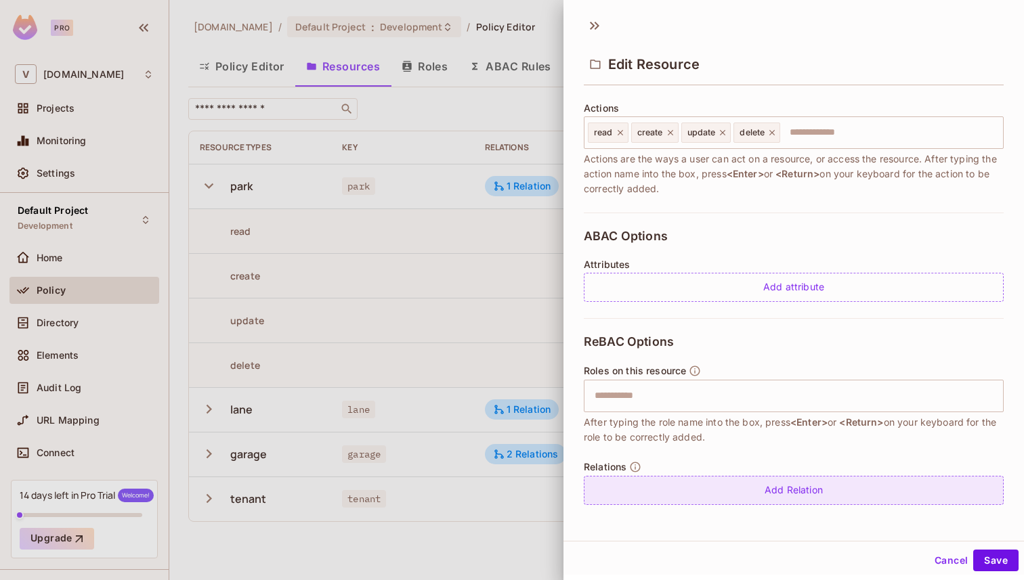
click at [717, 488] on div "Add Relation" at bounding box center [794, 490] width 420 height 29
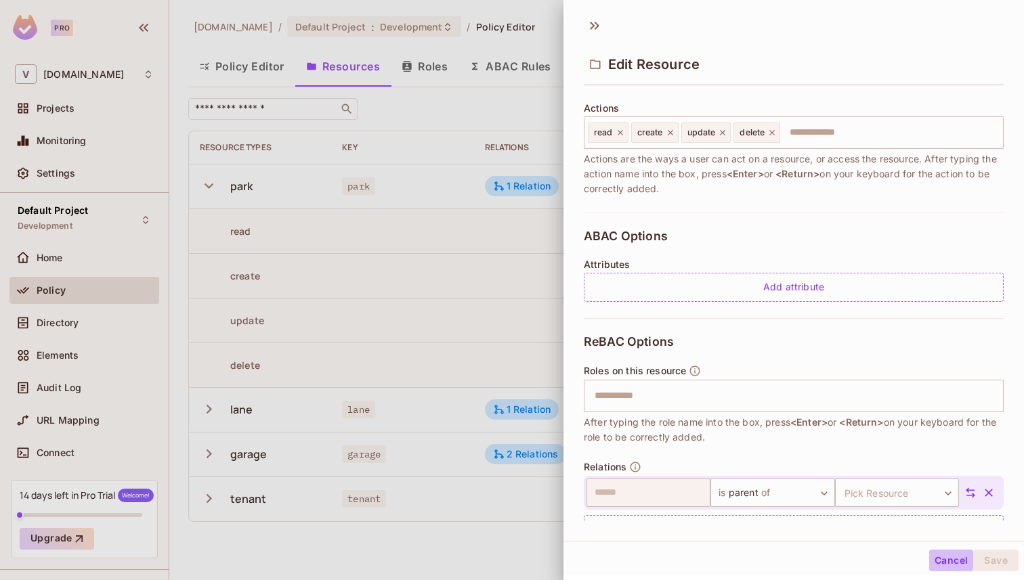
click at [945, 555] on button "Cancel" at bounding box center [951, 561] width 44 height 22
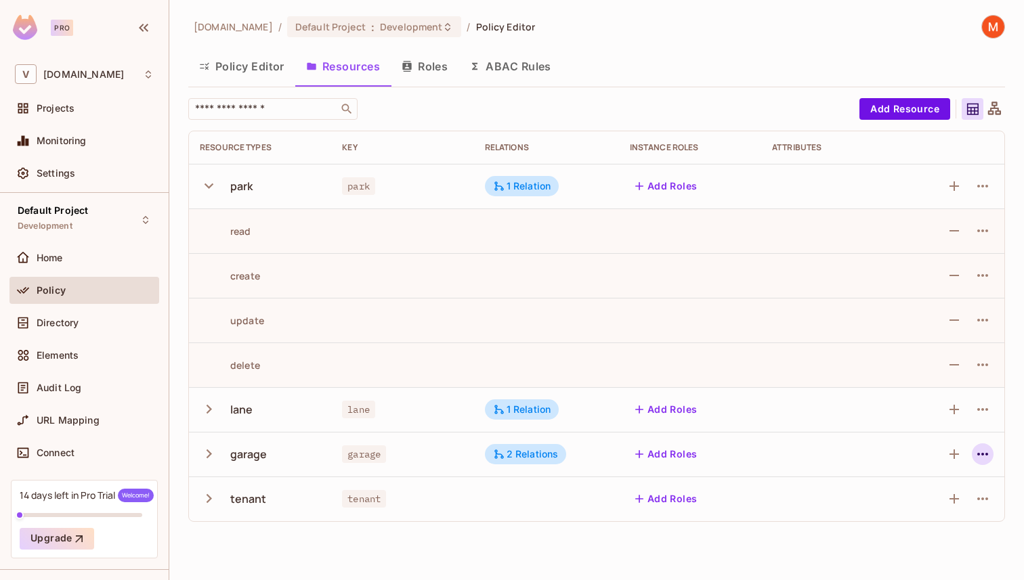
click at [983, 453] on icon "button" at bounding box center [982, 454] width 11 height 3
click at [983, 454] on div at bounding box center [512, 290] width 1024 height 580
click at [89, 332] on div "Directory" at bounding box center [84, 322] width 150 height 27
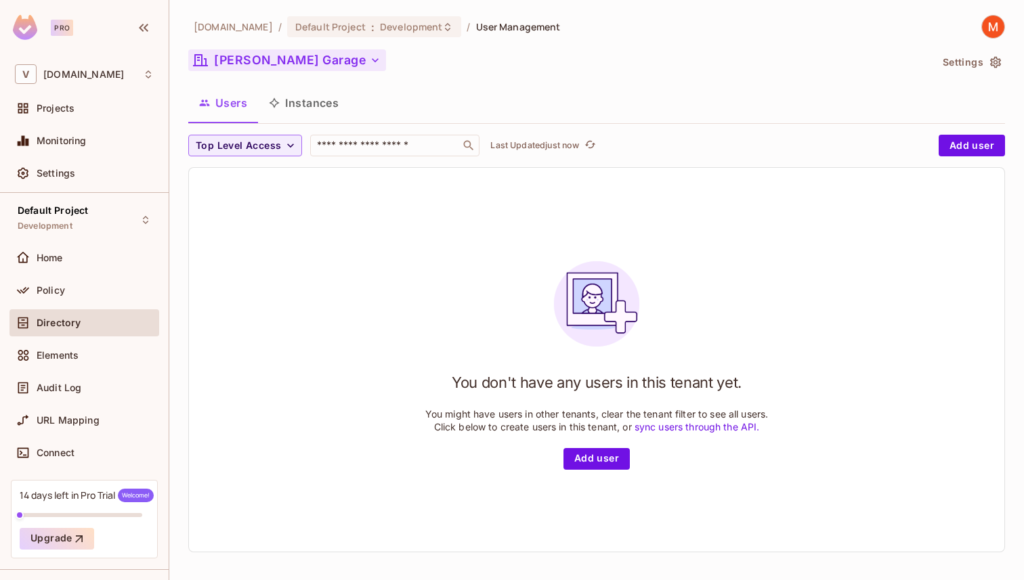
click at [286, 62] on button "[PERSON_NAME] Garage" at bounding box center [287, 60] width 198 height 22
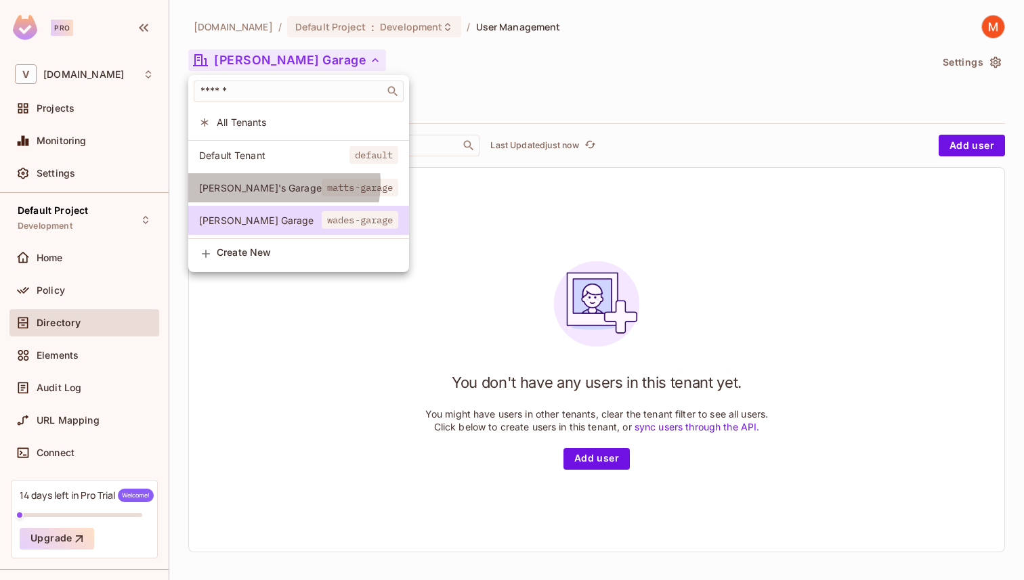
click at [269, 184] on span "[PERSON_NAME]'s Garage" at bounding box center [260, 187] width 123 height 13
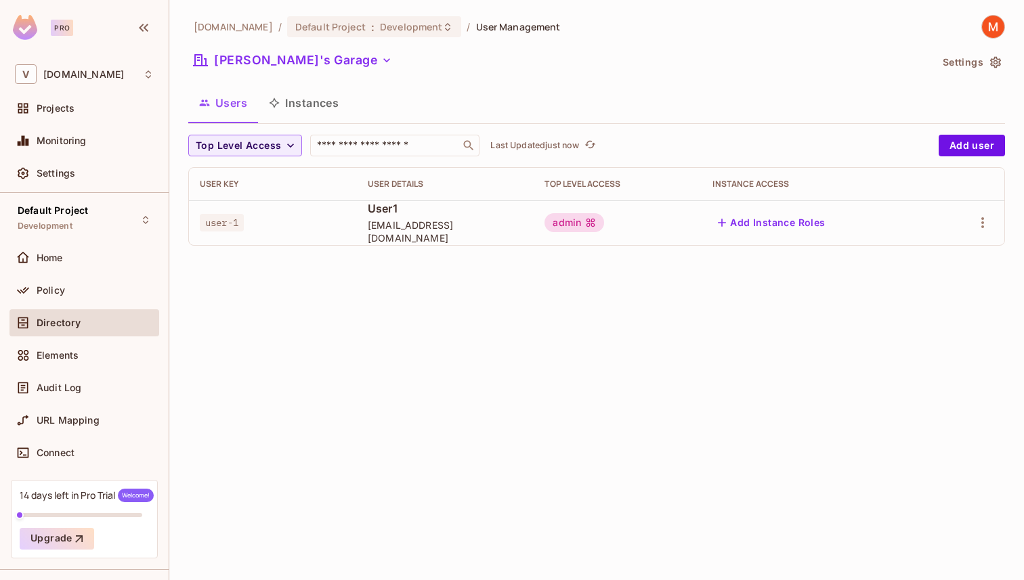
click at [307, 106] on button "Instances" at bounding box center [303, 103] width 91 height 34
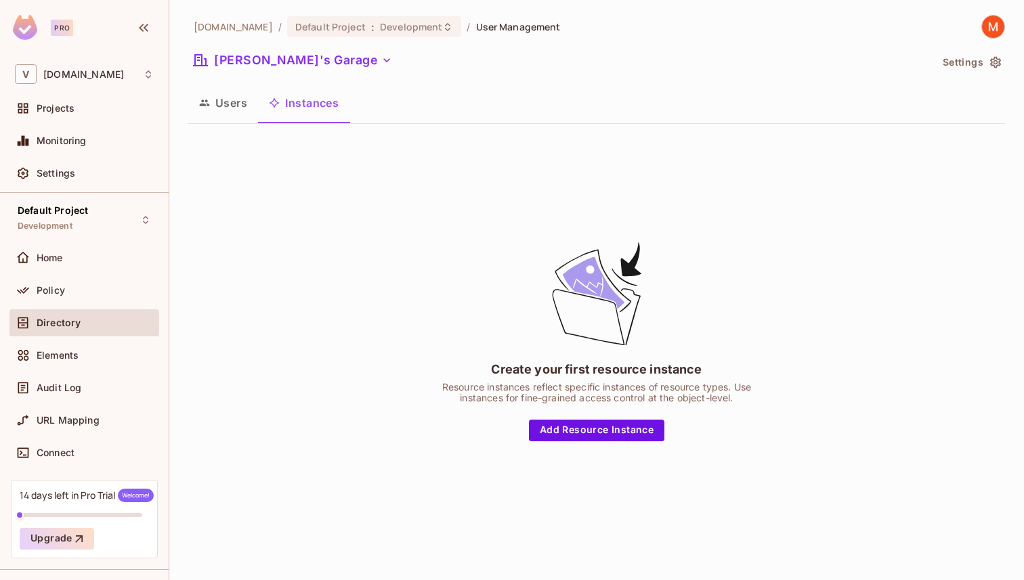
click at [589, 441] on div "Create your first resource instance Resource instances reflect specific instanc…" at bounding box center [596, 340] width 817 height 411
click at [595, 433] on button "Add Resource Instance" at bounding box center [596, 431] width 135 height 22
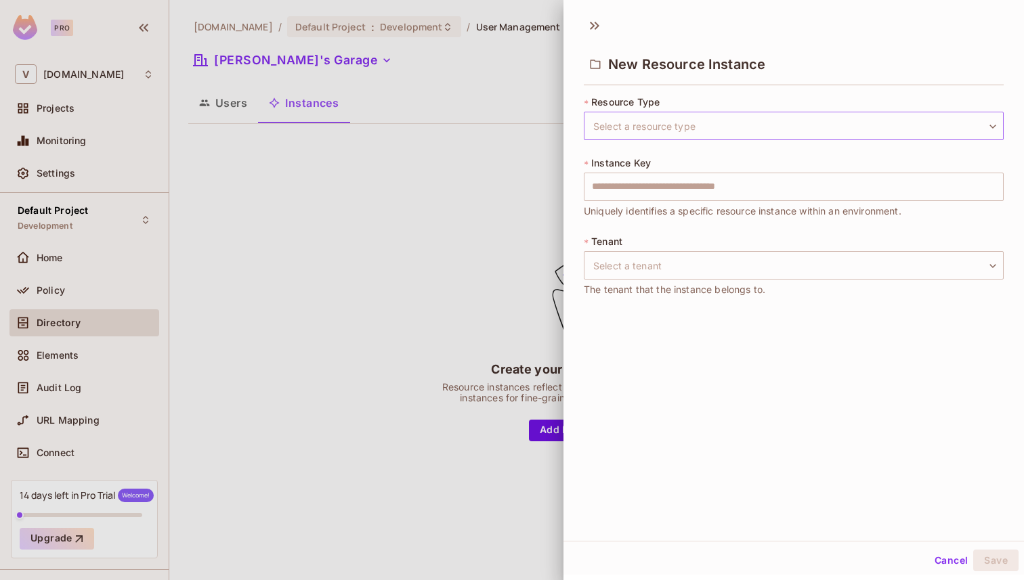
click at [662, 115] on body "**********" at bounding box center [512, 290] width 1024 height 580
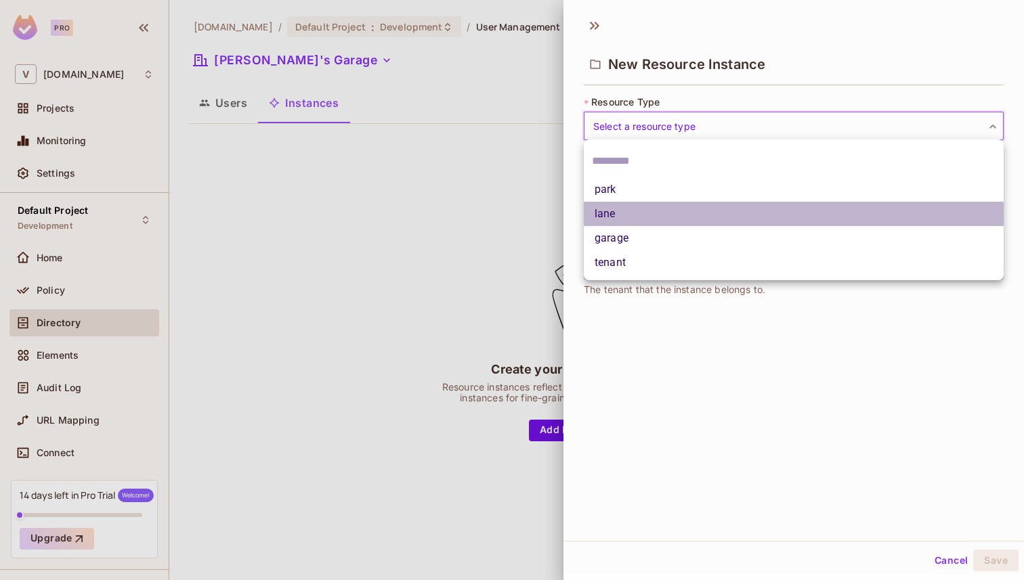
click at [641, 215] on li "lane" at bounding box center [794, 214] width 420 height 24
type input "****"
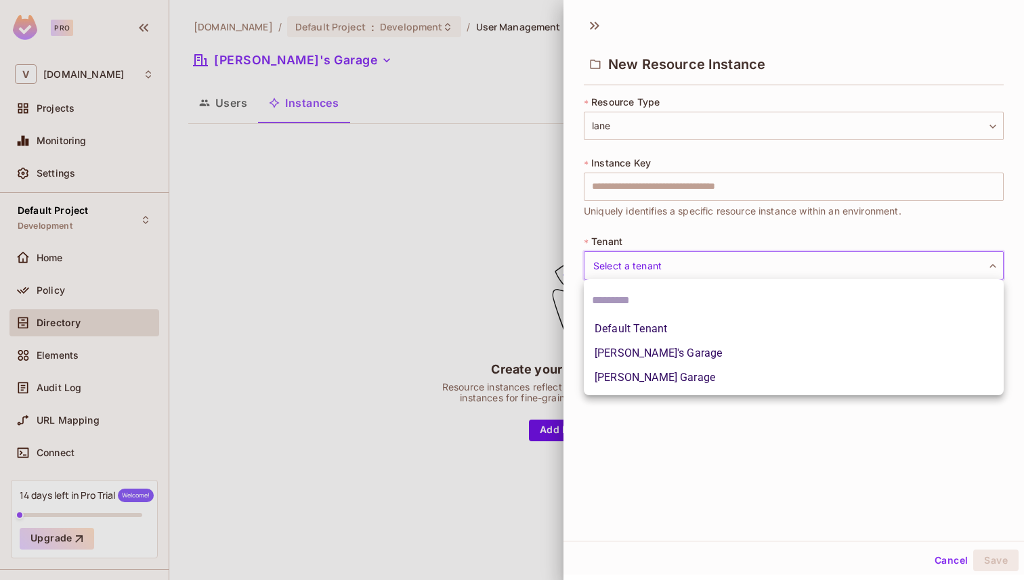
click at [667, 278] on body "**********" at bounding box center [512, 290] width 1024 height 580
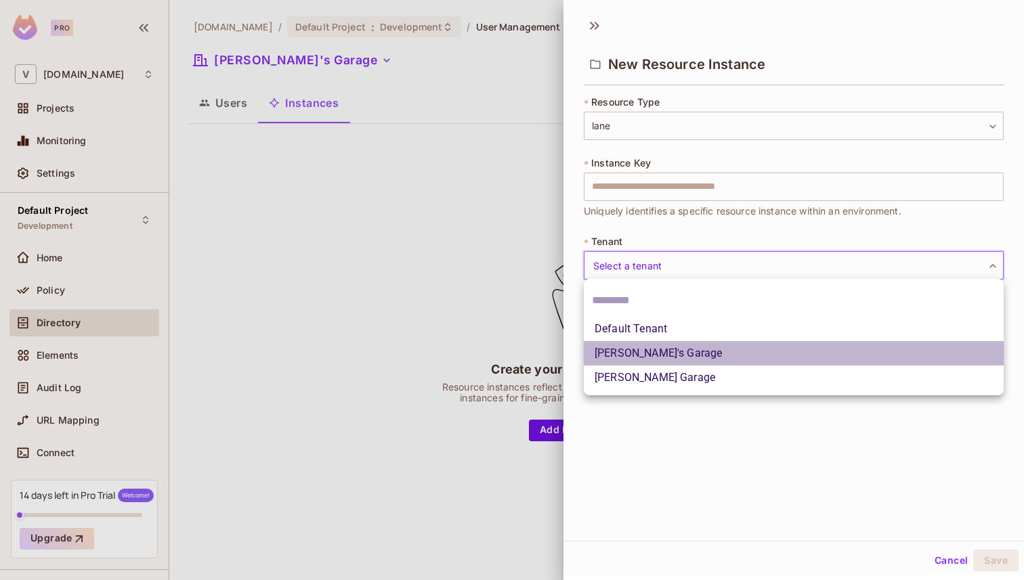
click at [663, 353] on li "[PERSON_NAME]'s Garage" at bounding box center [794, 353] width 420 height 24
type input "**********"
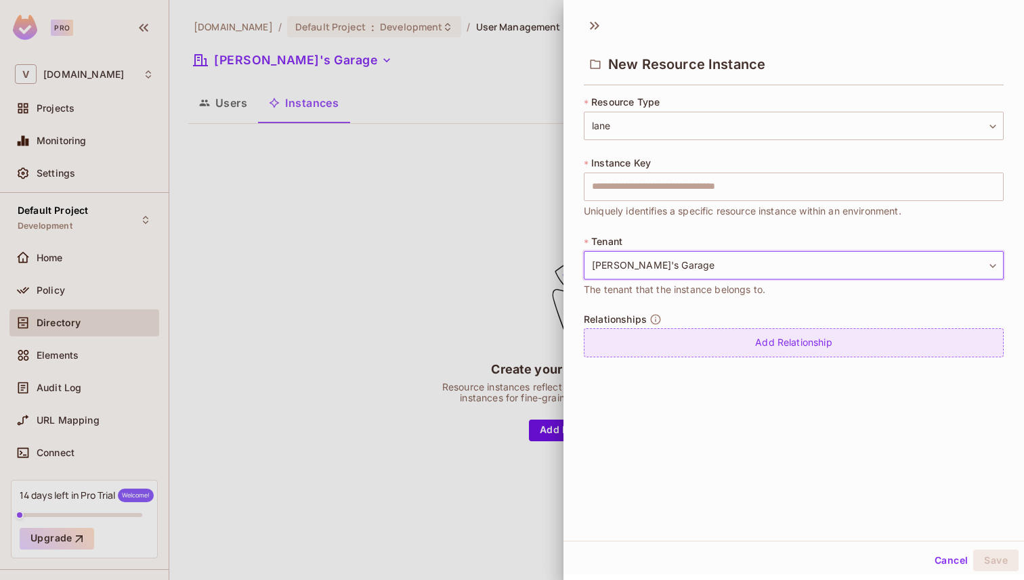
click at [695, 347] on div "Add Relationship" at bounding box center [794, 342] width 420 height 29
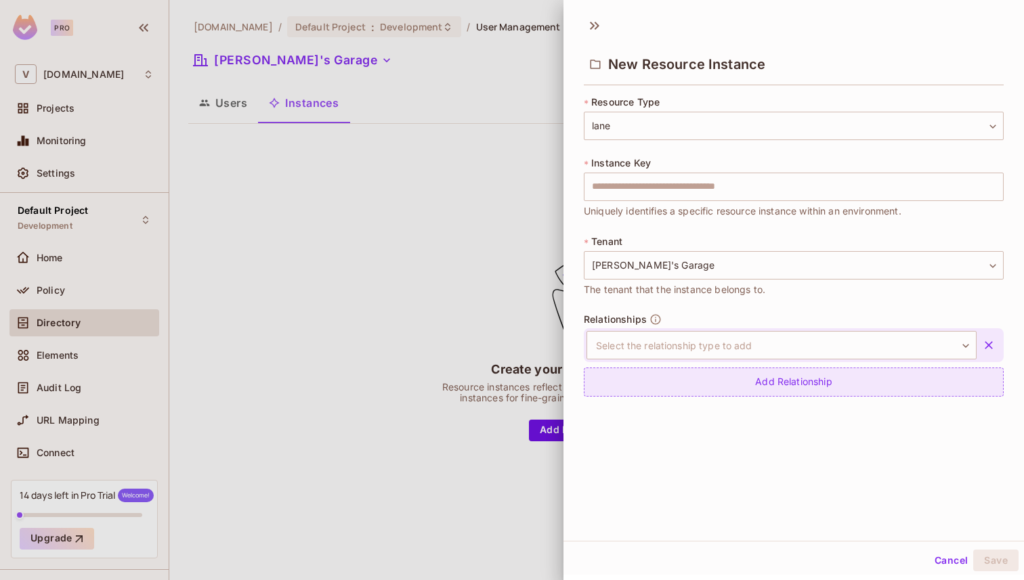
click at [695, 347] on body "**********" at bounding box center [512, 290] width 1024 height 580
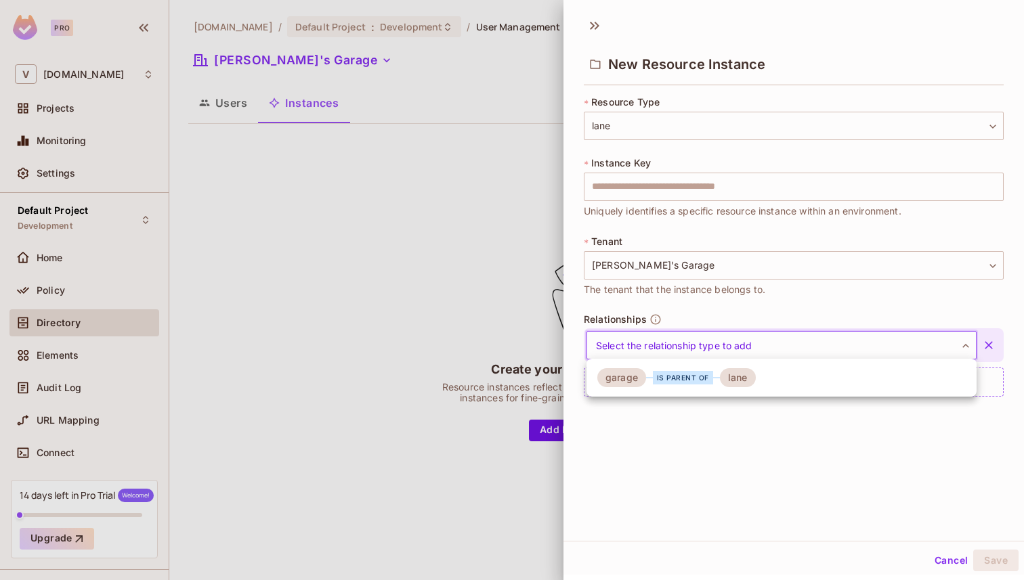
click at [697, 380] on div "is parent of" at bounding box center [683, 378] width 60 height 14
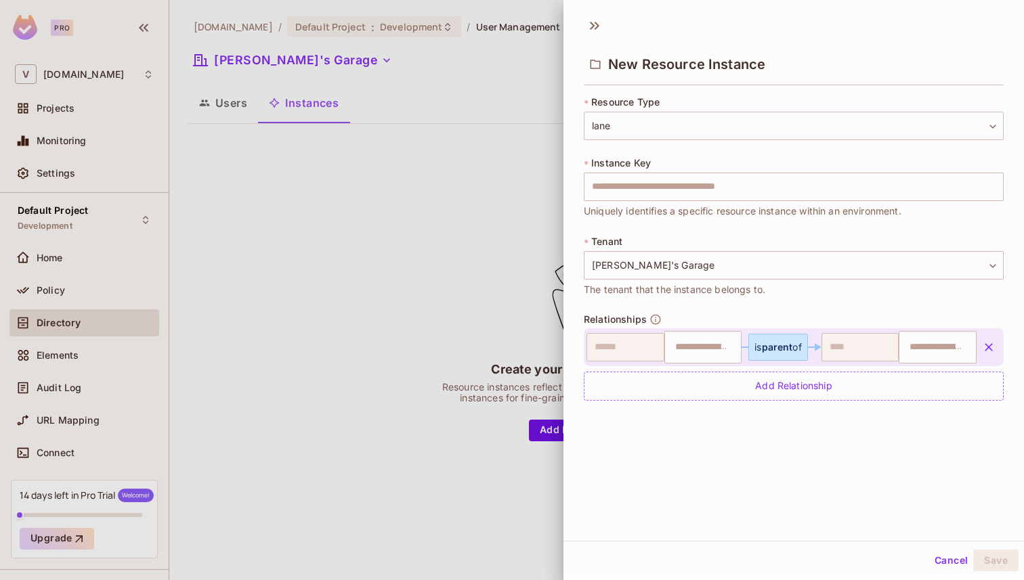
click at [923, 453] on div "**********" at bounding box center [793, 275] width 460 height 532
click at [709, 353] on input "text" at bounding box center [701, 347] width 69 height 27
type input "****"
click at [922, 337] on input "text" at bounding box center [935, 347] width 69 height 27
type input "****"
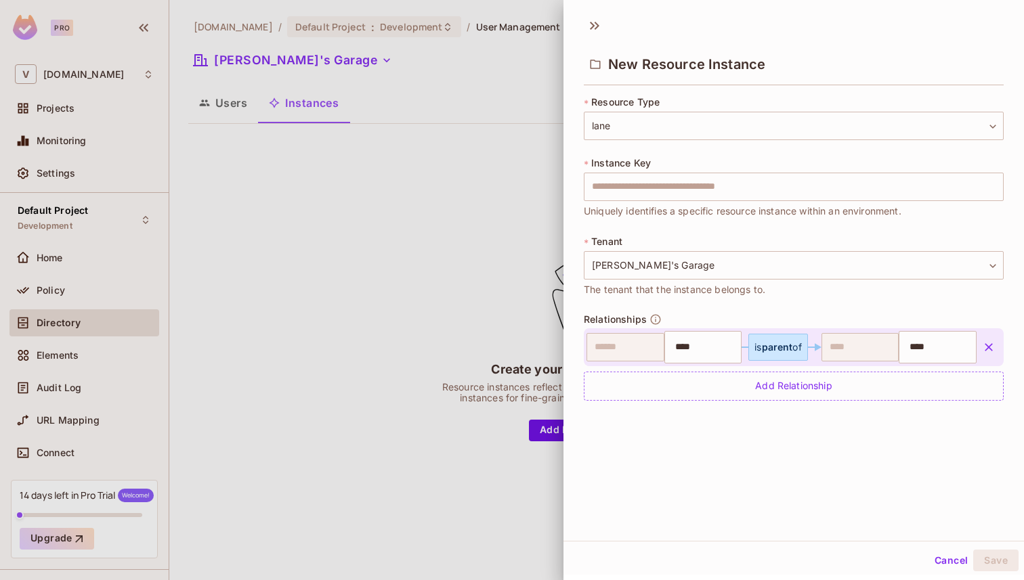
click at [989, 353] on icon "button" at bounding box center [989, 348] width 14 height 14
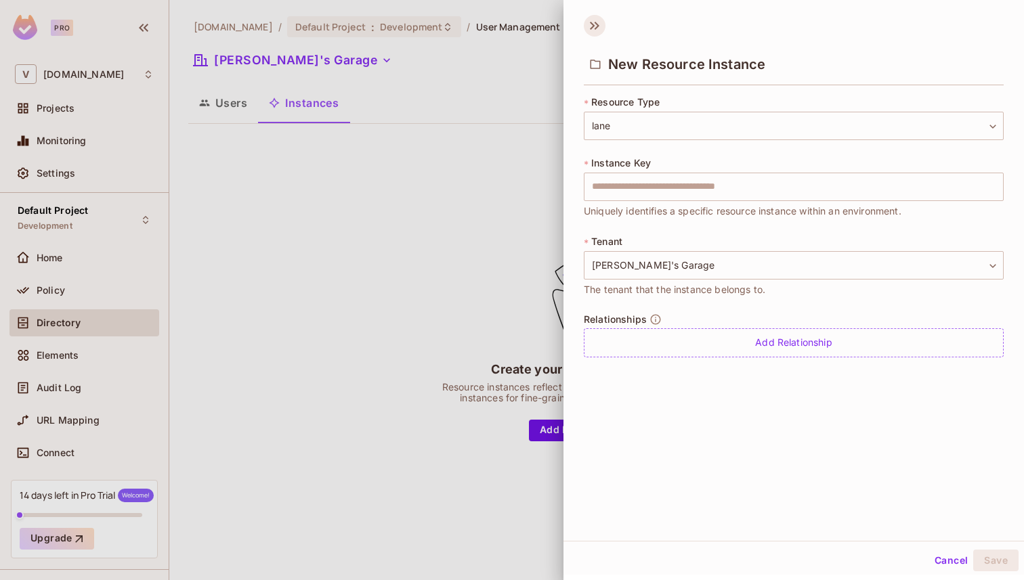
click at [593, 30] on icon at bounding box center [595, 26] width 22 height 22
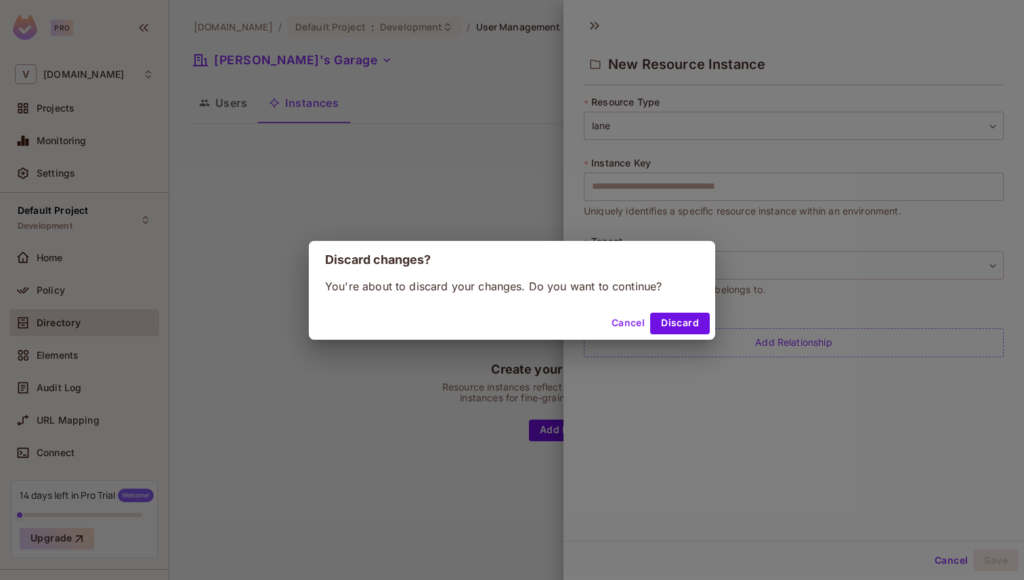
click at [636, 320] on button "Cancel" at bounding box center [628, 324] width 44 height 22
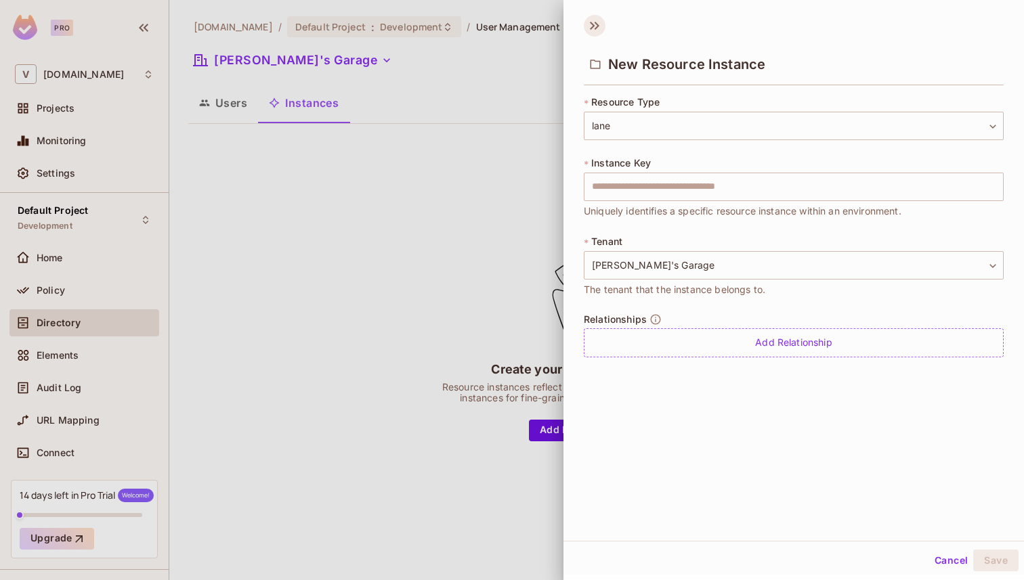
click at [592, 32] on icon at bounding box center [595, 26] width 22 height 22
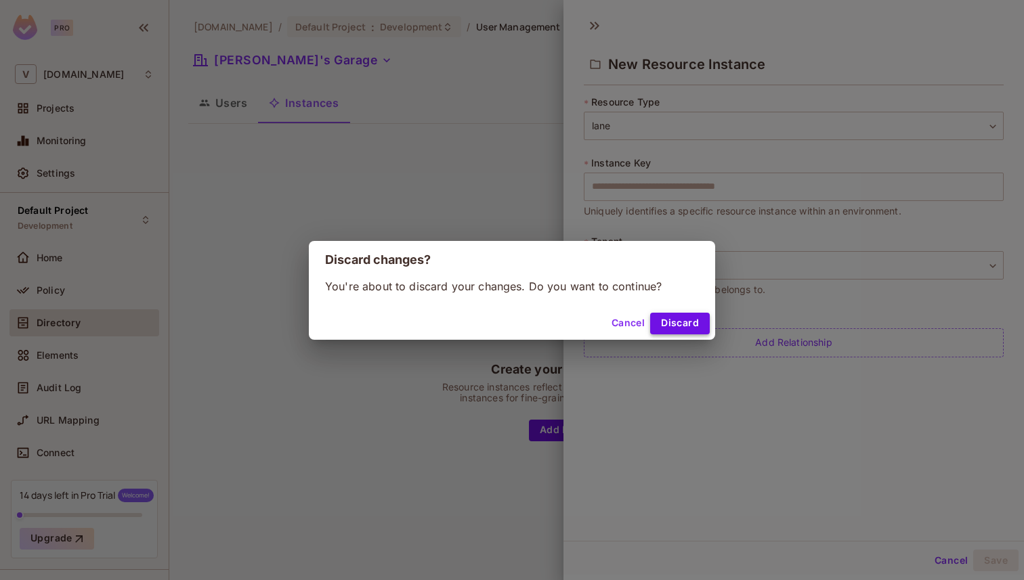
click at [672, 317] on button "Discard" at bounding box center [680, 324] width 60 height 22
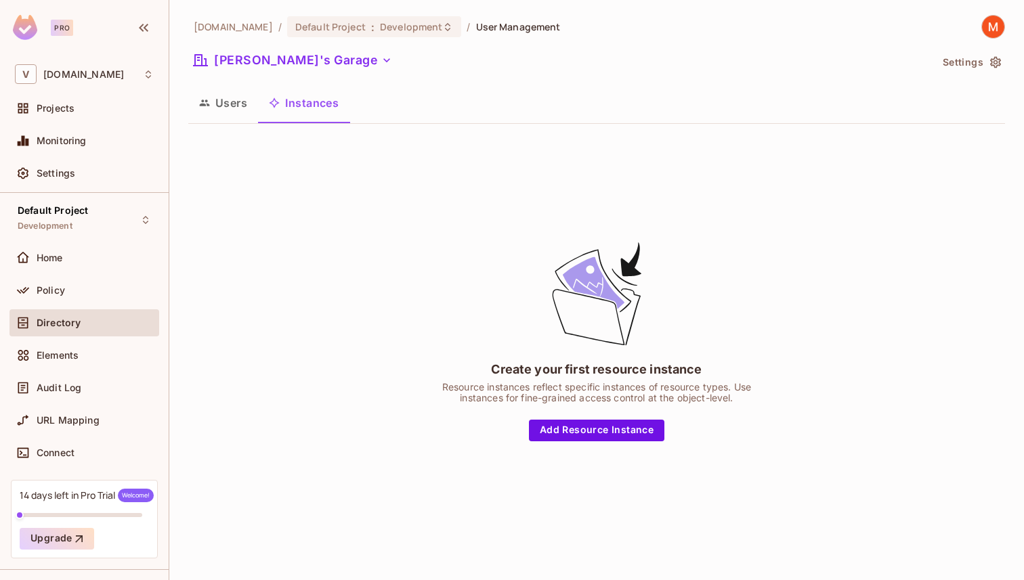
click at [515, 267] on div "Create your first resource instance Resource instances reflect specific instanc…" at bounding box center [596, 341] width 339 height 202
click at [986, 64] on button "Settings" at bounding box center [971, 62] width 68 height 22
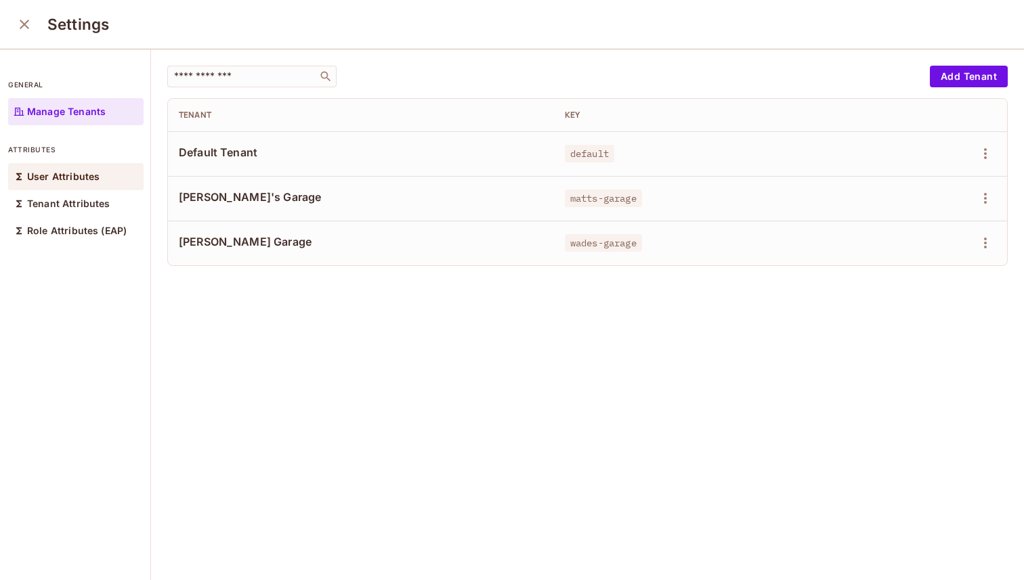
click at [87, 177] on p "User Attributes" at bounding box center [63, 176] width 72 height 11
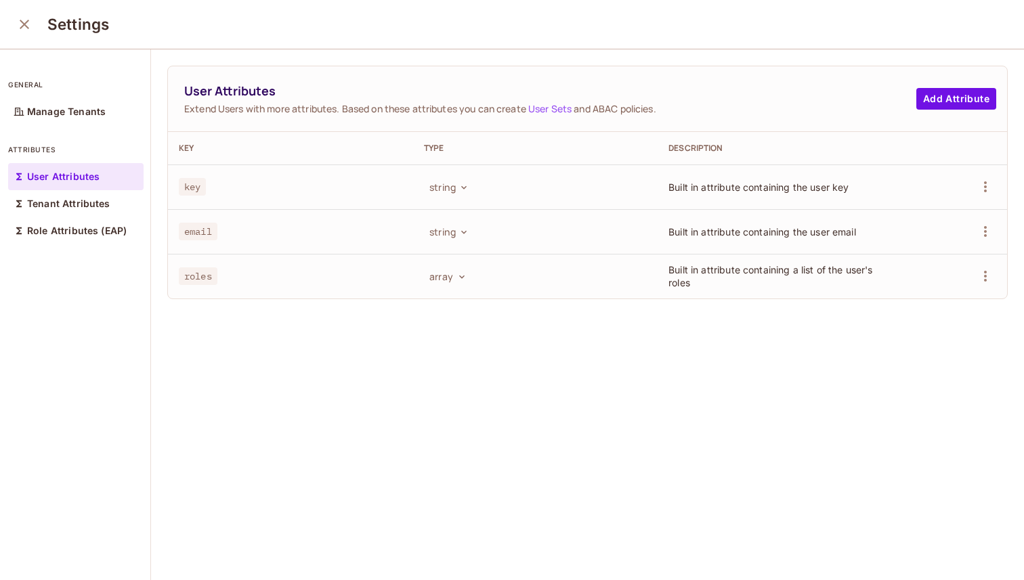
click at [465, 341] on div "User Attributes Extend Users with more attributes. Based on these attributes yo…" at bounding box center [587, 315] width 873 height 532
click at [964, 96] on button "Add Attribute" at bounding box center [956, 99] width 80 height 22
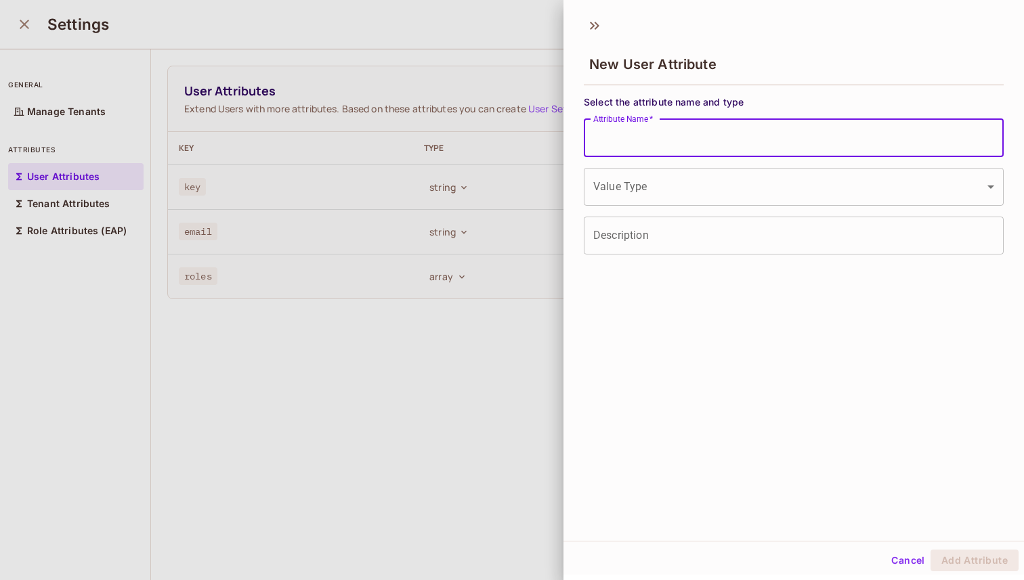
click at [653, 139] on input "Attribute Name   *" at bounding box center [794, 138] width 420 height 38
click at [597, 28] on icon at bounding box center [595, 26] width 22 height 22
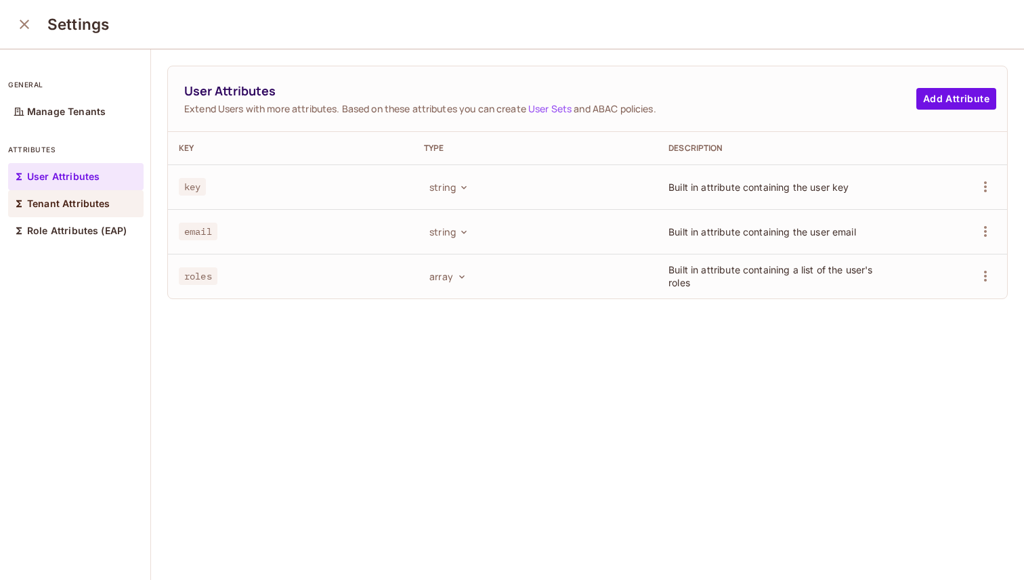
click at [66, 207] on p "Tenant Attributes" at bounding box center [68, 203] width 83 height 11
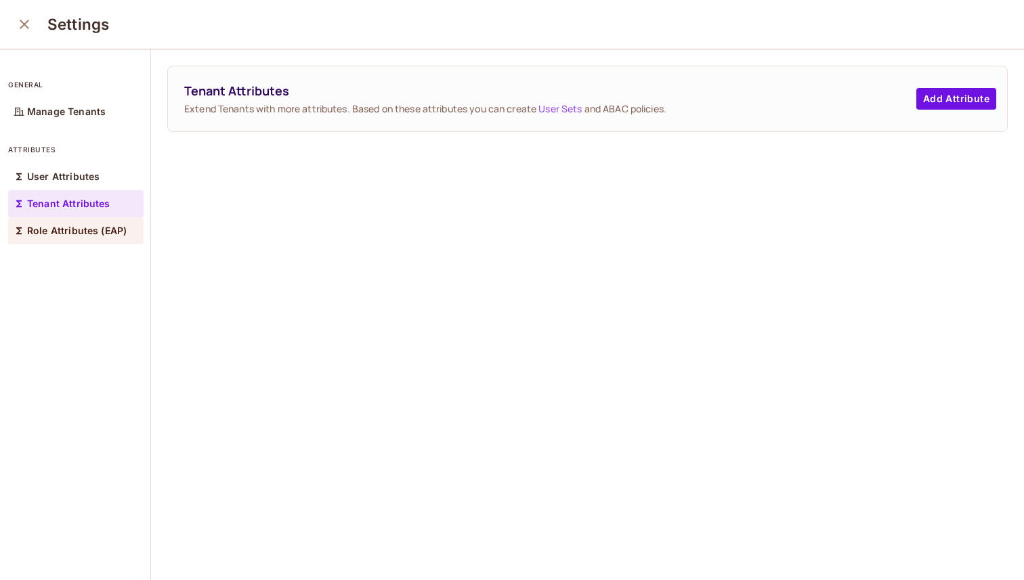
click at [51, 230] on p "Role Attributes (EAP)" at bounding box center [77, 230] width 100 height 11
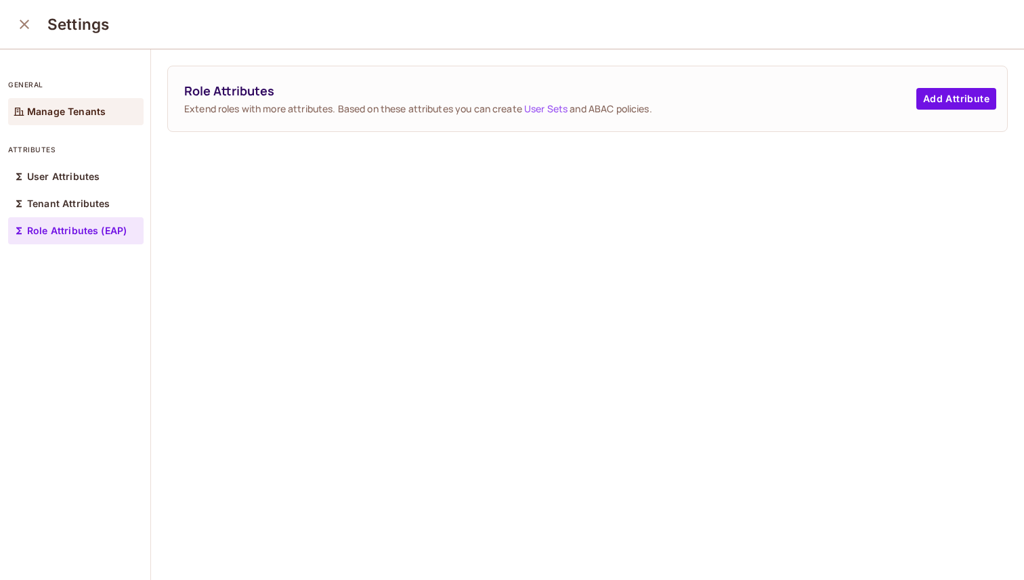
click at [97, 115] on p "Manage Tenants" at bounding box center [66, 111] width 79 height 11
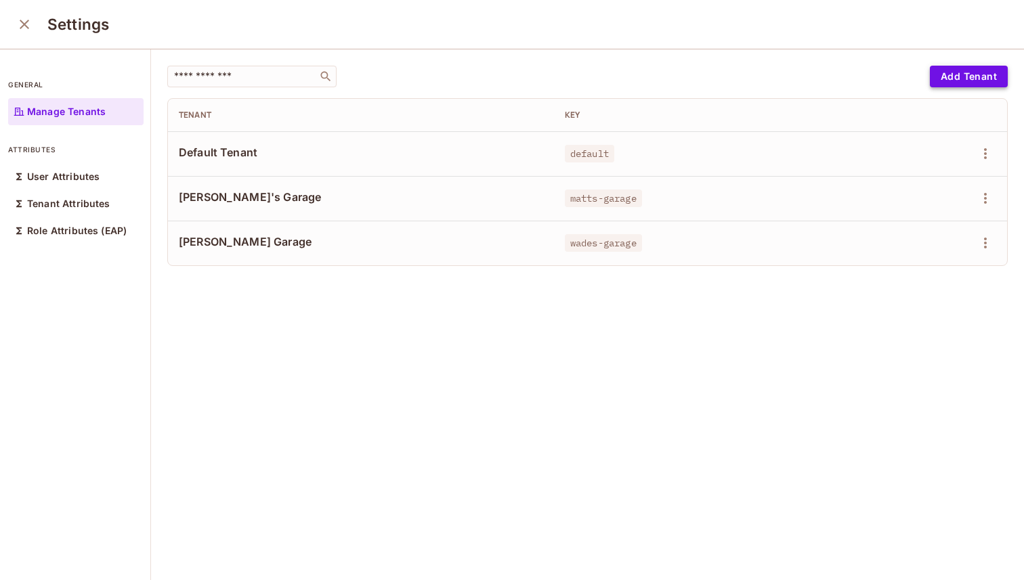
click at [959, 75] on button "Add Tenant" at bounding box center [969, 77] width 78 height 22
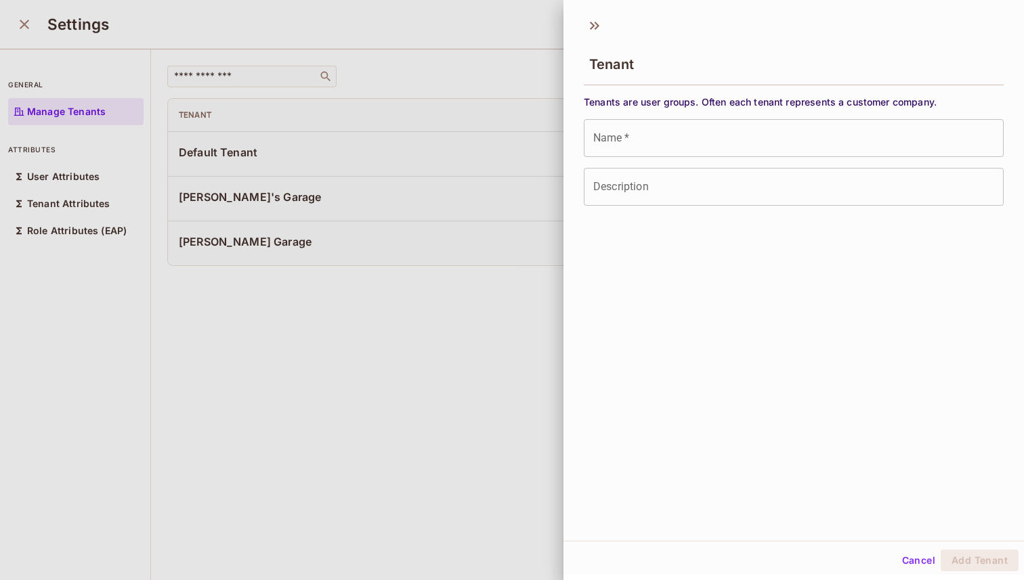
click at [672, 136] on input "Name   *" at bounding box center [794, 138] width 420 height 38
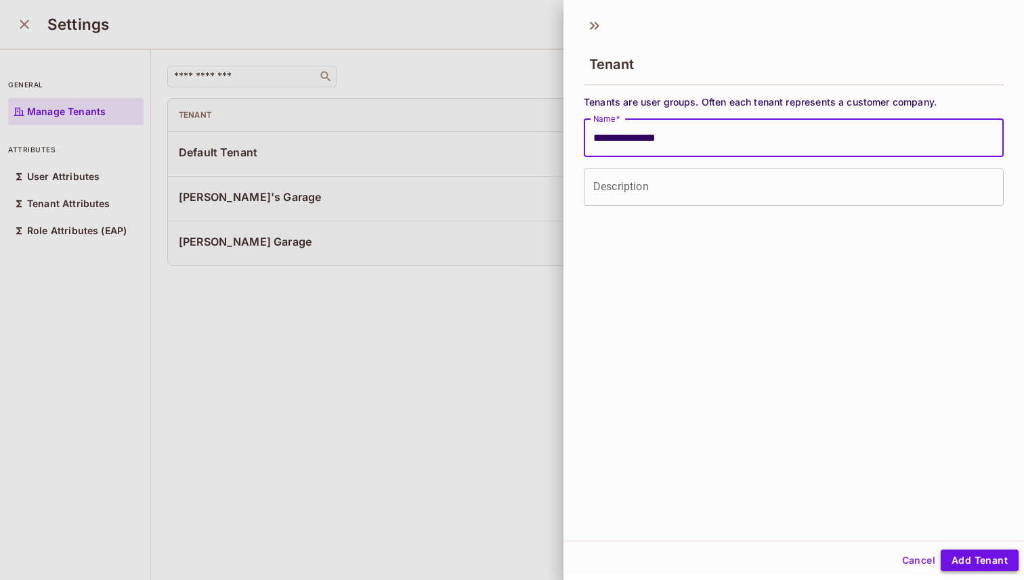
type input "**********"
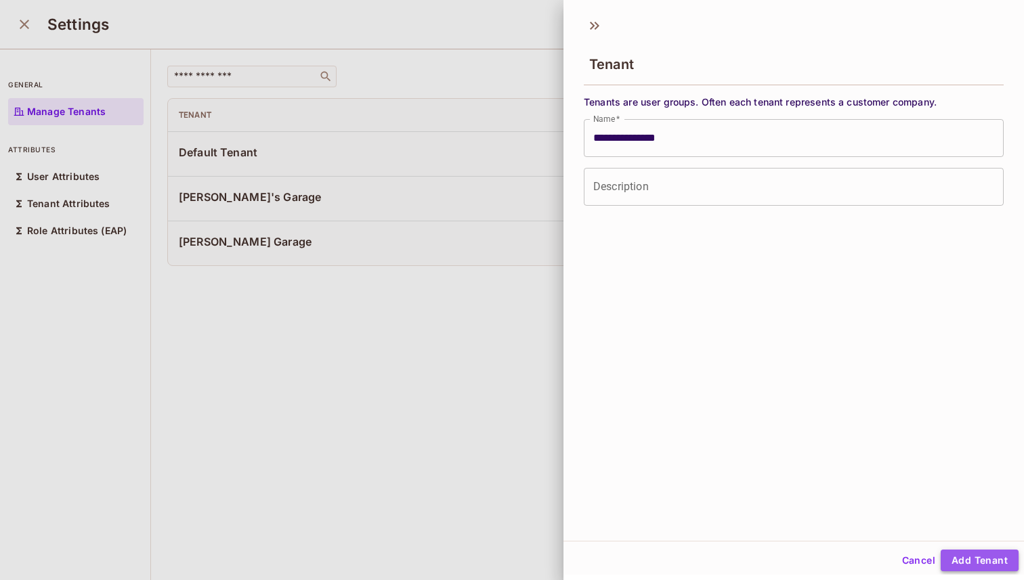
click at [982, 561] on button "Add Tenant" at bounding box center [980, 561] width 78 height 22
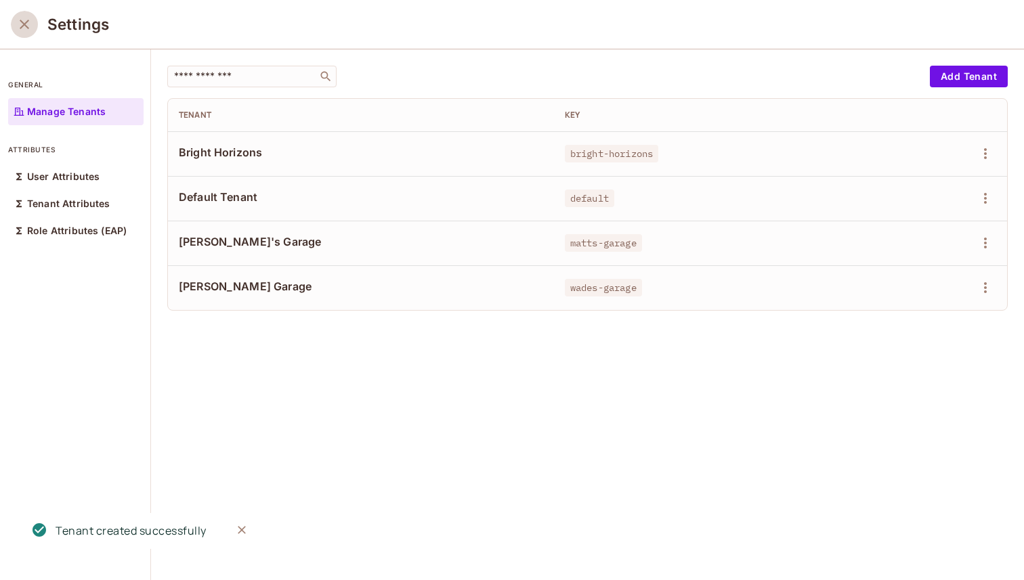
click at [28, 29] on icon "close" at bounding box center [24, 24] width 16 height 16
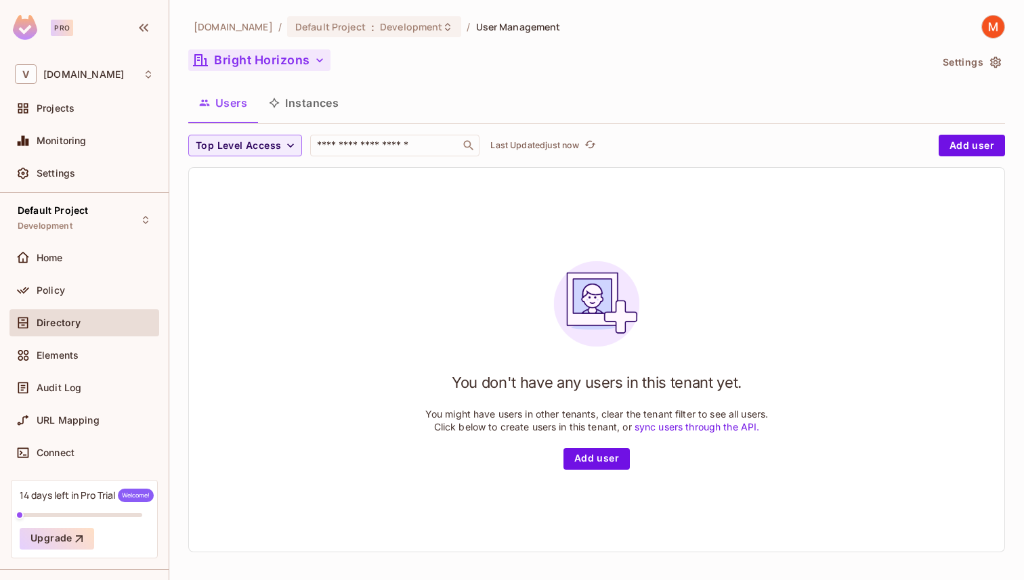
click at [311, 58] on button "Bright Horizons" at bounding box center [259, 60] width 142 height 22
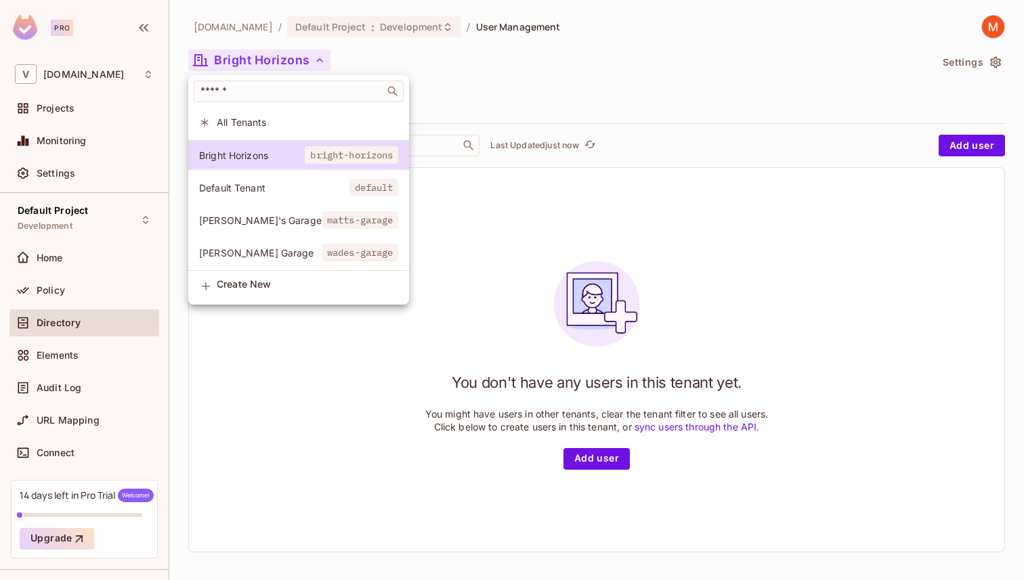
click at [420, 106] on div at bounding box center [512, 290] width 1024 height 580
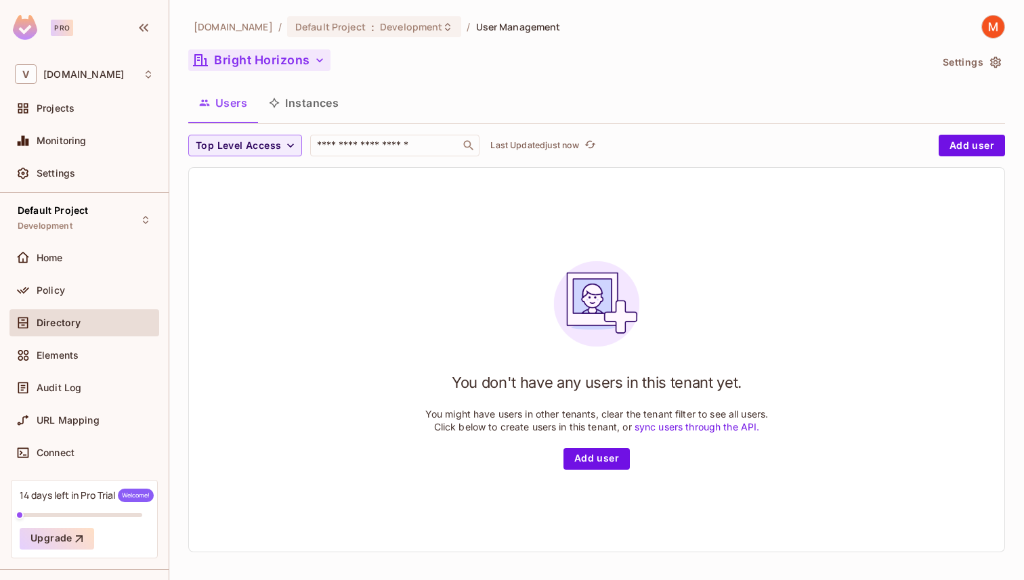
click at [263, 58] on button "Bright Horizons" at bounding box center [259, 60] width 142 height 22
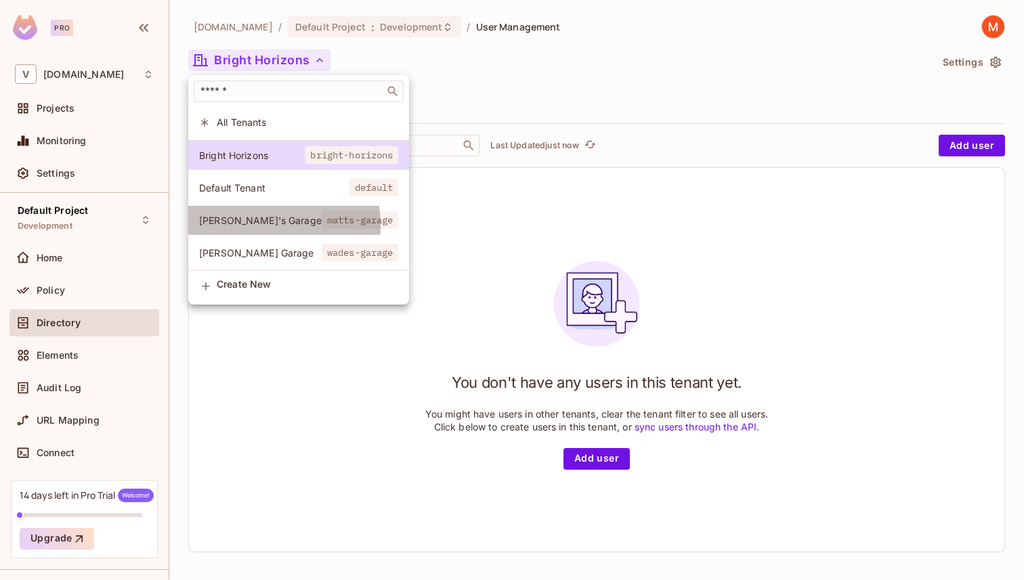
click at [261, 225] on span "[PERSON_NAME]'s Garage" at bounding box center [260, 220] width 123 height 13
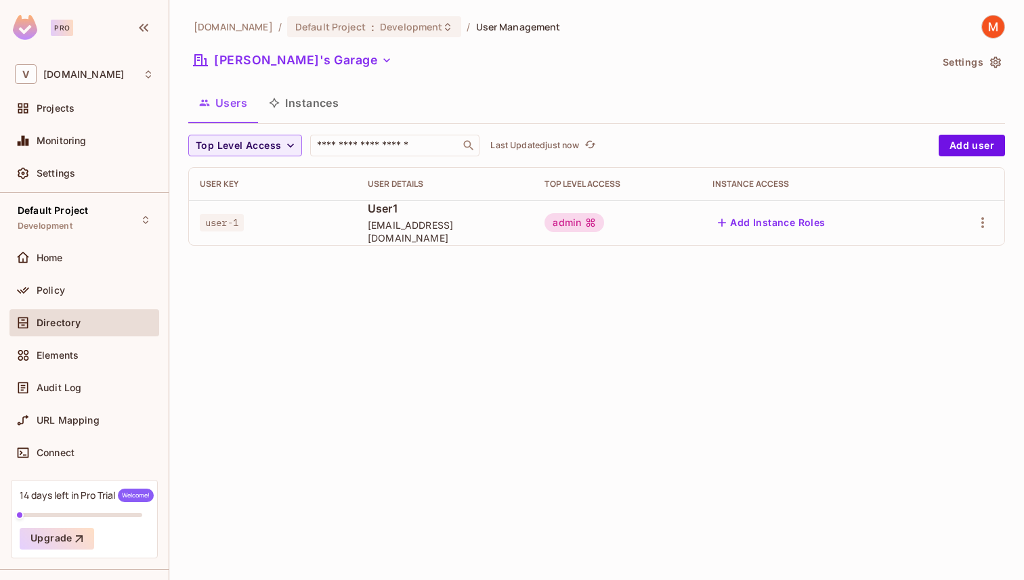
scroll to position [33, 0]
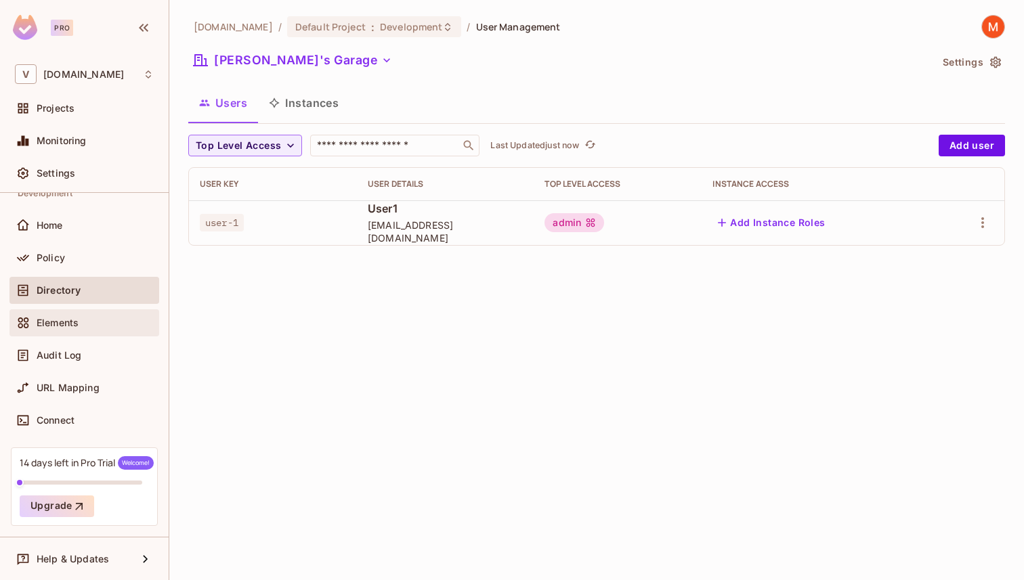
click at [73, 324] on span "Elements" at bounding box center [58, 323] width 42 height 11
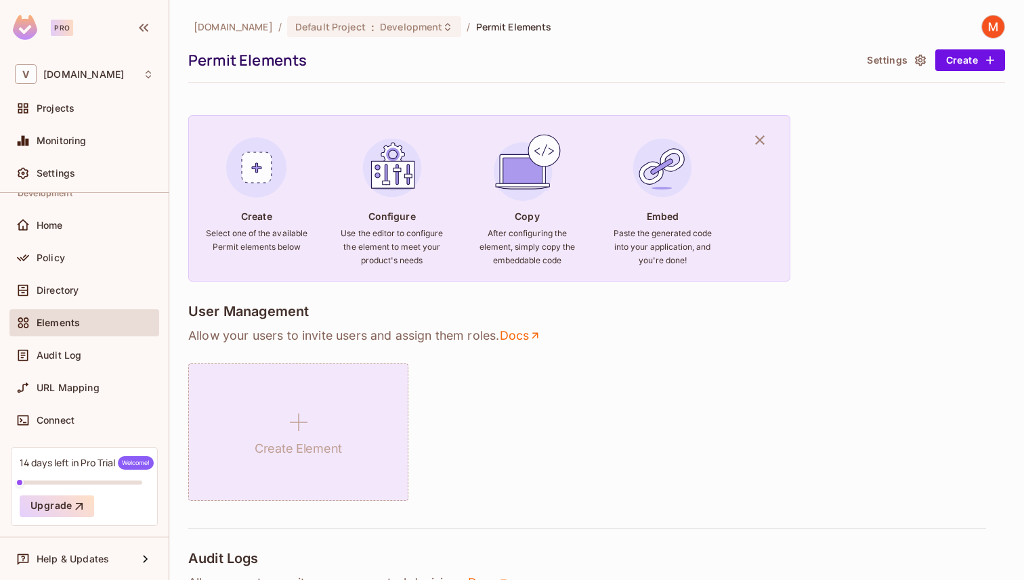
click at [322, 452] on h1 "Create Element" at bounding box center [298, 449] width 87 height 20
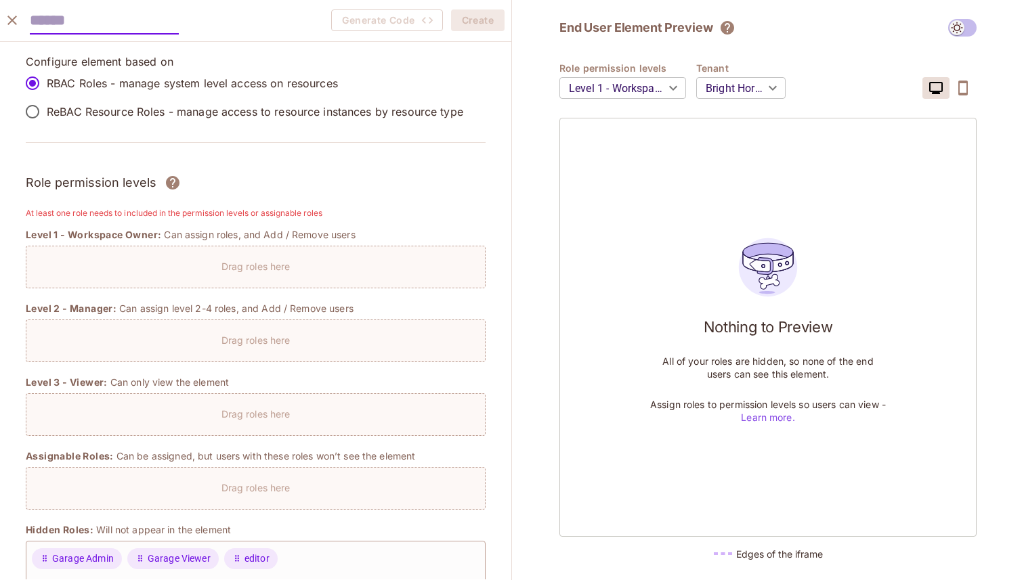
click at [176, 114] on p "ReBAC Resource Roles - manage access to resource instances by resource type" at bounding box center [255, 111] width 416 height 15
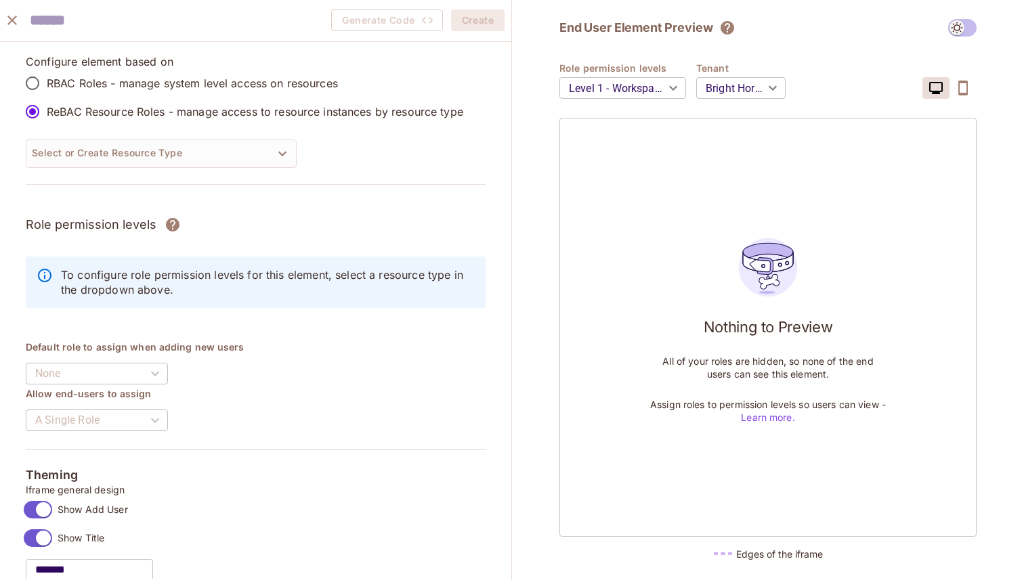
click at [171, 167] on div "Configure element based on RBAC Roles - manage system level access on resources…" at bounding box center [256, 127] width 460 height 147
click at [175, 160] on button "Select or Create Resource Type" at bounding box center [161, 153] width 271 height 28
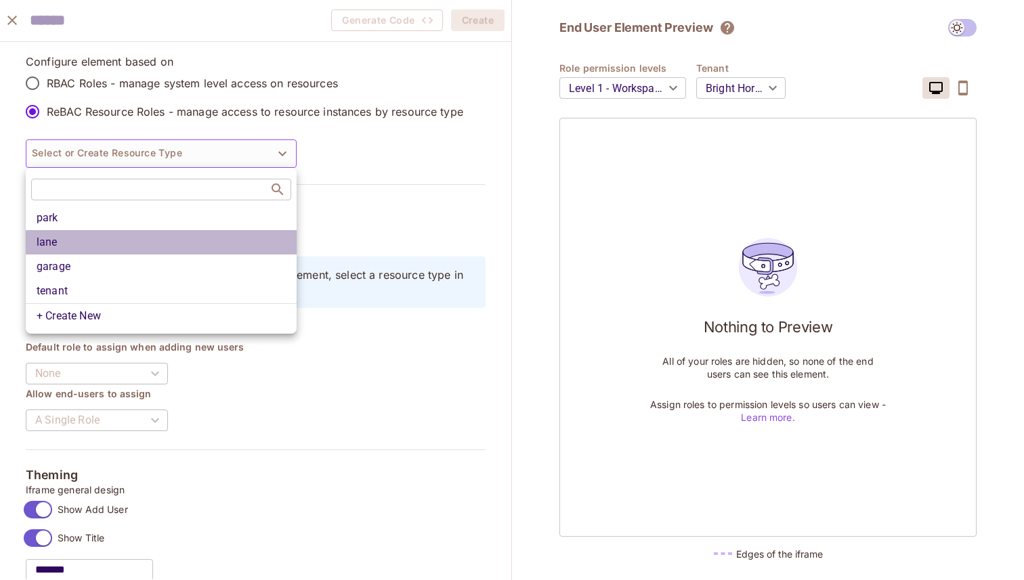
click at [129, 249] on li "lane" at bounding box center [161, 242] width 271 height 24
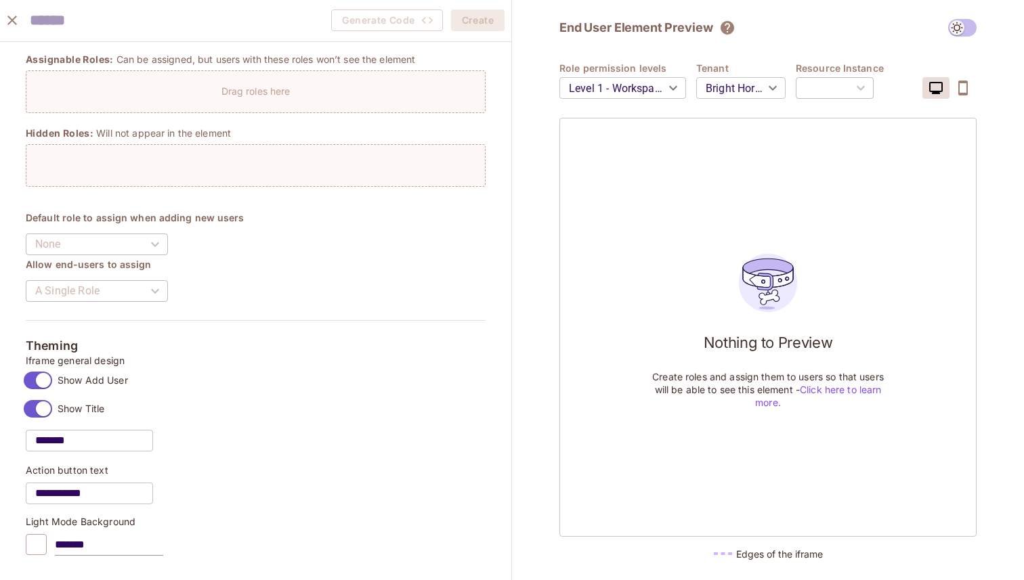
scroll to position [501, 0]
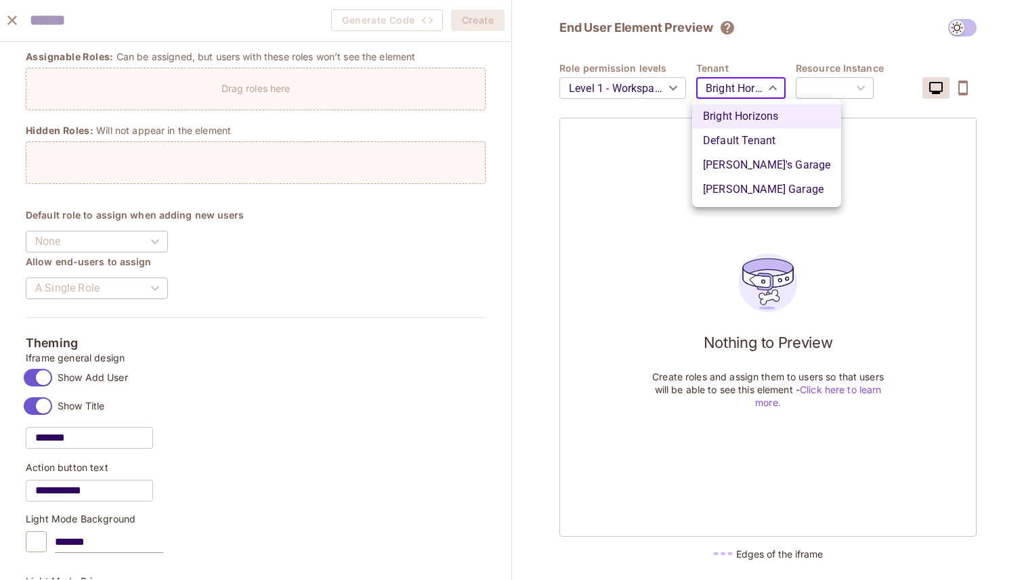
click at [744, 79] on body "Pro V [DOMAIN_NAME] Projects Monitoring Settings Default Project Development Ho…" at bounding box center [512, 290] width 1024 height 580
click at [561, 221] on div at bounding box center [512, 290] width 1024 height 580
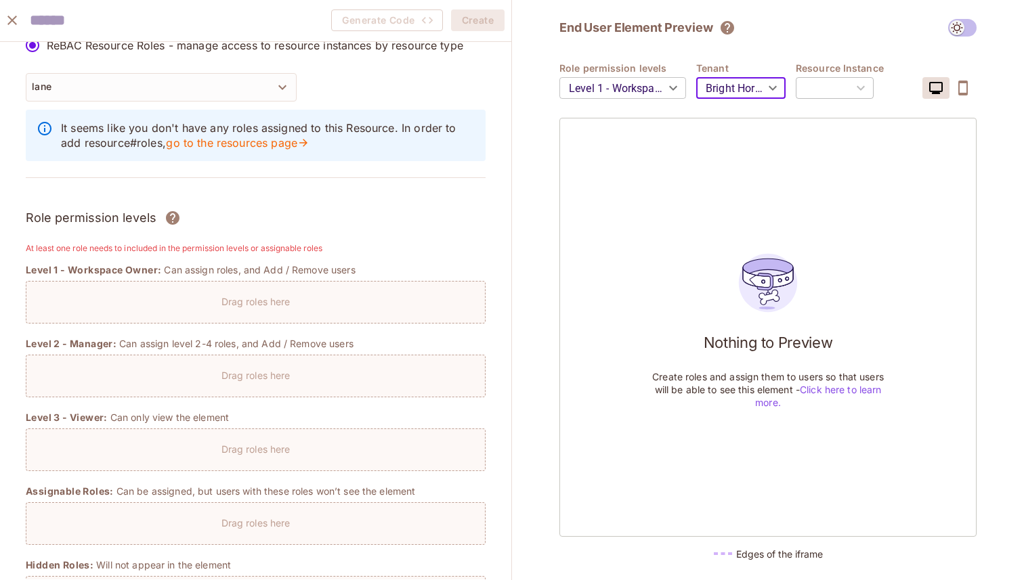
scroll to position [0, 0]
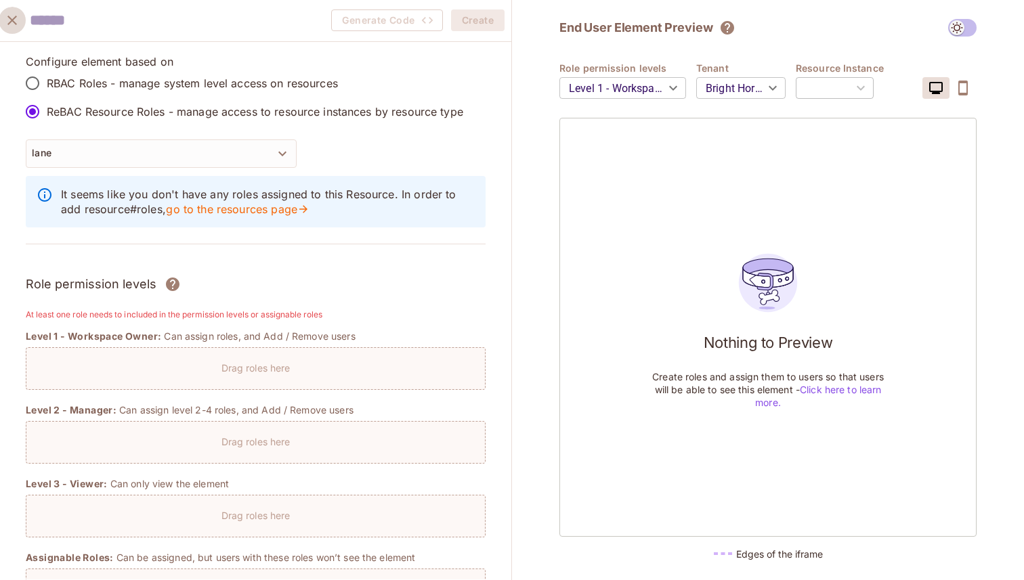
click at [14, 18] on icon "close" at bounding box center [11, 20] width 9 height 9
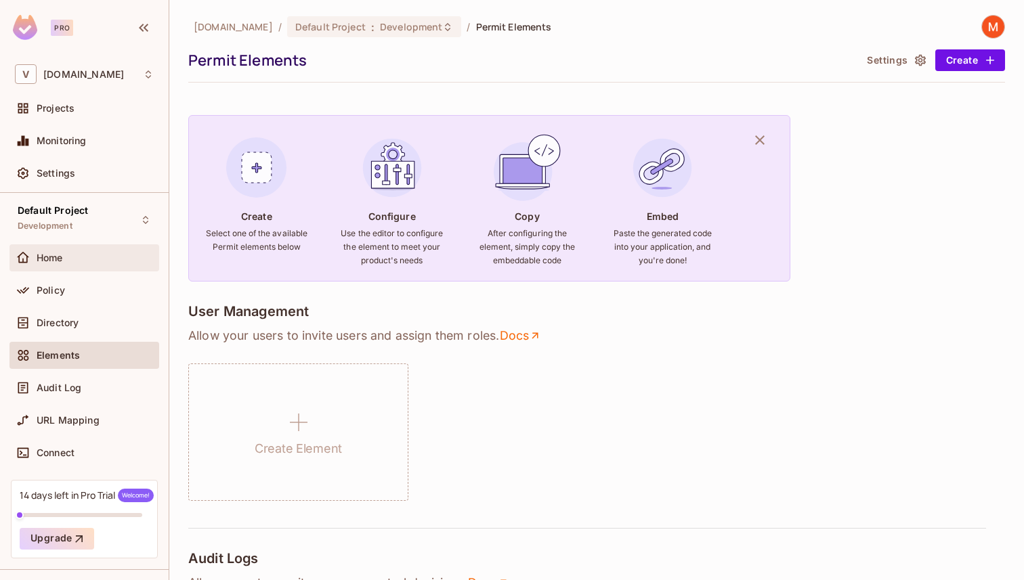
click at [116, 256] on div "Home" at bounding box center [95, 258] width 117 height 11
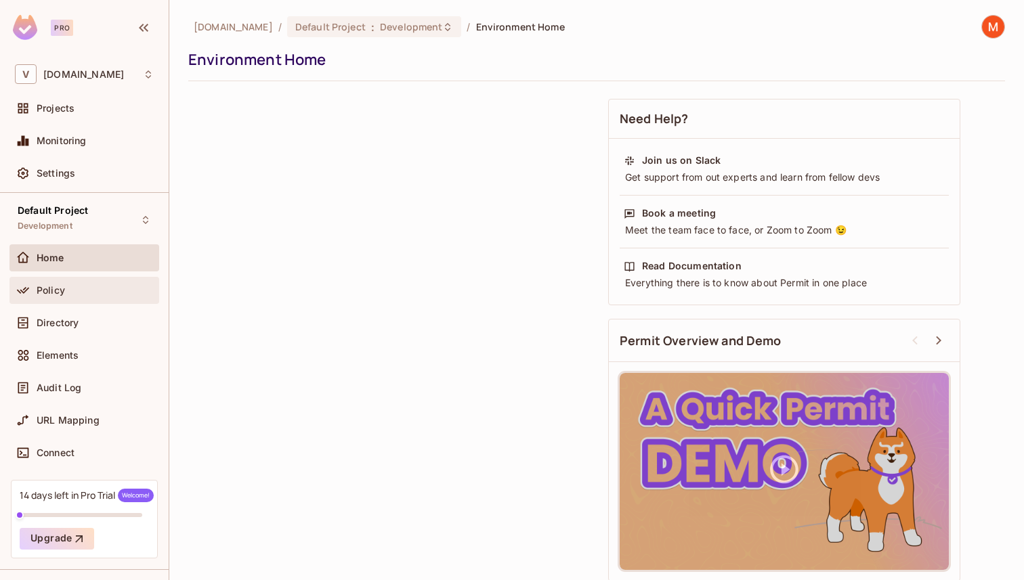
click at [107, 288] on div "Policy" at bounding box center [95, 290] width 117 height 11
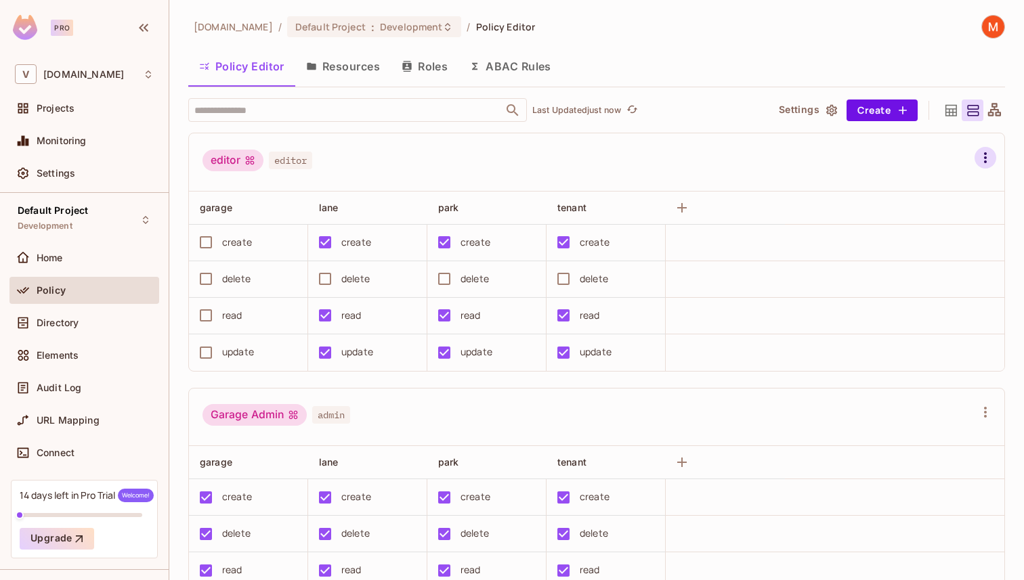
click at [986, 161] on icon "button" at bounding box center [985, 157] width 3 height 11
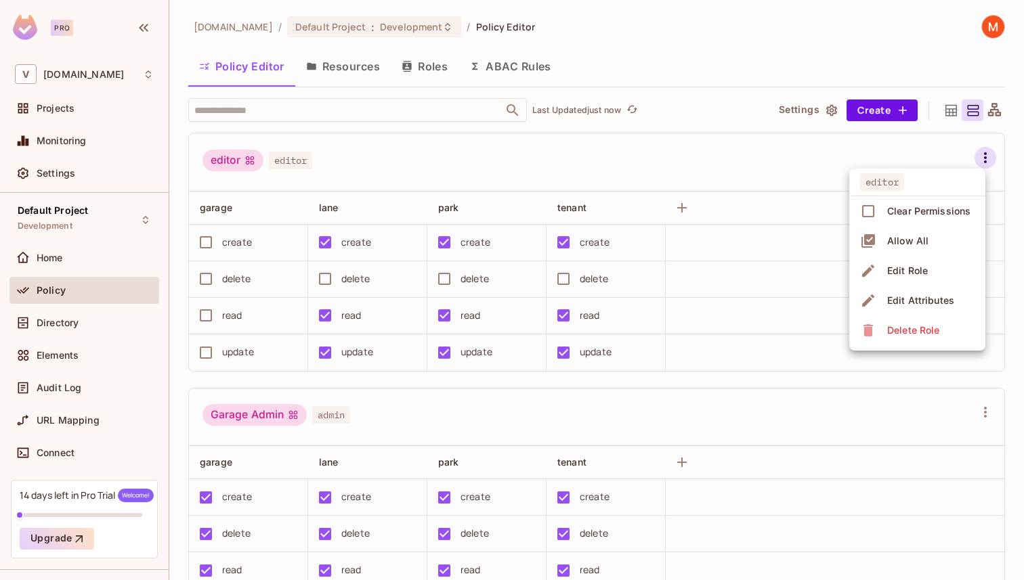
click at [907, 326] on div "Delete Role" at bounding box center [913, 331] width 52 height 14
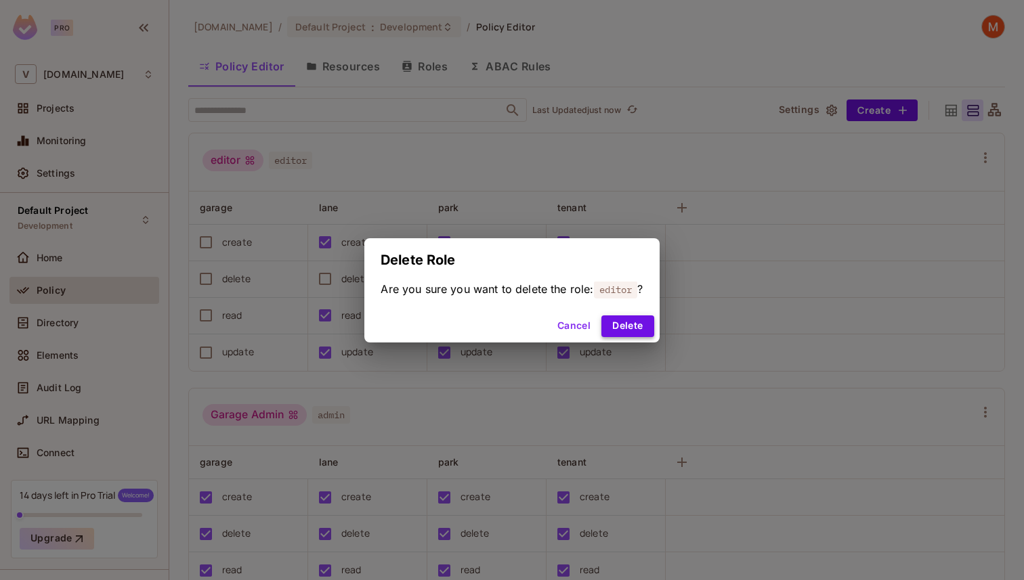
click at [639, 322] on button "Delete" at bounding box center [627, 327] width 52 height 22
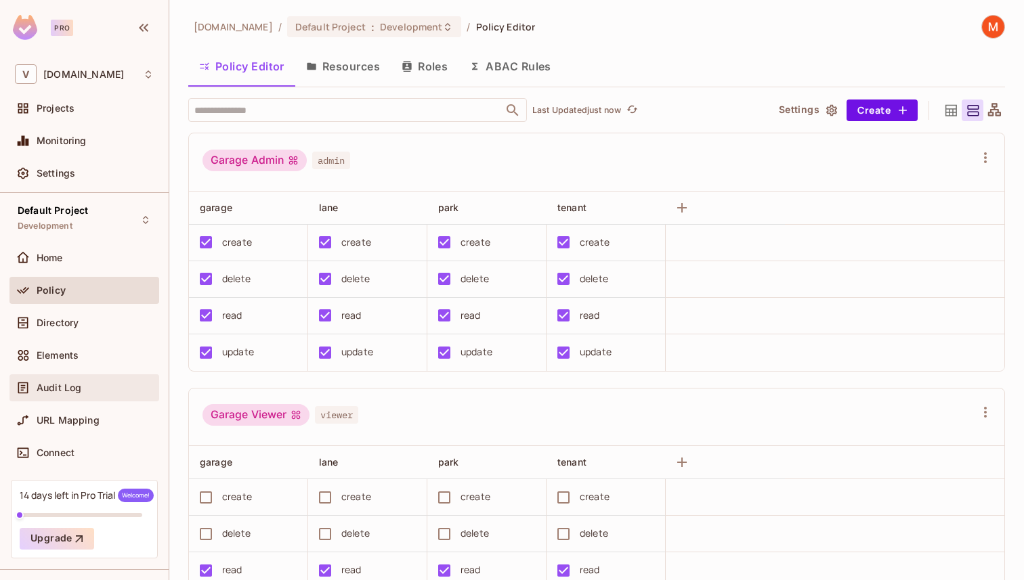
click at [82, 399] on div "Audit Log" at bounding box center [84, 387] width 150 height 27
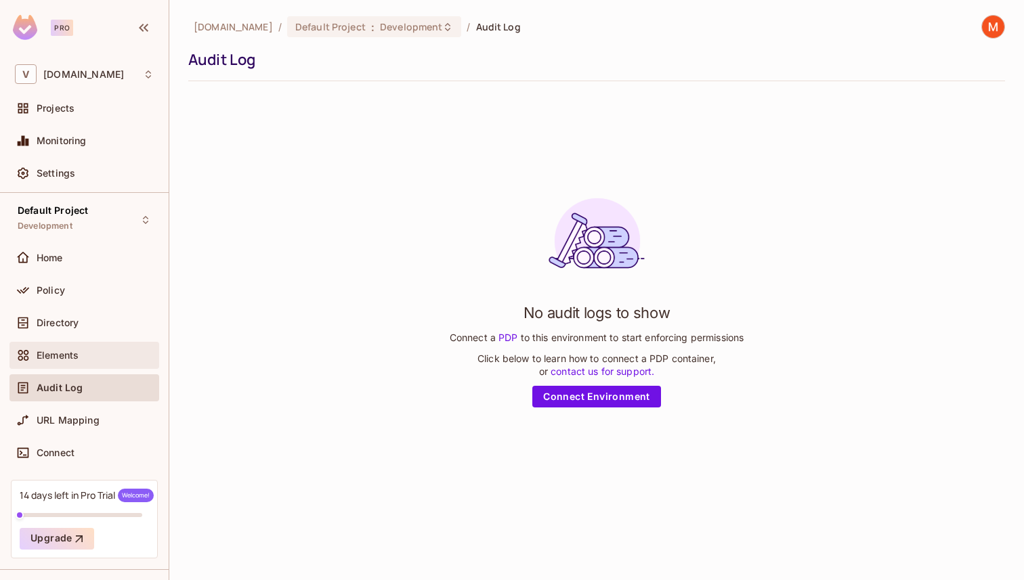
click at [96, 343] on div "Elements" at bounding box center [84, 355] width 150 height 27
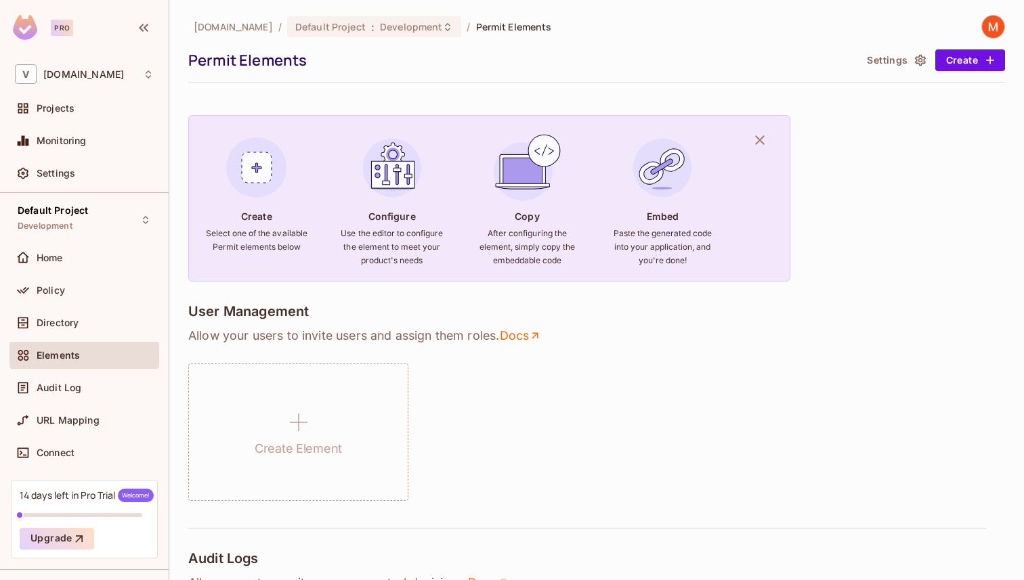
click at [98, 337] on div "Directory" at bounding box center [84, 325] width 150 height 33
click at [102, 322] on div "Directory" at bounding box center [95, 323] width 117 height 11
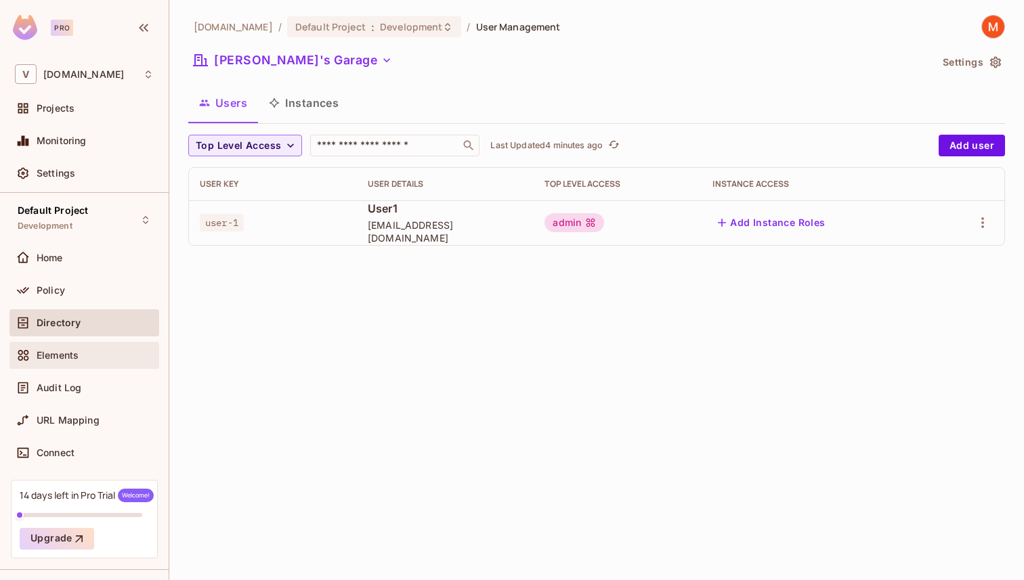
click at [72, 361] on div "Elements" at bounding box center [84, 355] width 139 height 16
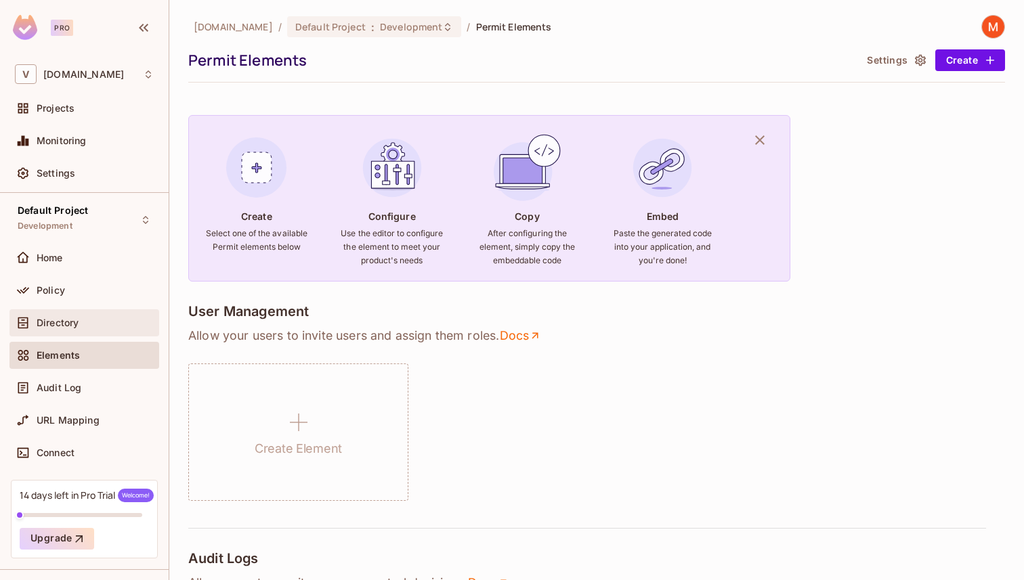
click at [80, 325] on div "Directory" at bounding box center [95, 323] width 117 height 11
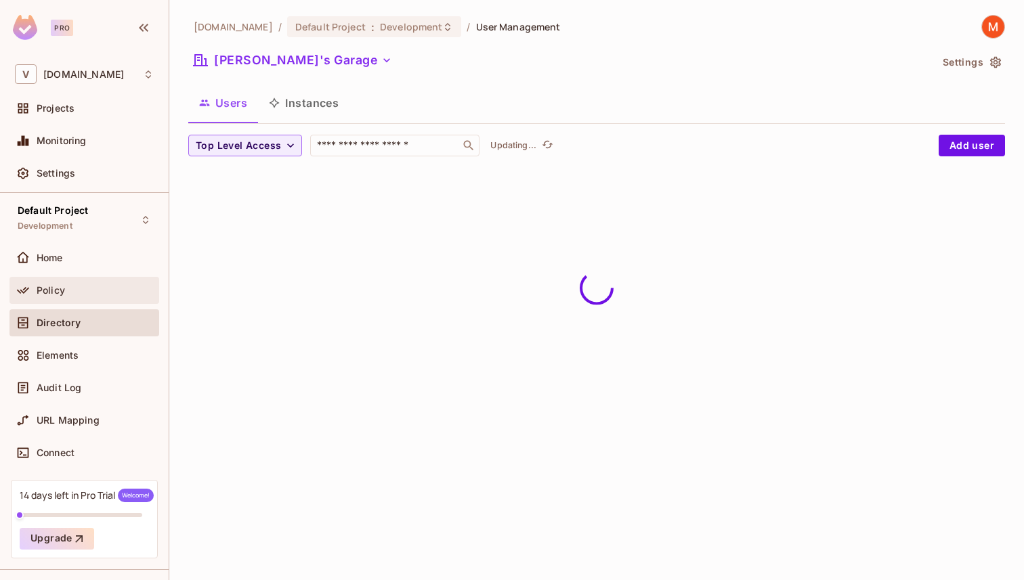
click at [87, 298] on div "Policy" at bounding box center [84, 290] width 139 height 16
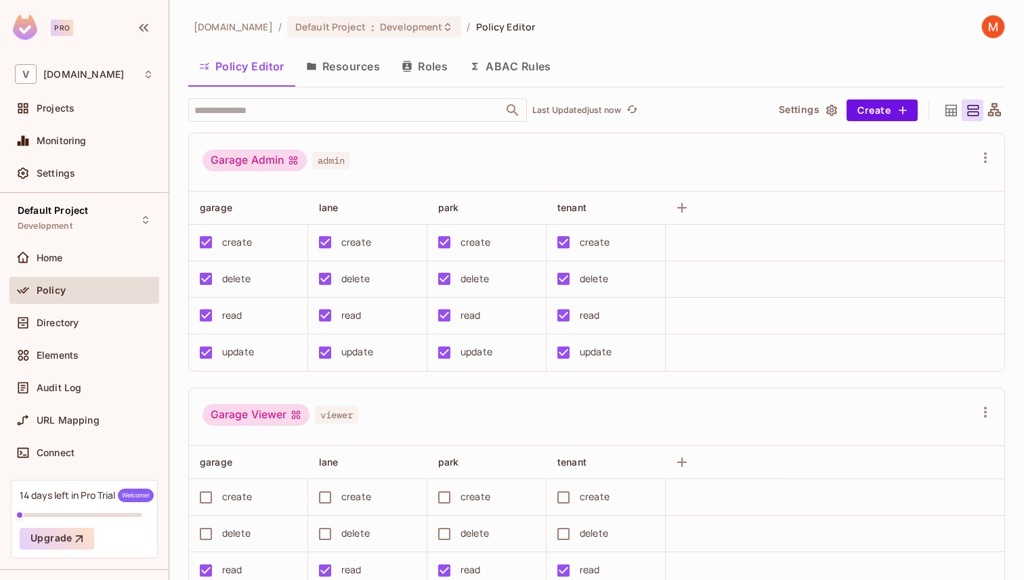
click at [994, 31] on img at bounding box center [993, 27] width 22 height 22
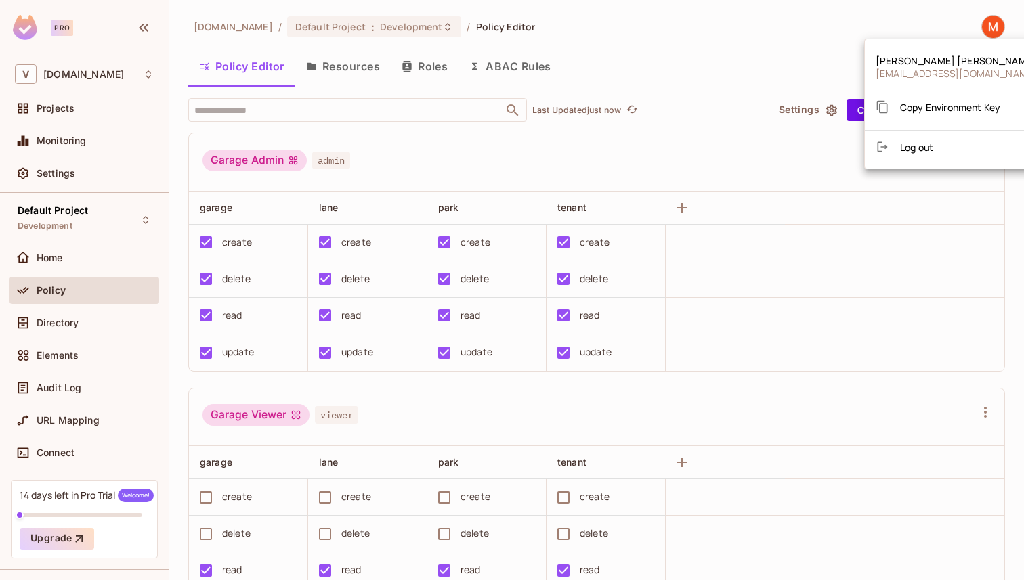
click at [846, 41] on div at bounding box center [512, 290] width 1024 height 580
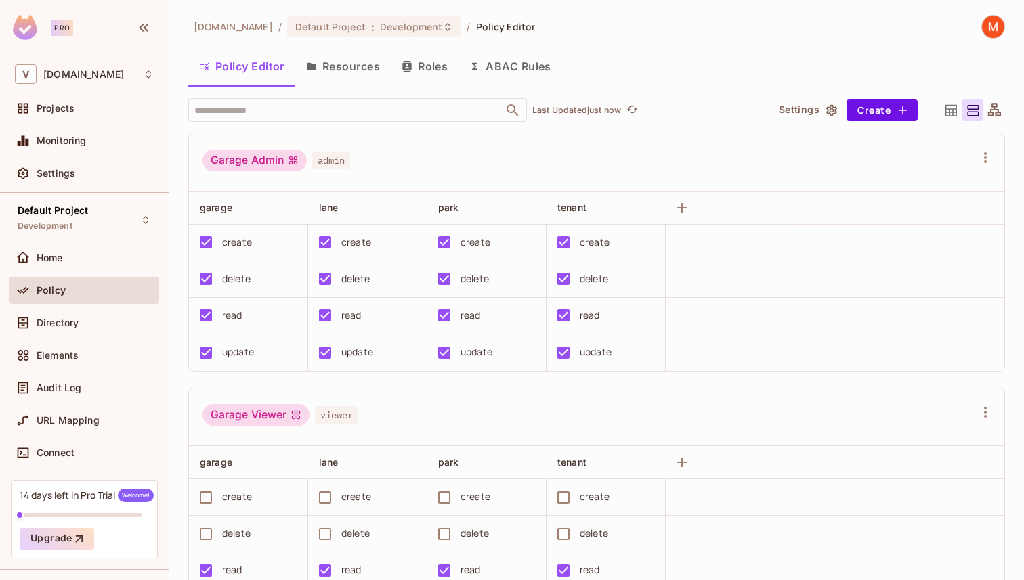
click at [1000, 108] on icon at bounding box center [994, 110] width 17 height 17
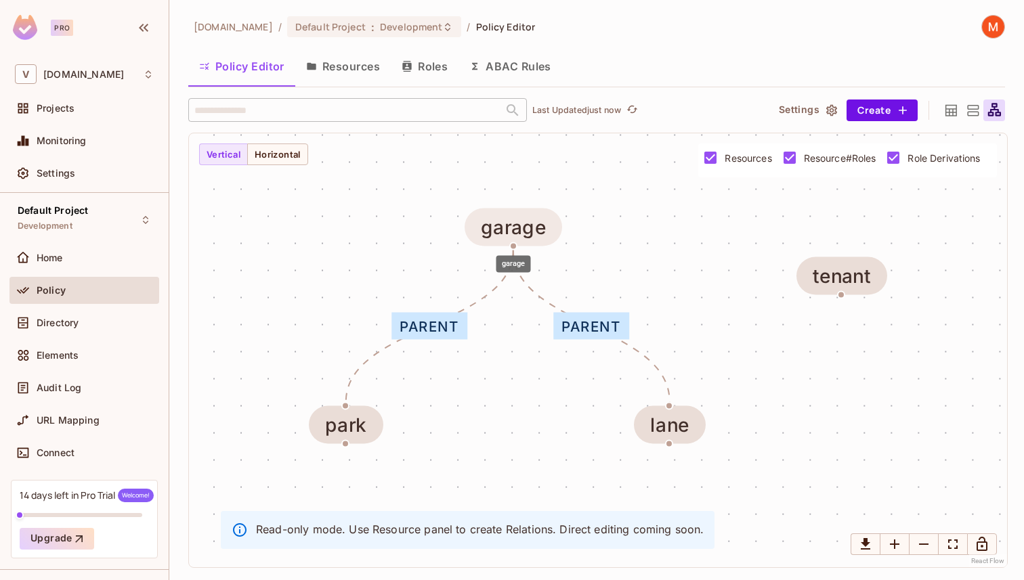
drag, startPoint x: 542, startPoint y: 284, endPoint x: 538, endPoint y: 234, distance: 49.7
click at [538, 234] on div "garage" at bounding box center [513, 228] width 65 height 22
click at [971, 109] on icon at bounding box center [973, 110] width 12 height 11
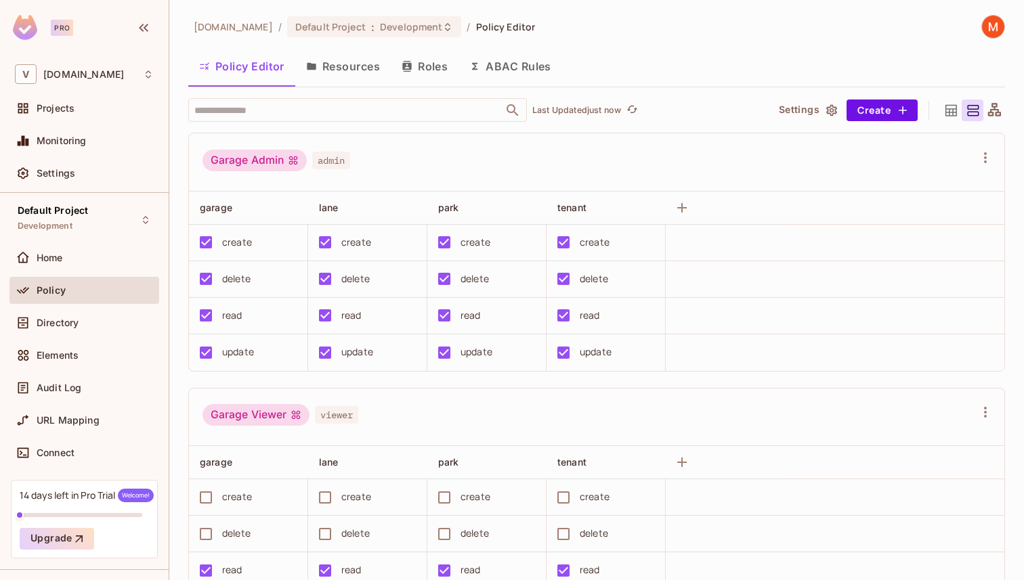
click at [951, 117] on icon at bounding box center [951, 110] width 17 height 17
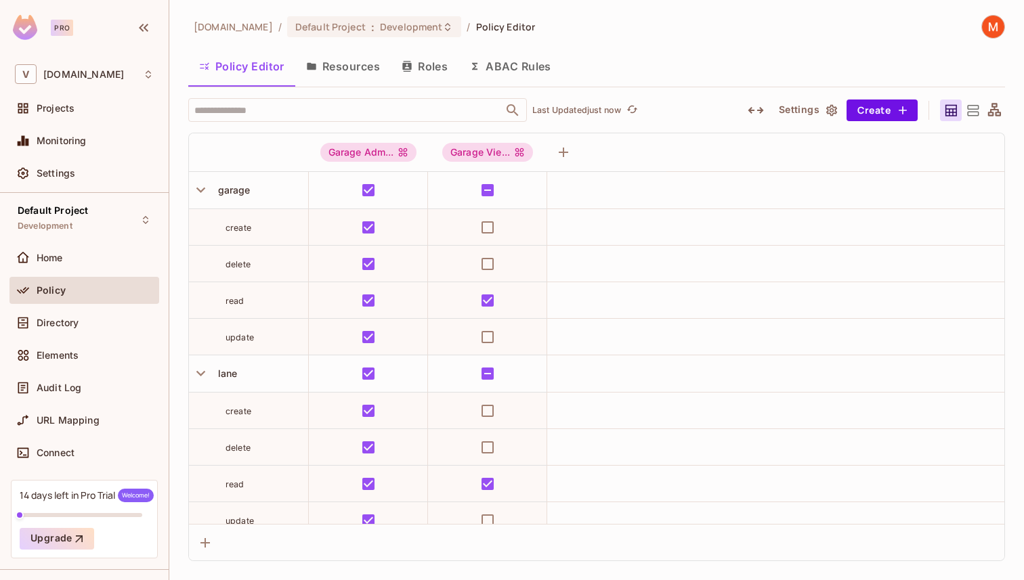
click at [970, 114] on icon at bounding box center [973, 110] width 12 height 11
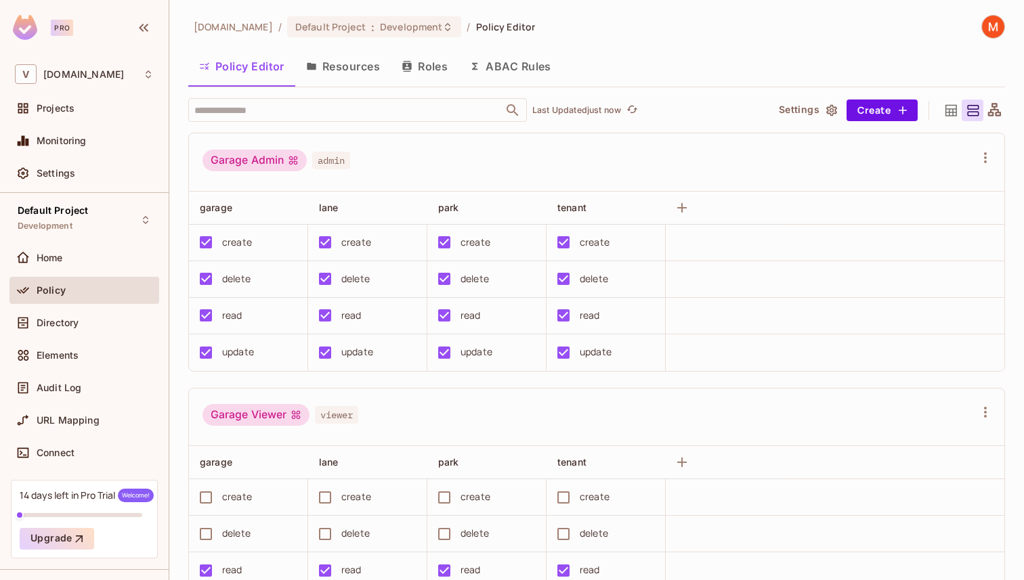
click at [994, 113] on icon at bounding box center [994, 110] width 17 height 17
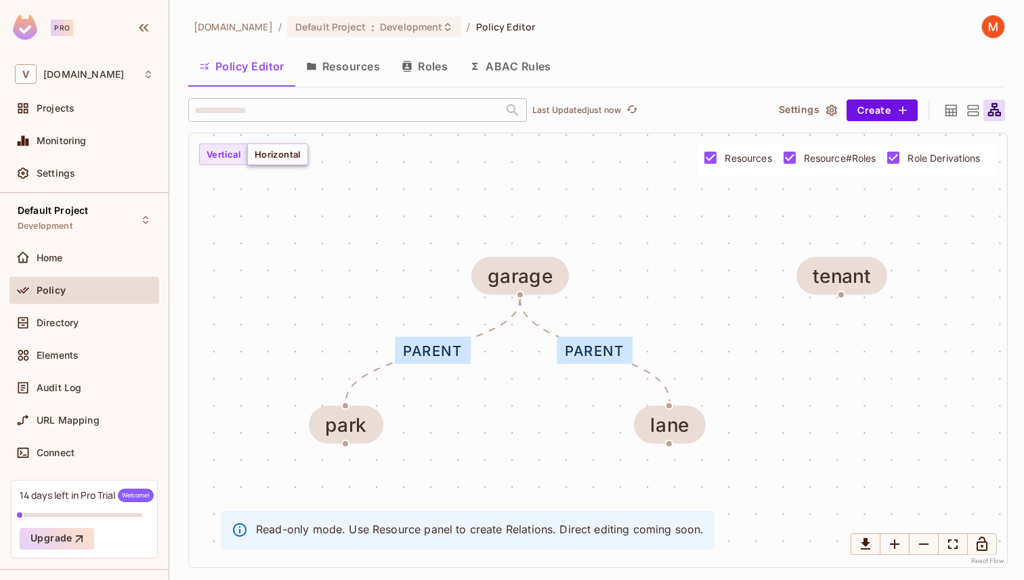
click at [276, 154] on button "Horizontal" at bounding box center [277, 155] width 61 height 22
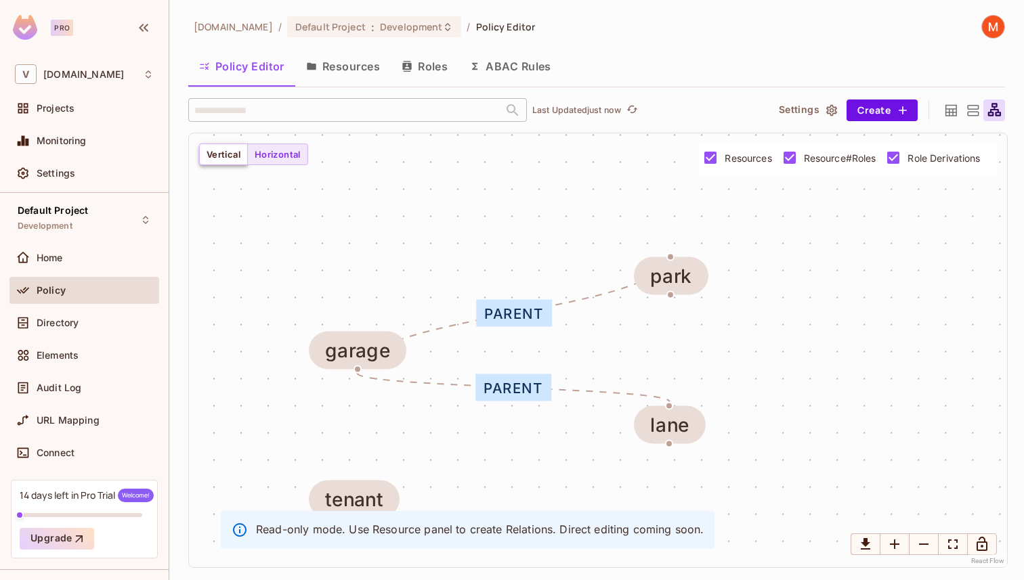
click at [234, 157] on button "Vertical" at bounding box center [223, 155] width 49 height 22
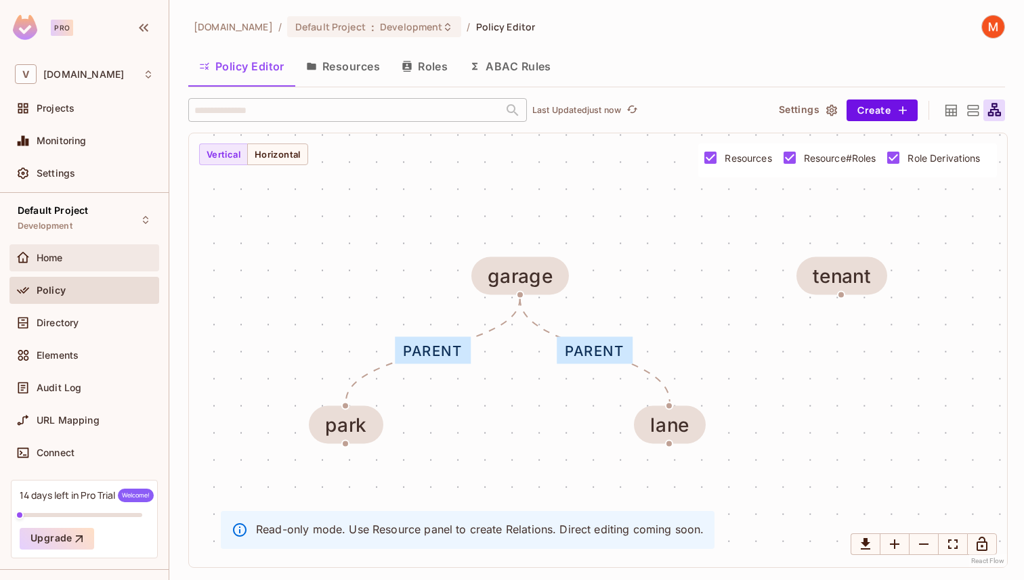
click at [108, 263] on div "Home" at bounding box center [84, 258] width 139 height 16
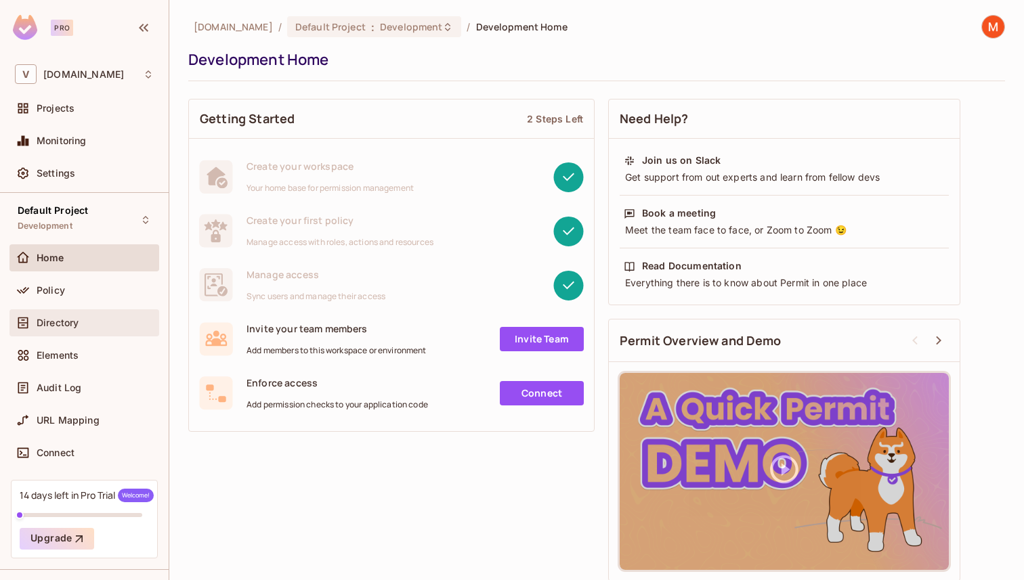
click at [89, 326] on div "Directory" at bounding box center [95, 323] width 117 height 11
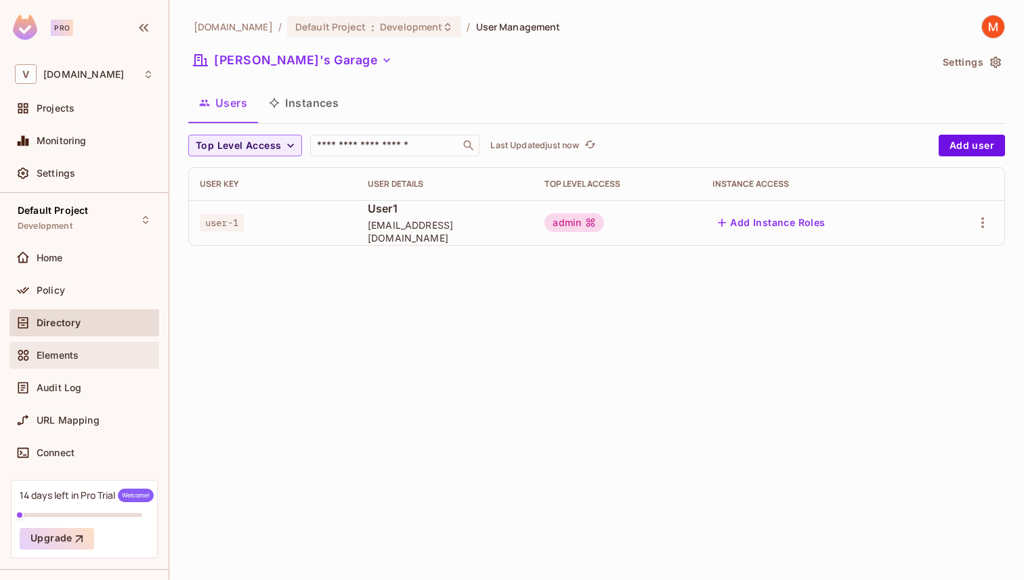
click at [91, 351] on div "Elements" at bounding box center [95, 355] width 117 height 11
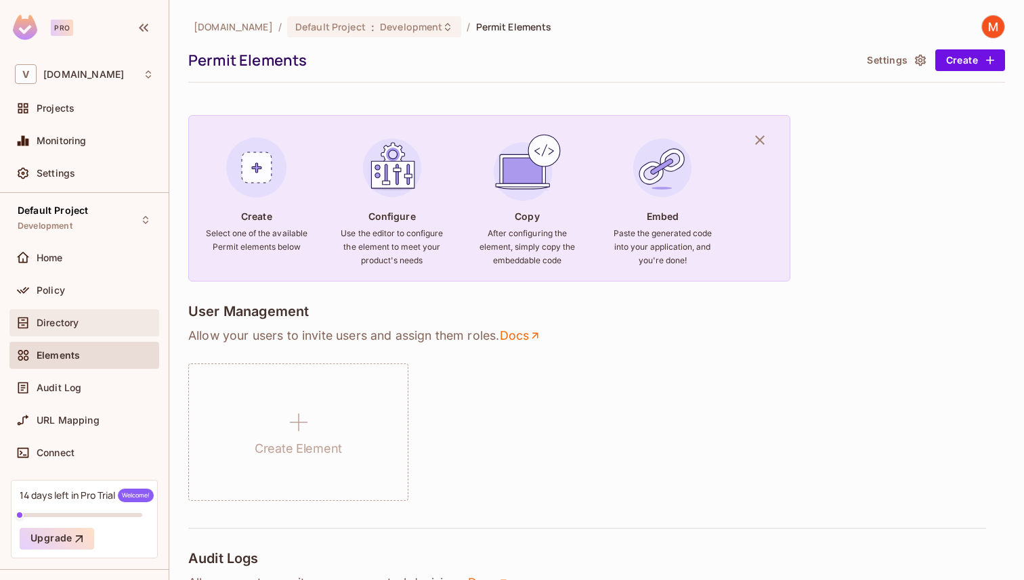
click at [98, 323] on div "Directory" at bounding box center [95, 323] width 117 height 11
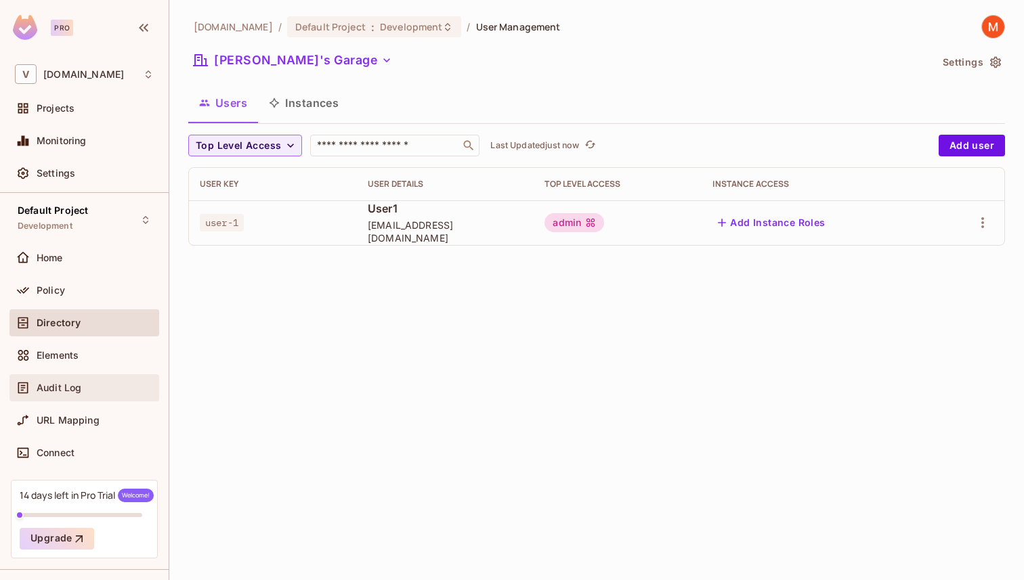
click at [99, 386] on div "Audit Log" at bounding box center [95, 388] width 117 height 11
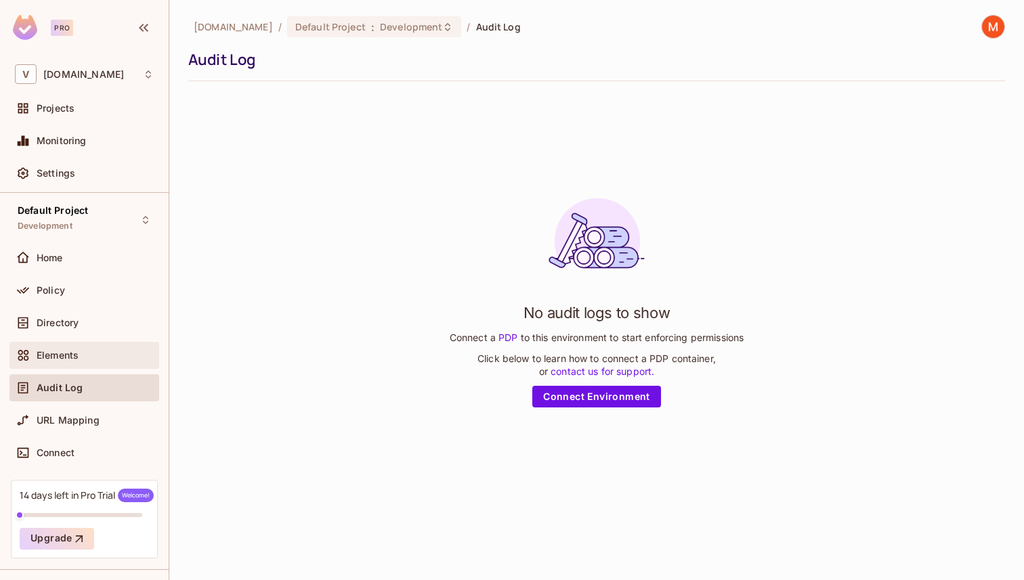
click at [105, 358] on div "Elements" at bounding box center [95, 355] width 117 height 11
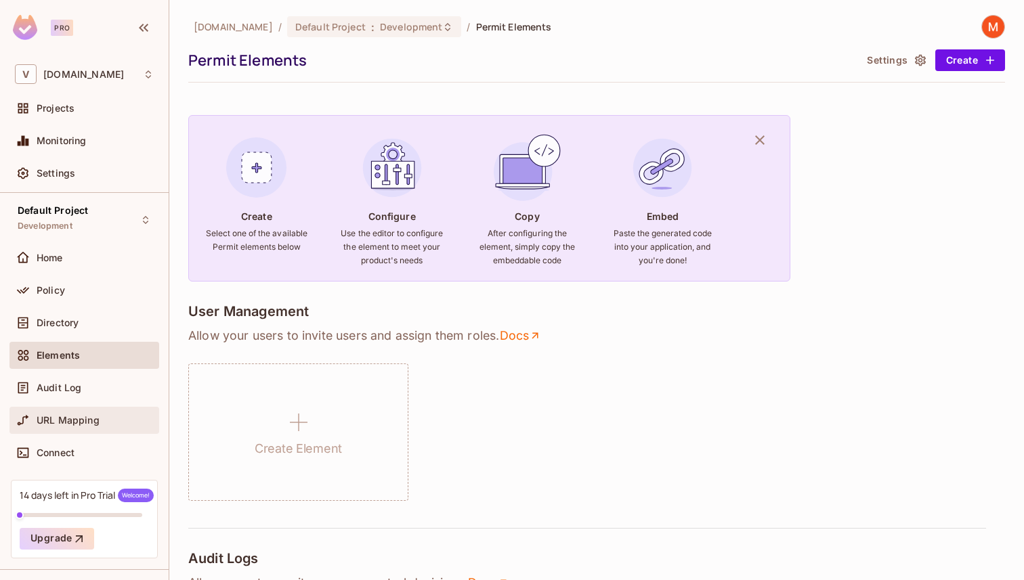
click at [100, 408] on div "URL Mapping" at bounding box center [84, 420] width 150 height 27
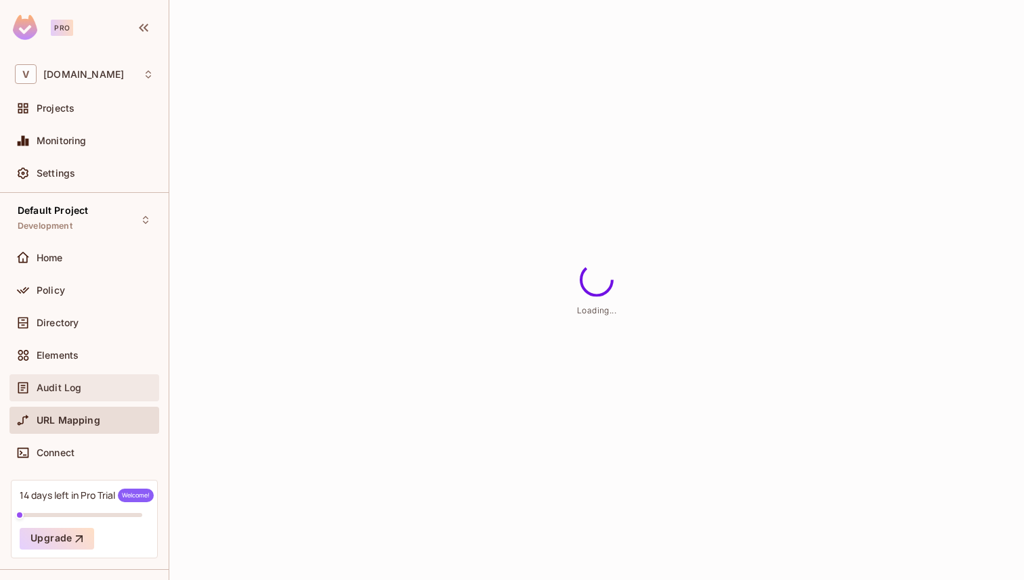
click at [100, 388] on div "Audit Log" at bounding box center [95, 388] width 117 height 11
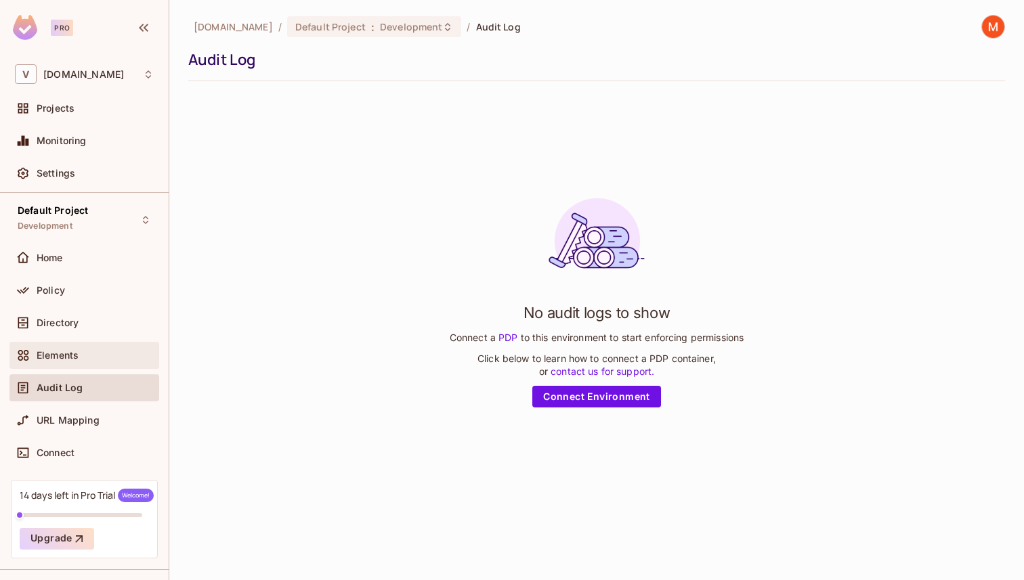
click at [100, 360] on div "Elements" at bounding box center [95, 355] width 117 height 11
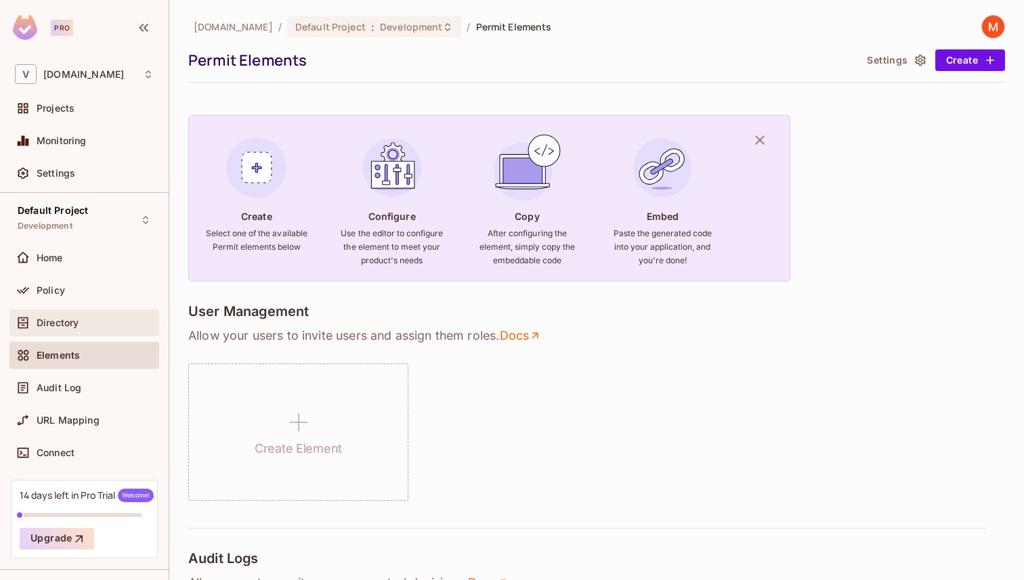
click at [100, 332] on div "Directory" at bounding box center [84, 322] width 150 height 27
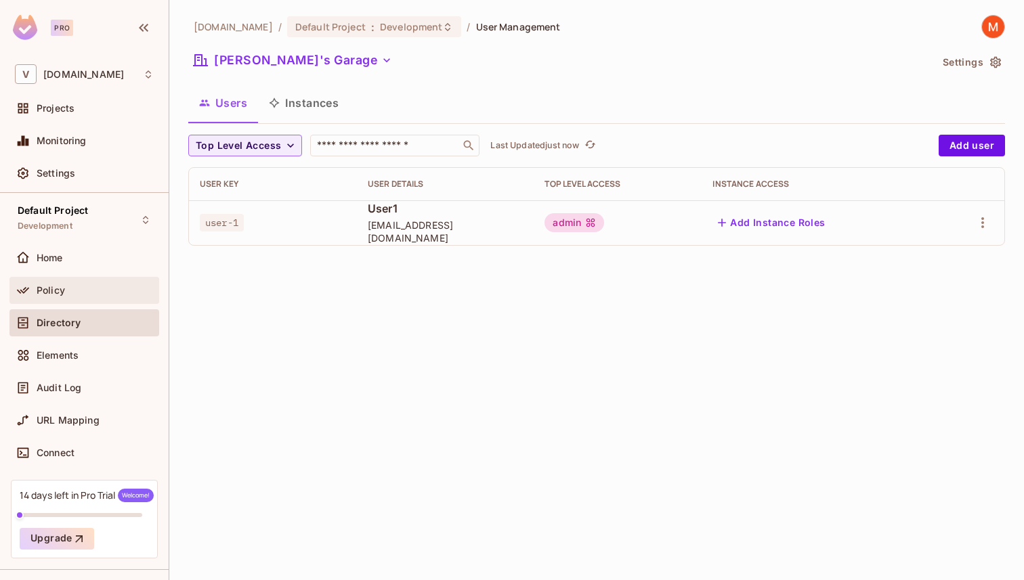
click at [101, 295] on div "Policy" at bounding box center [95, 290] width 117 height 11
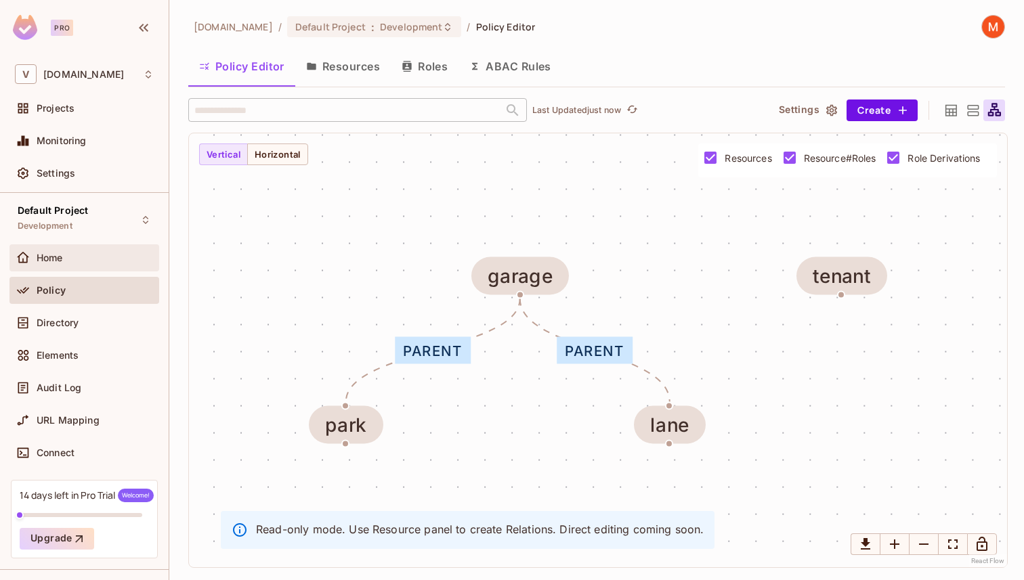
click at [102, 267] on div "Home" at bounding box center [84, 257] width 150 height 27
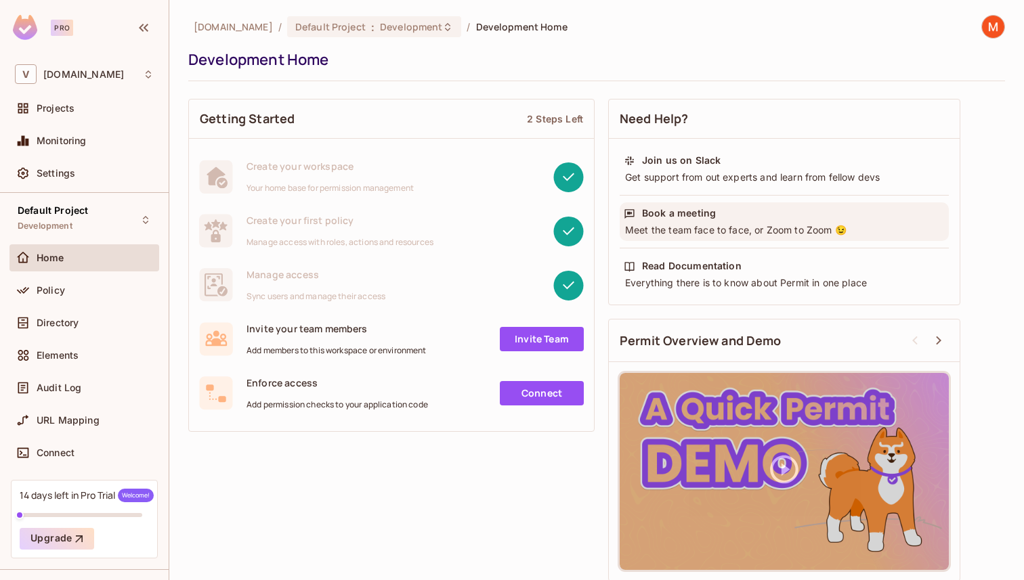
click at [670, 221] on div "Book a meeting Meet the team face to face, or Zoom to Zoom 😉" at bounding box center [784, 221] width 329 height 39
